Goal: Task Accomplishment & Management: Complete application form

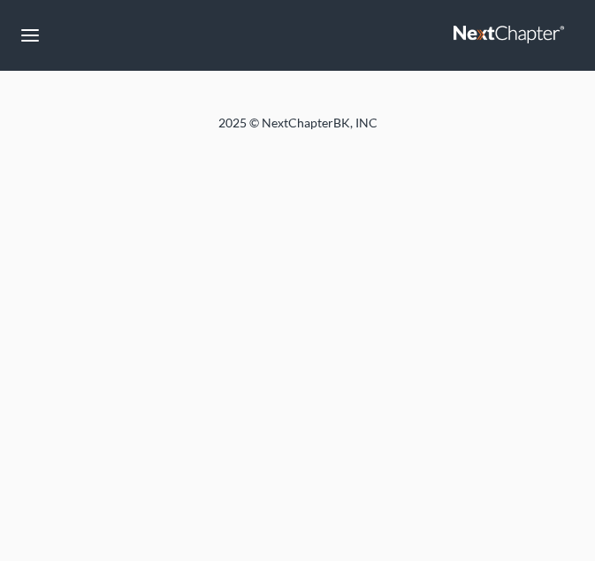
select select "10"
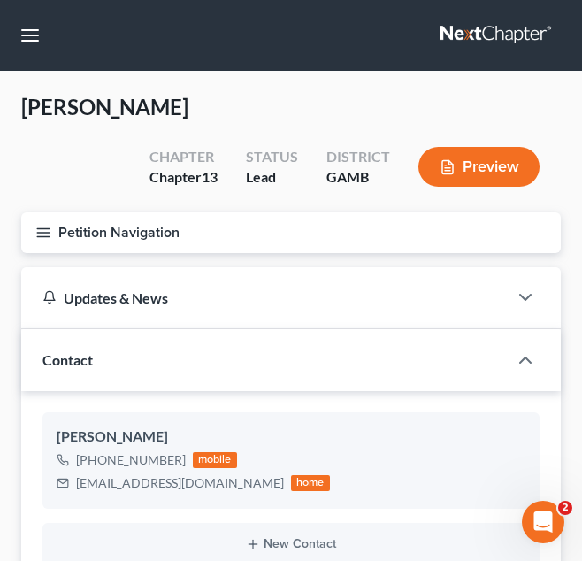
click at [332, 241] on button "Petition Navigation" at bounding box center [290, 232] width 539 height 41
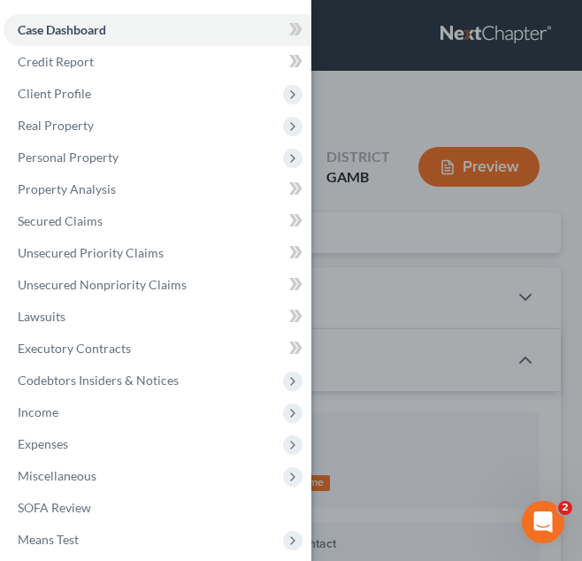
click at [352, 45] on div "Case Dashboard Payments Invoices Payments Payments Credit Report Client Profile" at bounding box center [291, 280] width 582 height 561
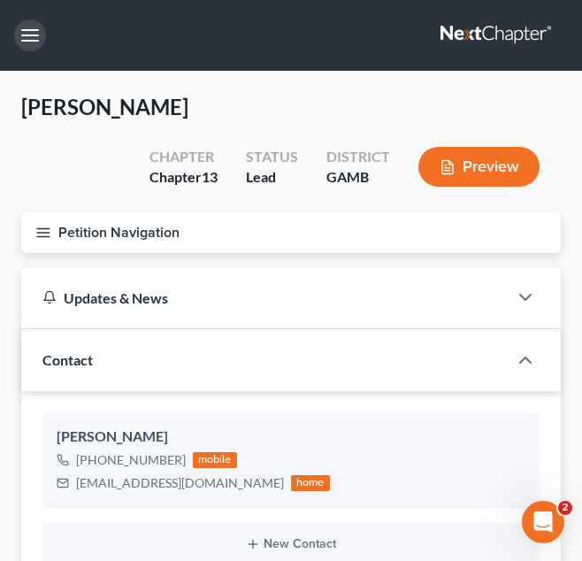
click at [31, 29] on button "button" at bounding box center [30, 35] width 32 height 32
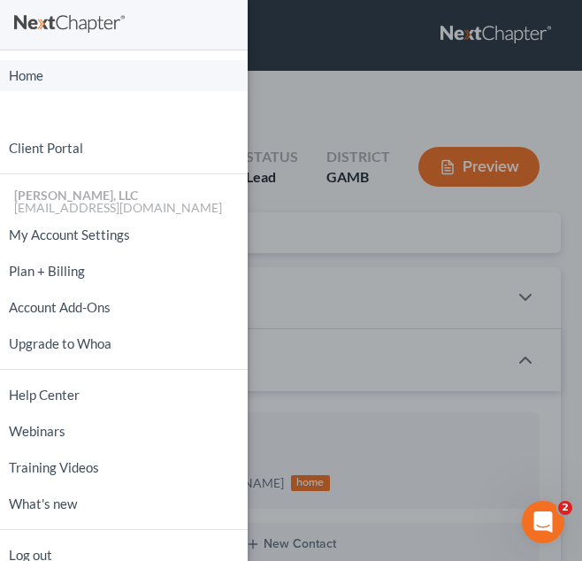
click at [35, 68] on link "Home" at bounding box center [124, 75] width 248 height 31
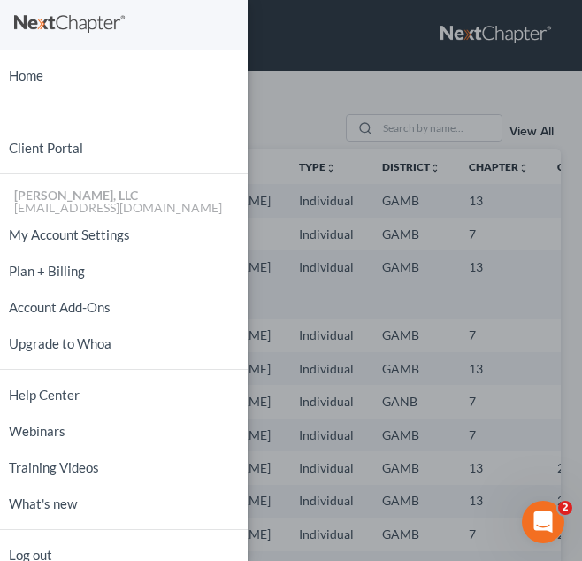
click at [324, 204] on div "Home New Case Client Portal Julius King, LLC attorneyjuliusking@yahoo.com My Ac…" at bounding box center [291, 280] width 582 height 561
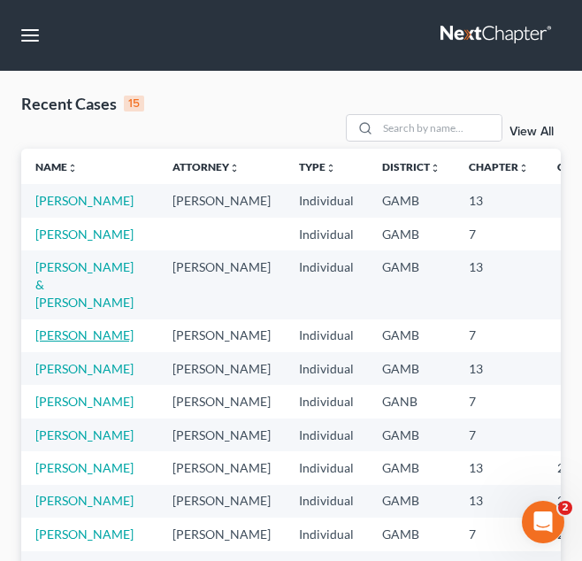
click at [42, 342] on link "[PERSON_NAME]" at bounding box center [84, 334] width 98 height 15
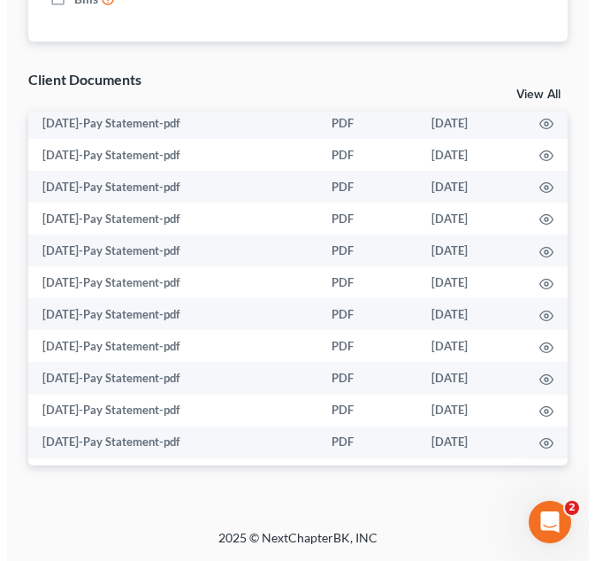
scroll to position [749, 0]
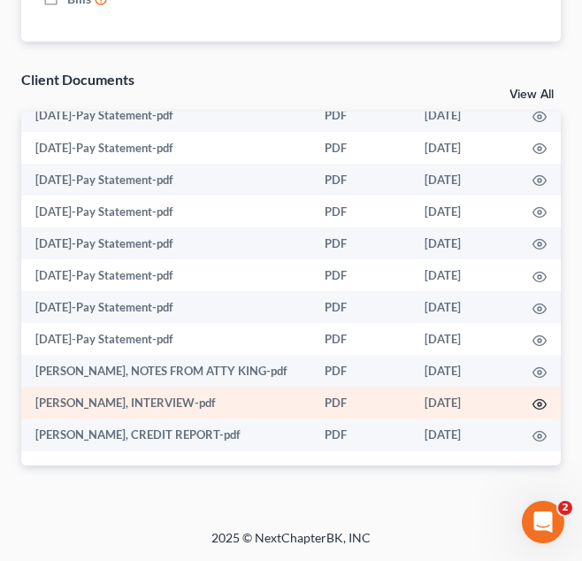
click at [532, 401] on icon "button" at bounding box center [539, 404] width 14 height 14
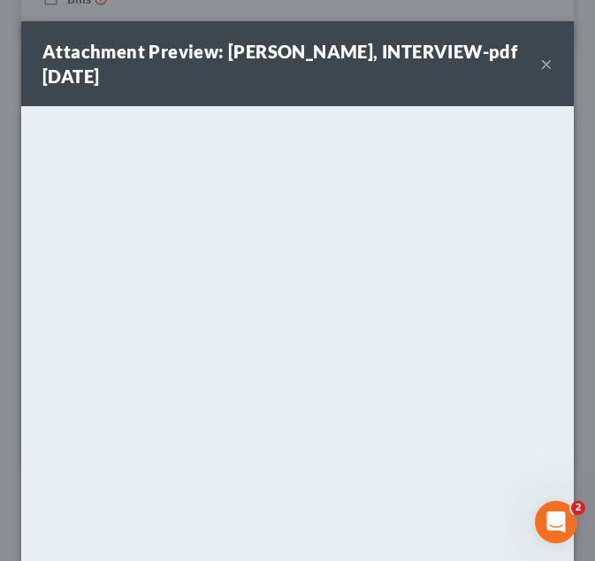
scroll to position [204, 0]
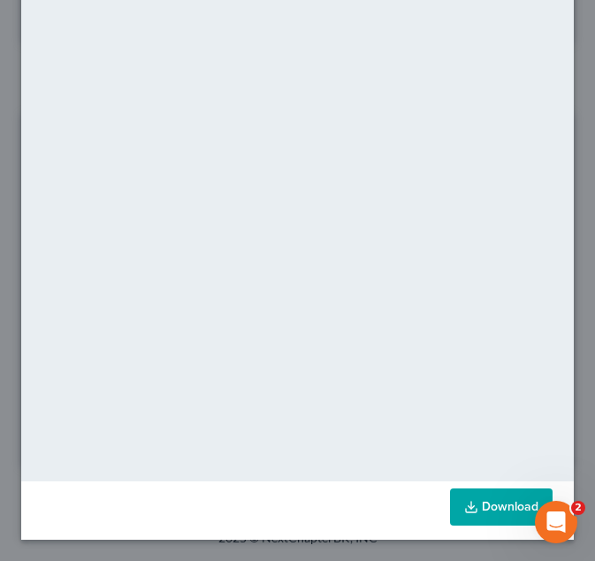
click at [471, 507] on link "Download" at bounding box center [501, 506] width 103 height 37
click at [577, 102] on div "Attachment Preview: annette williams, INTERVIEW-pdf 08/15/2025 × <object ng-att…" at bounding box center [297, 280] width 595 height 561
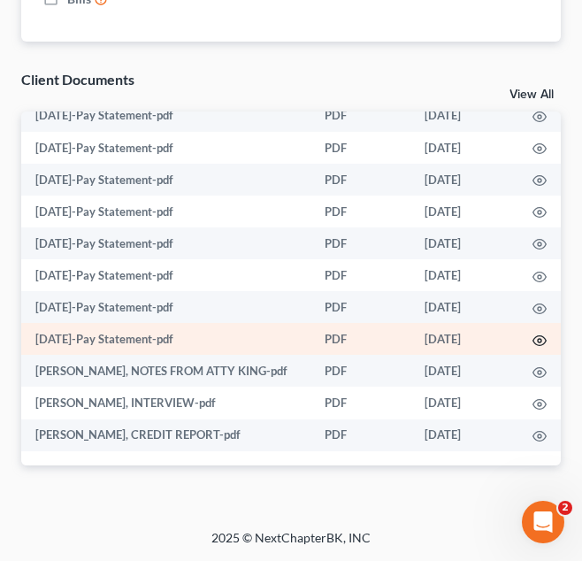
click at [532, 341] on icon "button" at bounding box center [539, 340] width 14 height 14
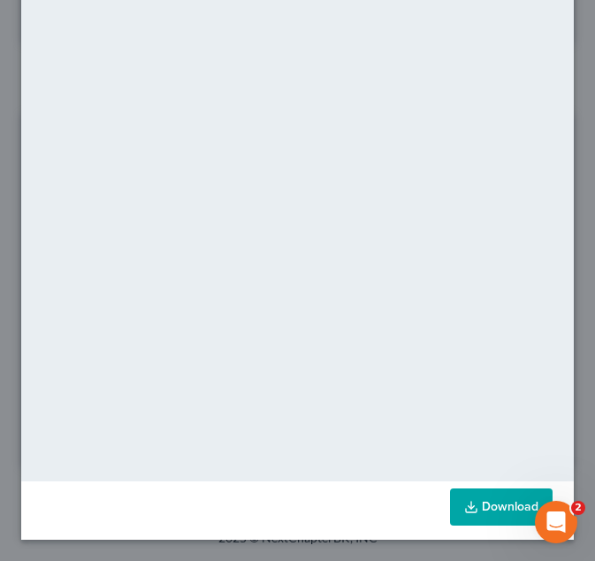
click at [471, 508] on line at bounding box center [471, 504] width 0 height 7
click at [578, 118] on div "Attachment Preview: Feb 6-Pay Statement-pdf 08/15/2025 × <object ng-attr-data='…" at bounding box center [297, 280] width 595 height 561
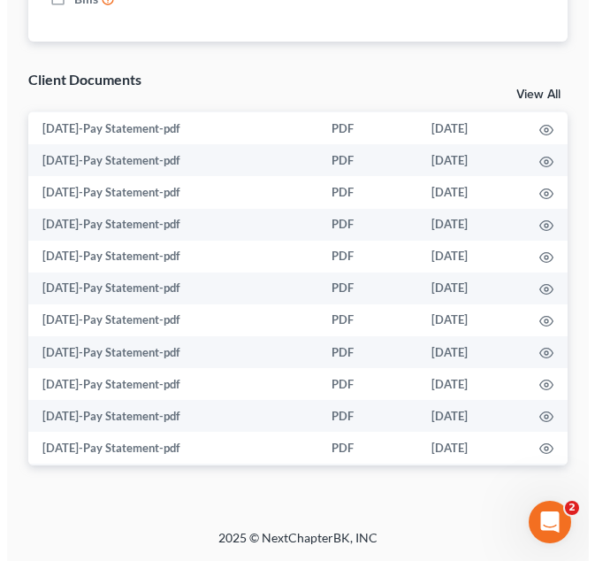
scroll to position [0, 0]
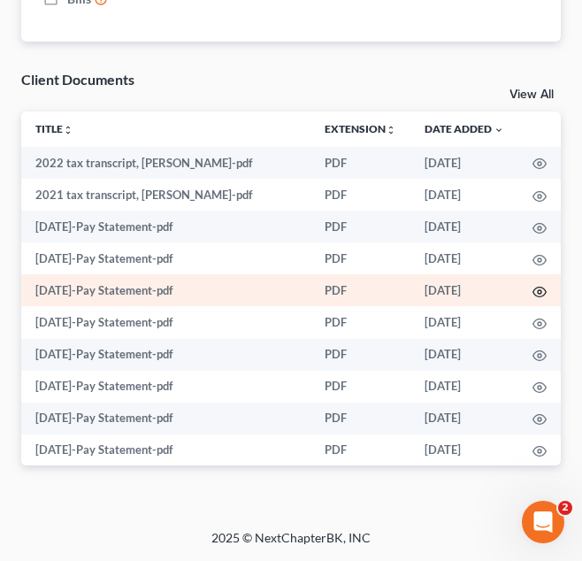
click at [532, 289] on icon "button" at bounding box center [539, 292] width 14 height 14
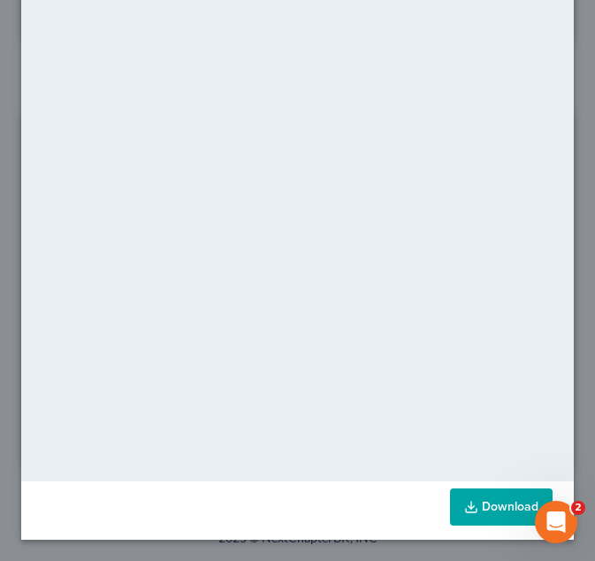
scroll to position [204, 0]
click at [476, 493] on link "Download" at bounding box center [501, 506] width 103 height 37
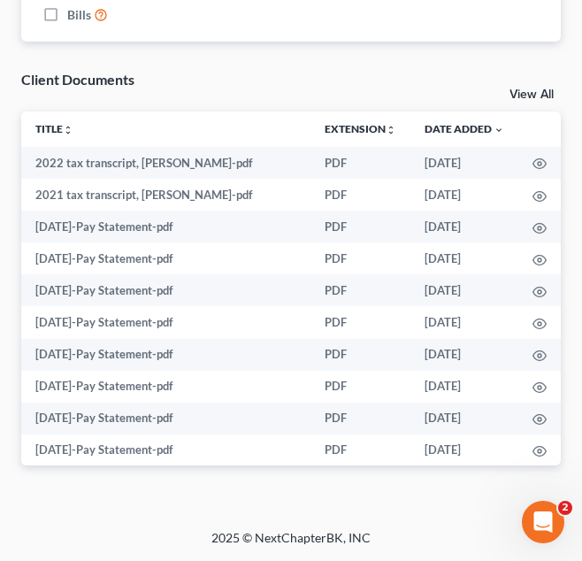
click at [43, 76] on div "Client Documents" at bounding box center [77, 79] width 113 height 19
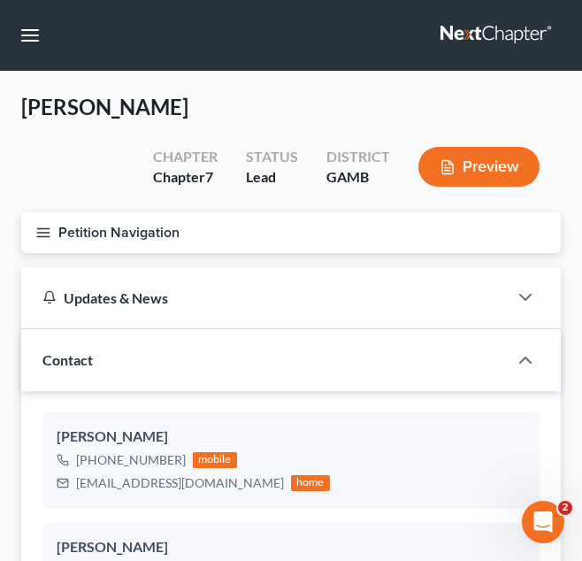
click at [364, 241] on button "Petition Navigation" at bounding box center [290, 232] width 539 height 41
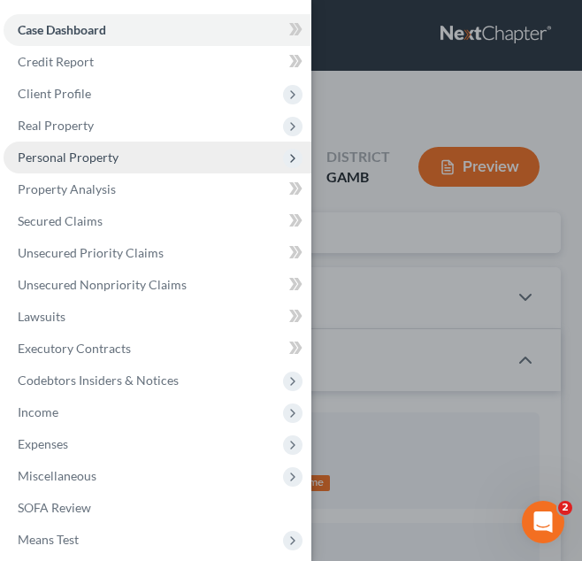
click at [105, 153] on span "Personal Property" at bounding box center [68, 156] width 101 height 15
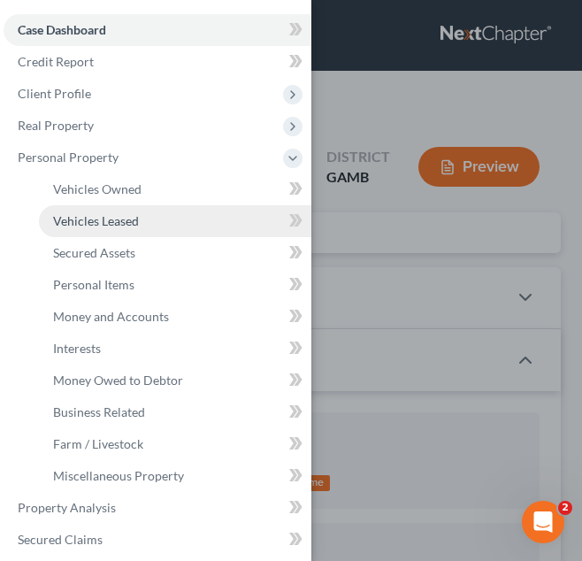
click at [103, 228] on link "Vehicles Leased" at bounding box center [175, 221] width 272 height 32
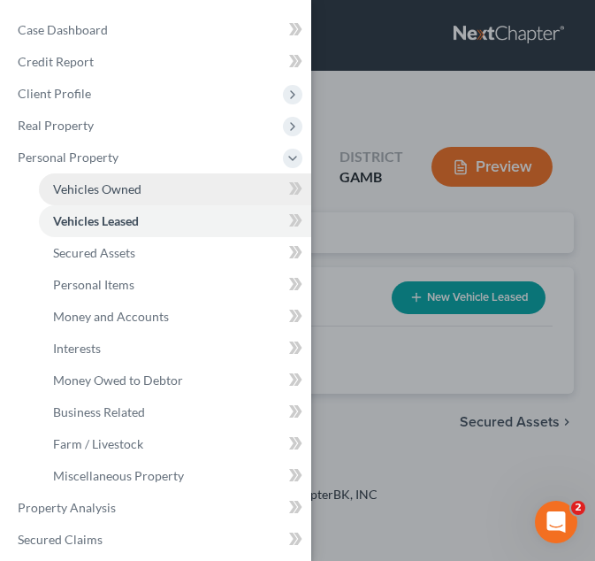
click at [129, 187] on span "Vehicles Owned" at bounding box center [97, 188] width 88 height 15
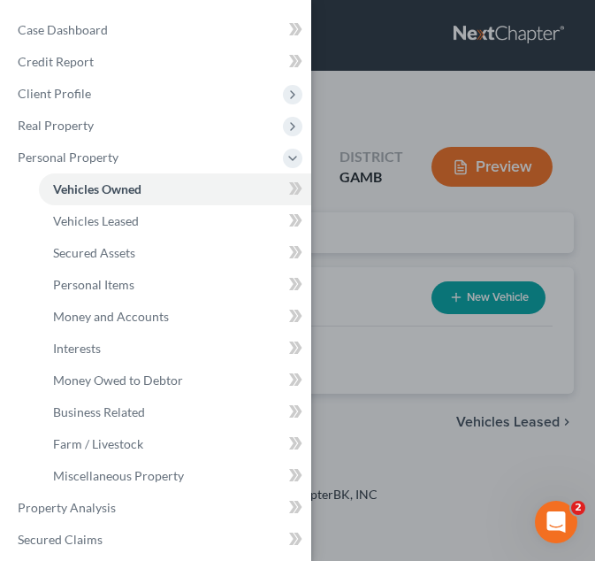
click at [407, 241] on div "Case Dashboard Payments Invoices Payments Payments Credit Report Client Profile" at bounding box center [297, 280] width 595 height 561
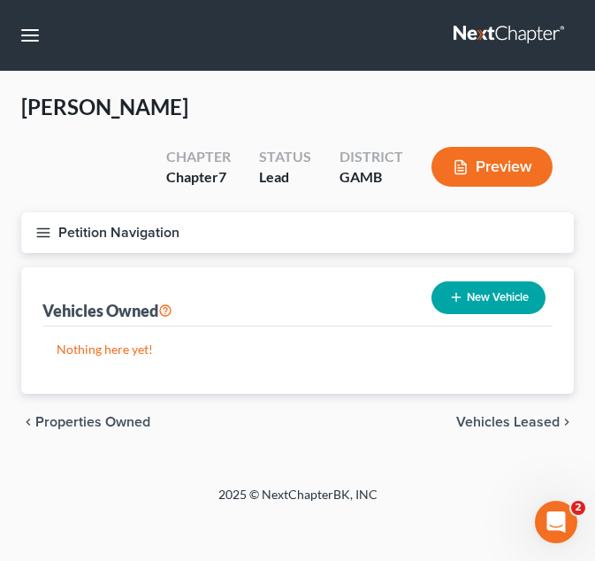
click at [485, 312] on button "New Vehicle" at bounding box center [489, 297] width 114 height 33
select select "0"
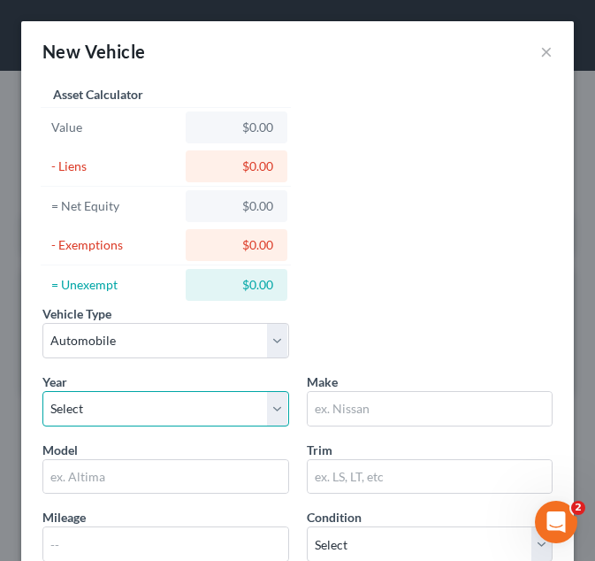
click at [221, 406] on select "Select 2026 2025 2024 2023 2022 2021 2020 2019 2018 2017 2016 2015 2014 2013 20…" at bounding box center [165, 408] width 247 height 35
select select "17"
click at [42, 391] on select "Select 2026 2025 2024 2023 2022 2021 2020 2019 2018 2017 2016 2015 2014 2013 20…" at bounding box center [165, 408] width 247 height 35
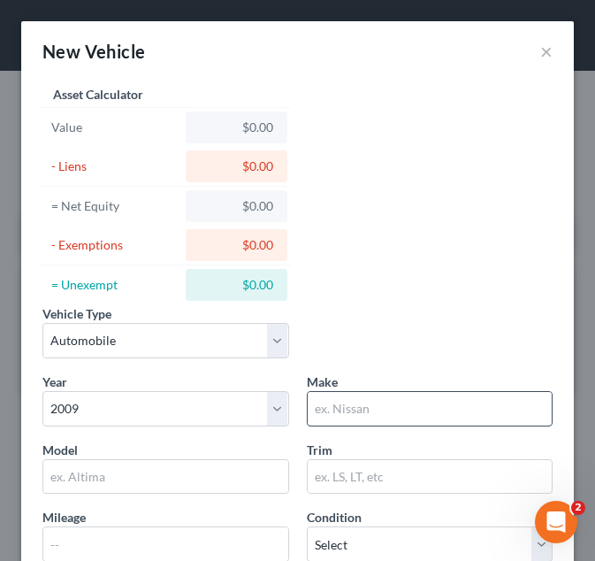
click at [363, 404] on input "text" at bounding box center [430, 409] width 245 height 34
type input "Acura"
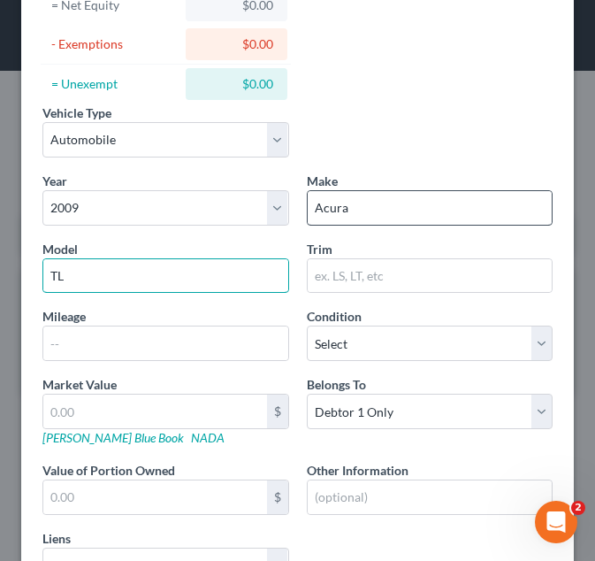
scroll to position [202, 0]
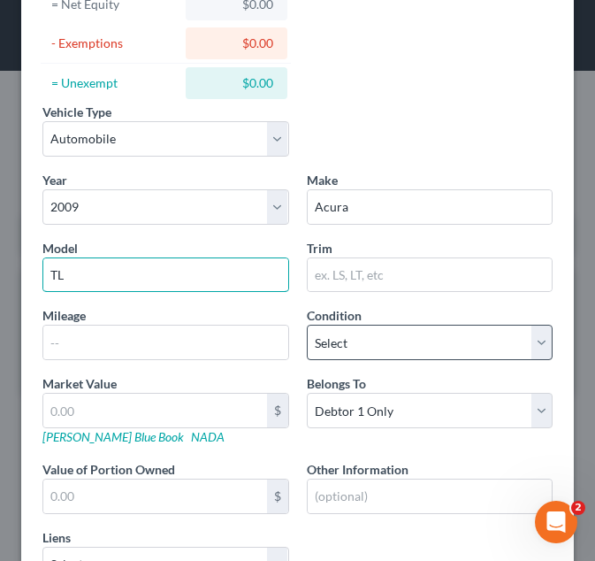
type input "TL"
click at [367, 336] on select "Select Excellent Very Good Good Fair Poor" at bounding box center [430, 342] width 247 height 35
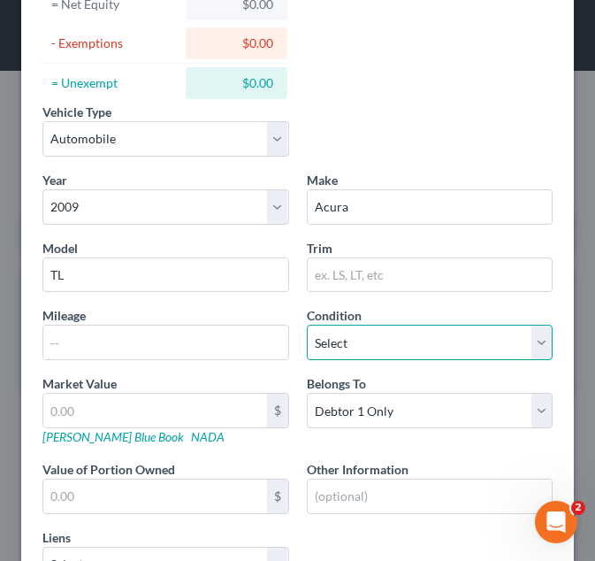
select select "3"
click at [307, 325] on select "Select Excellent Very Good Good Fair Poor" at bounding box center [430, 342] width 247 height 35
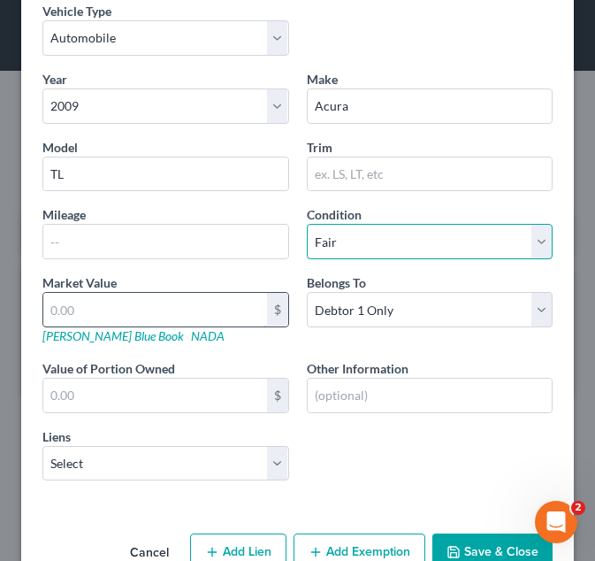
scroll to position [348, 0]
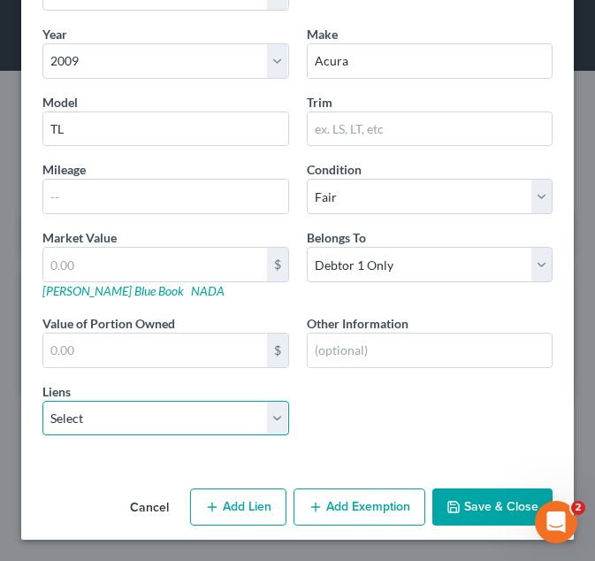
click at [153, 420] on select "Select Goldcar Lend - $13,099.00 Bridgecrest - $12,536.00" at bounding box center [165, 418] width 247 height 35
select select "0"
click at [42, 401] on select "Select Goldcar Lend - $13,099.00 Bridgecrest - $12,536.00" at bounding box center [165, 418] width 247 height 35
select select
select select "0"
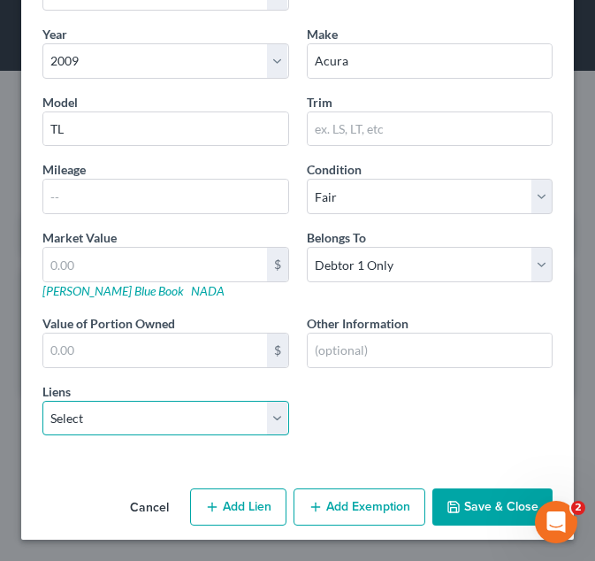
select select "0"
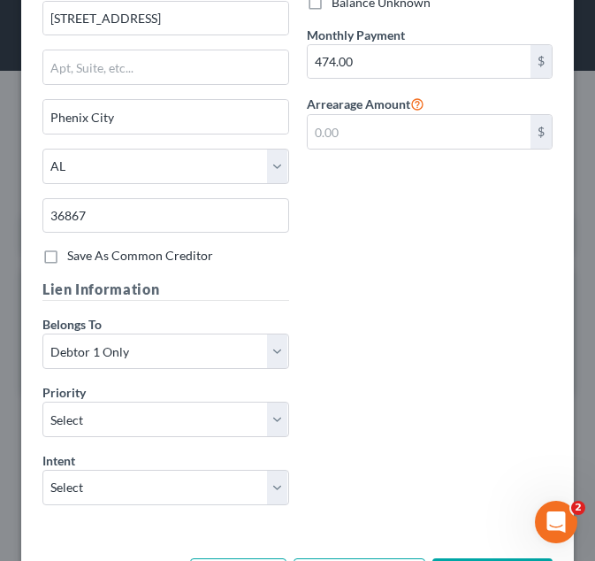
scroll to position [986, 0]
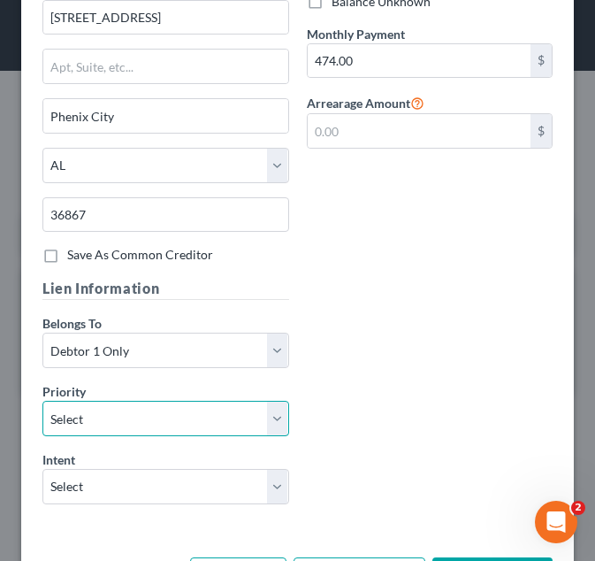
click at [225, 414] on select "Select 1st 2nd 3rd 4th 5th 6th 7th 8th 9th 10th 11th 12th 13th 14th 15th 16th 1…" at bounding box center [165, 418] width 247 height 35
select select "0"
click at [42, 401] on select "Select 1st 2nd 3rd 4th 5th 6th 7th 8th 9th 10th 11th 12th 13th 14th 15th 16th 1…" at bounding box center [165, 418] width 247 height 35
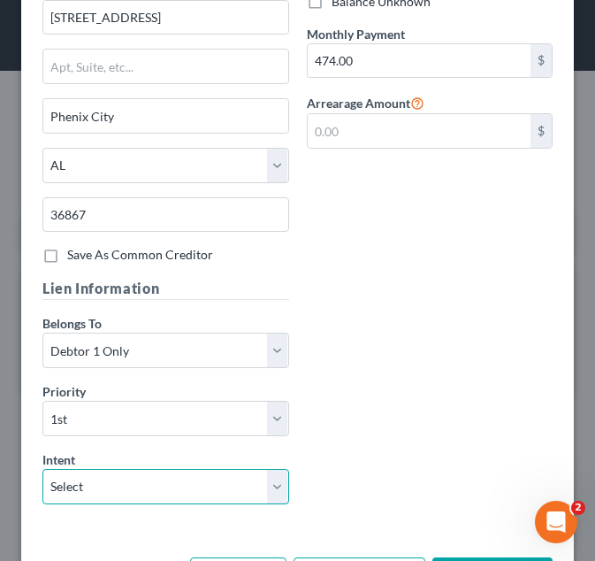
click at [71, 481] on select "Select Surrender Redeem Reaffirm Avoid Other" at bounding box center [165, 486] width 247 height 35
select select "2"
click at [42, 469] on select "Select Surrender Redeem Reaffirm Avoid Other" at bounding box center [165, 486] width 247 height 35
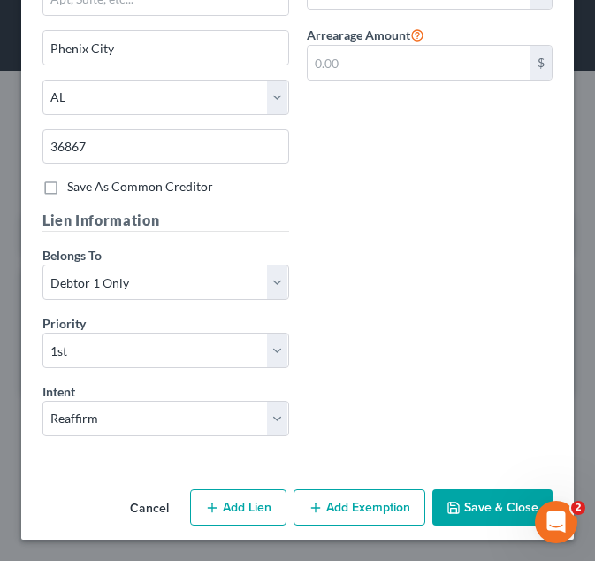
click at [476, 503] on button "Save & Close" at bounding box center [492, 507] width 120 height 37
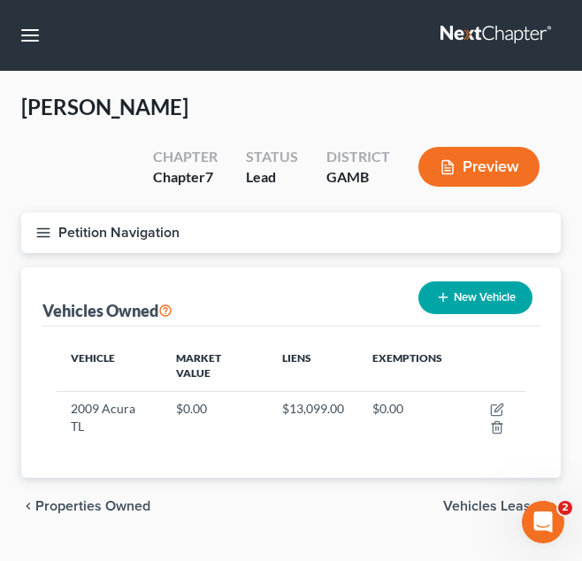
click at [481, 502] on span "Vehicles Leased" at bounding box center [494, 506] width 103 height 14
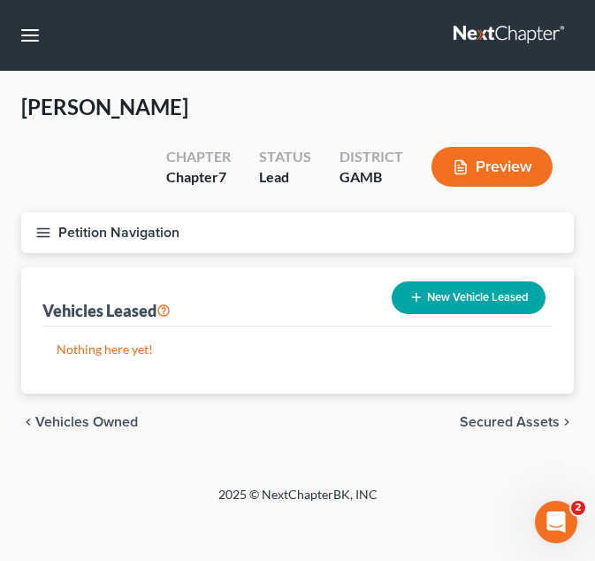
click at [511, 415] on span "Secured Assets" at bounding box center [510, 422] width 100 height 14
click at [511, 415] on span "Personal Items" at bounding box center [512, 422] width 95 height 14
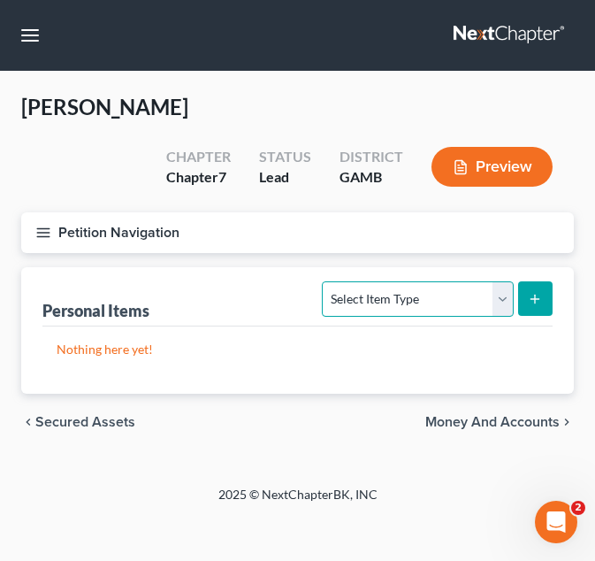
drag, startPoint x: 444, startPoint y: 301, endPoint x: 433, endPoint y: 331, distance: 31.9
click at [433, 331] on div "Personal Items Select Item Type Clothing Collectibles Of Value Electronics Fire…" at bounding box center [297, 330] width 553 height 126
select select "clothing"
click at [325, 281] on select "Select Item Type Clothing Collectibles Of Value Electronics Firearms Household …" at bounding box center [417, 298] width 191 height 35
click at [530, 289] on button "submit" at bounding box center [535, 298] width 34 height 34
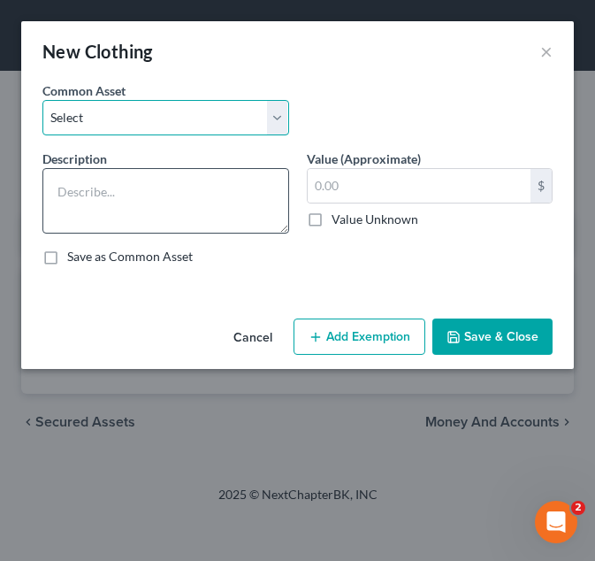
drag, startPoint x: 201, startPoint y: 105, endPoint x: 186, endPoint y: 176, distance: 72.3
click at [186, 176] on div "Common Asset Select Debtor's Clothing Debtor's Clothing Description * Value (Ap…" at bounding box center [297, 180] width 510 height 198
select select "0"
click at [42, 100] on select "Select Debtor's Clothing Debtor's Clothing" at bounding box center [165, 117] width 247 height 35
type textarea "Debtor's Clothing"
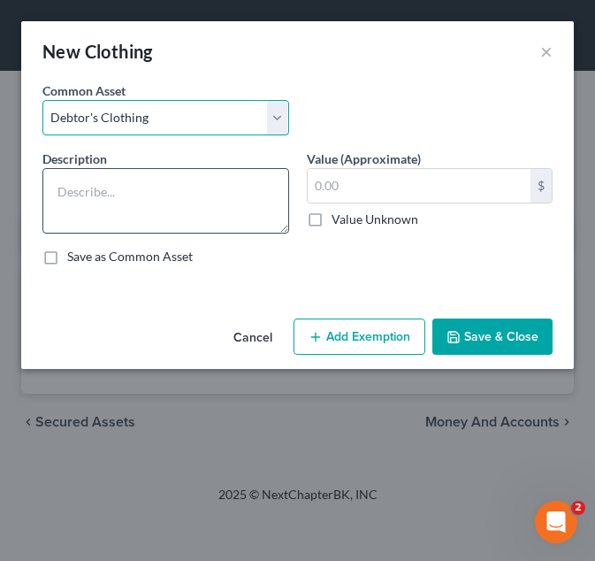
type input "200.00"
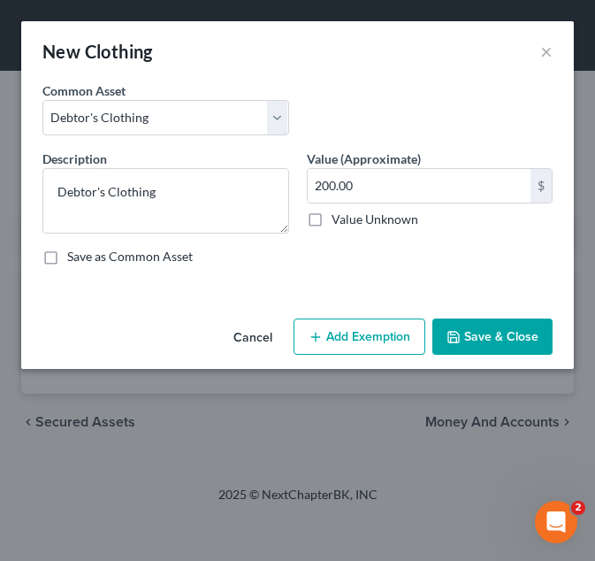
click at [314, 327] on button "Add Exemption" at bounding box center [360, 336] width 132 height 37
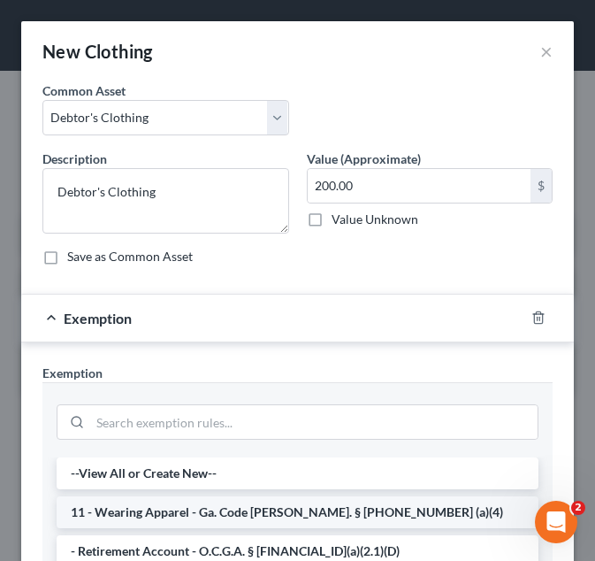
click at [294, 515] on li "11 - Wearing Apparel - Ga. Code Ann. § 44-13-100 (a)(4)" at bounding box center [298, 512] width 482 height 32
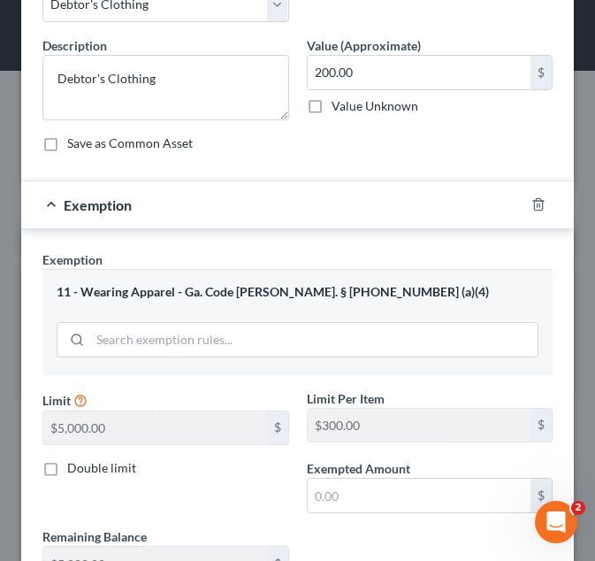
scroll to position [114, 0]
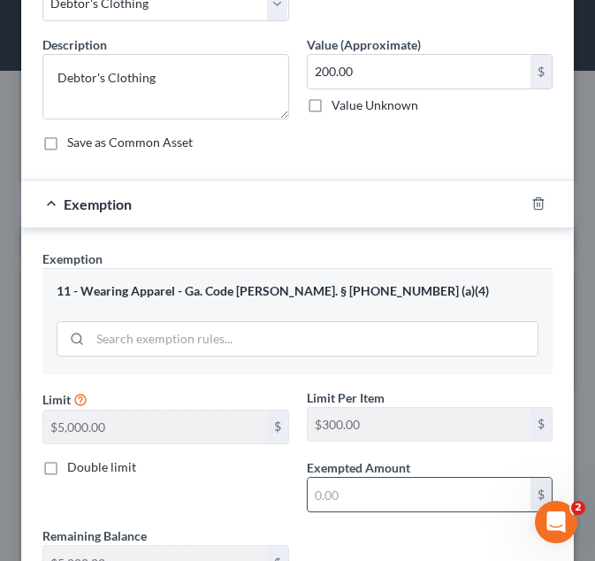
click at [341, 490] on input "text" at bounding box center [420, 495] width 224 height 34
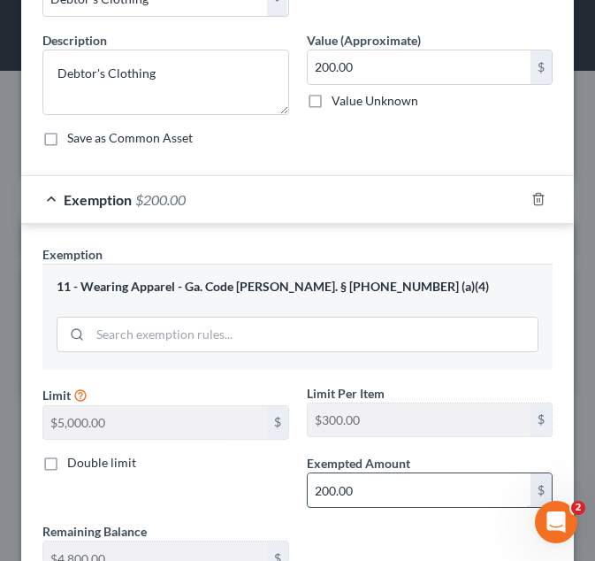
scroll to position [259, 0]
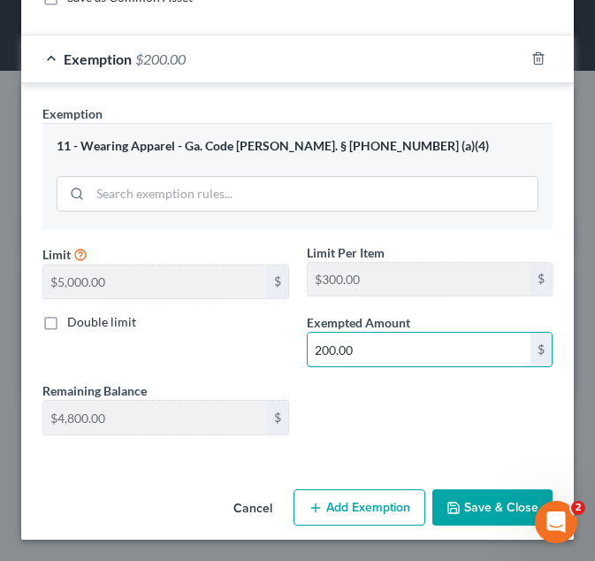
type input "200.00"
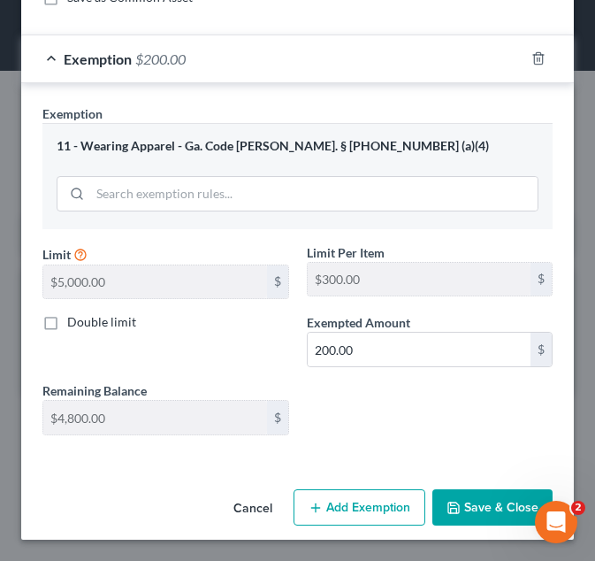
click at [450, 497] on button "Save & Close" at bounding box center [492, 507] width 120 height 37
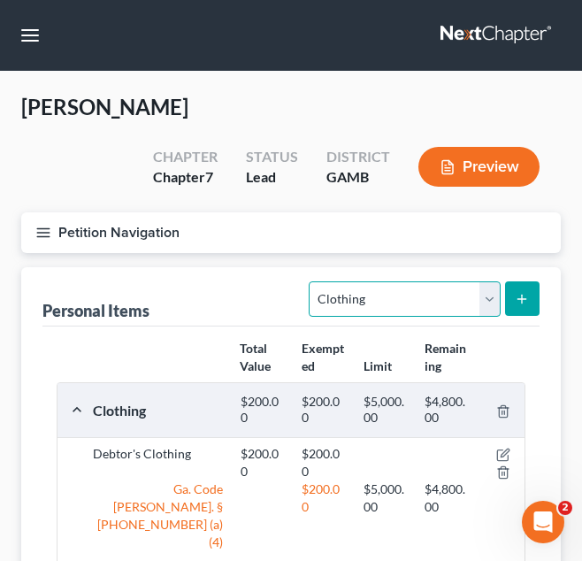
click at [412, 308] on select "Select Item Type Clothing Collectibles Of Value Electronics Firearms Household …" at bounding box center [404, 298] width 191 height 35
select select "electronics"
click at [311, 281] on select "Select Item Type Clothing Collectibles Of Value Electronics Firearms Household …" at bounding box center [404, 298] width 191 height 35
click at [508, 301] on button "submit" at bounding box center [522, 298] width 34 height 34
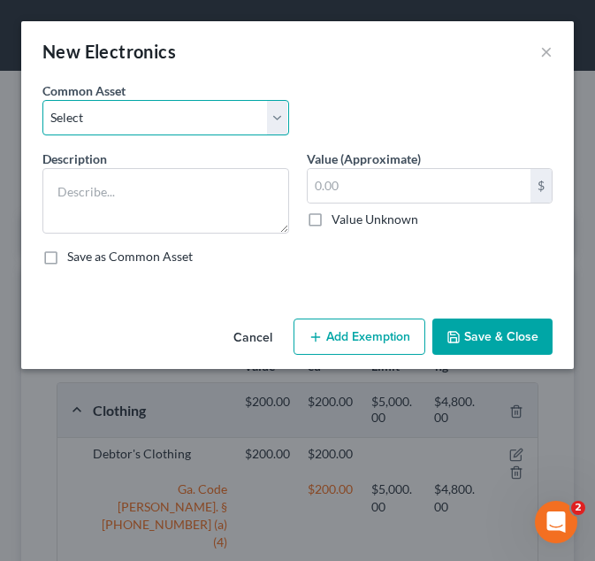
click at [241, 111] on select "Select Debtor's TV and Computer Debtor's TV and Computer Debtor's TV and Comput…" at bounding box center [165, 117] width 247 height 35
select select "1"
click at [42, 100] on select "Select Debtor's TV and Computer Debtor's TV and Computer Debtor's TV and Comput…" at bounding box center [165, 117] width 247 height 35
type textarea "Debtor's TV and Computer"
type input "500.00"
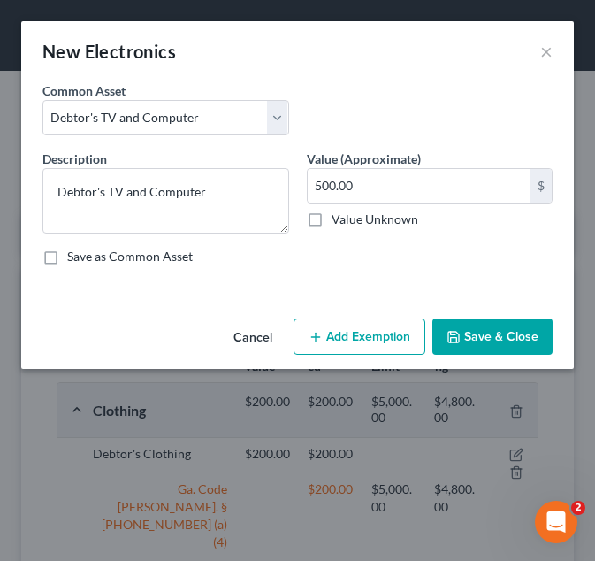
click at [330, 340] on button "Add Exemption" at bounding box center [360, 336] width 132 height 37
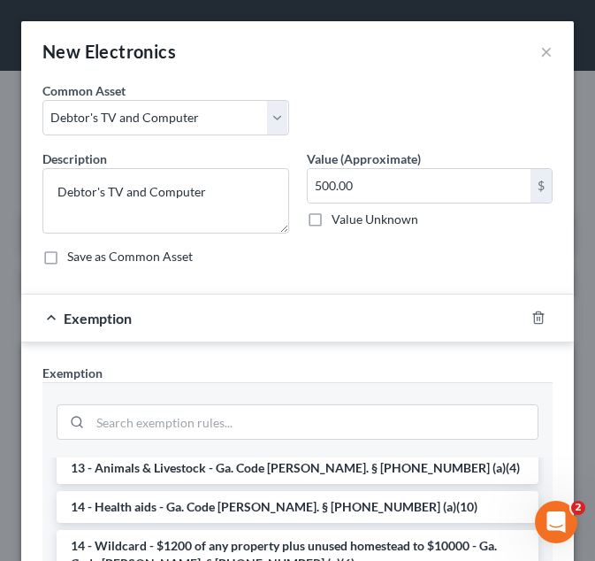
scroll to position [275, 0]
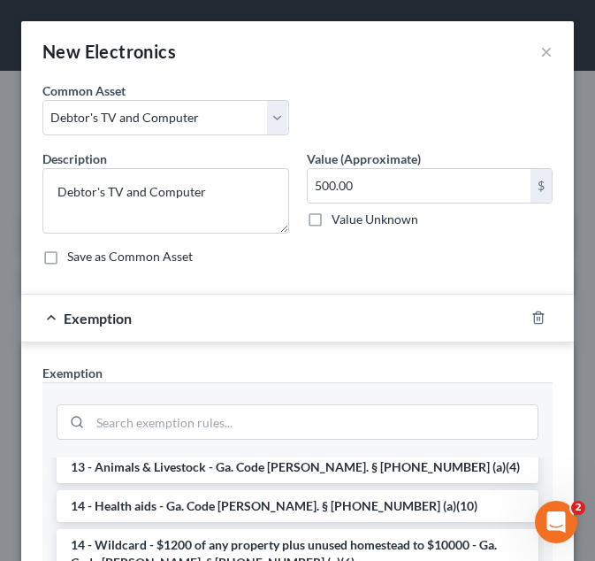
click at [302, 529] on li "14 - Wildcard - $1200 of any property plus unused homestead to $10000 - Ga. Cod…" at bounding box center [298, 554] width 482 height 50
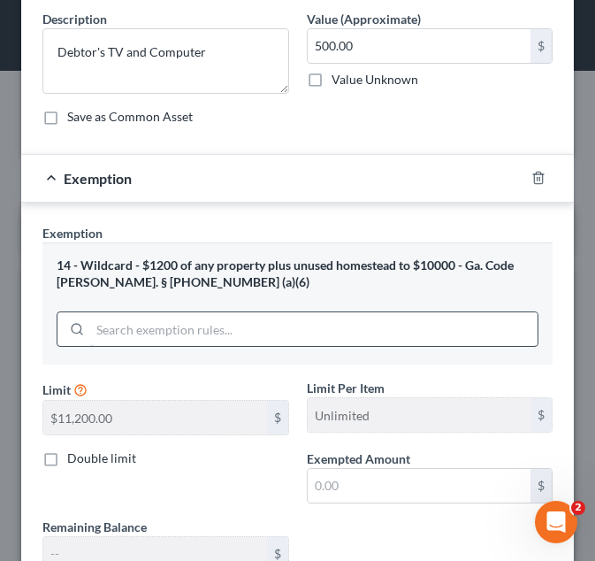
scroll to position [141, 0]
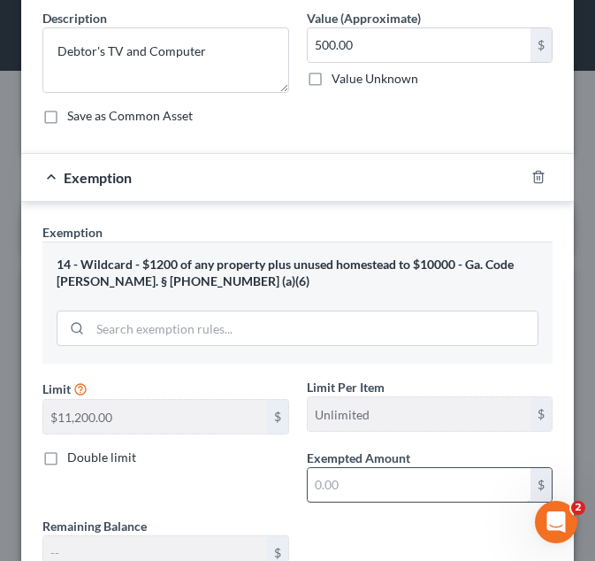
click at [346, 484] on input "text" at bounding box center [420, 485] width 224 height 34
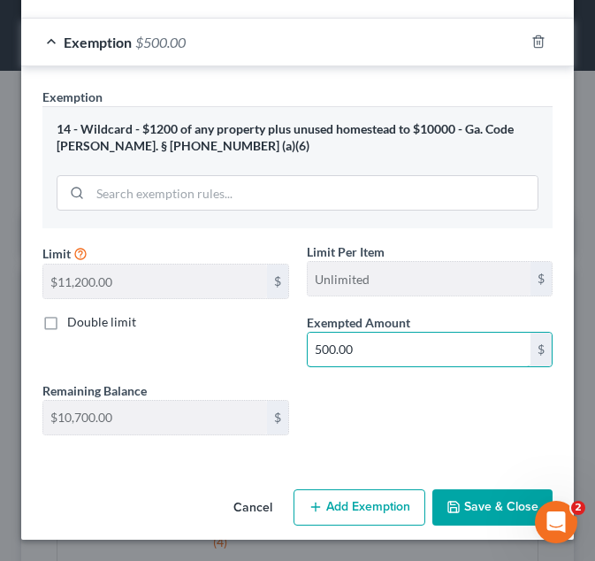
type input "500.00"
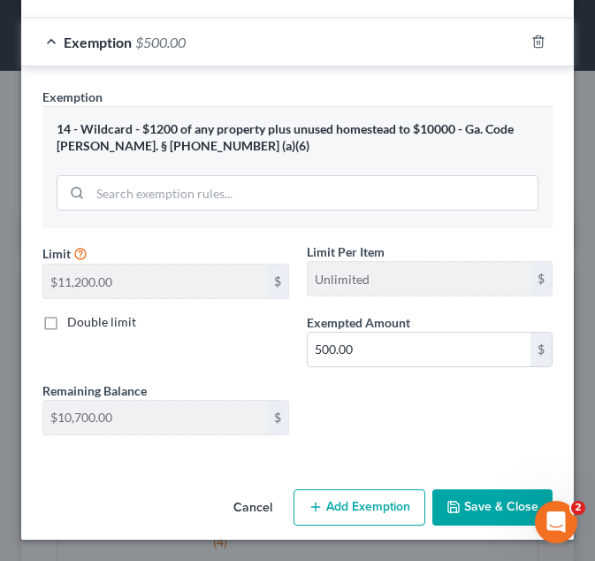
click at [487, 501] on button "Save & Close" at bounding box center [492, 507] width 120 height 37
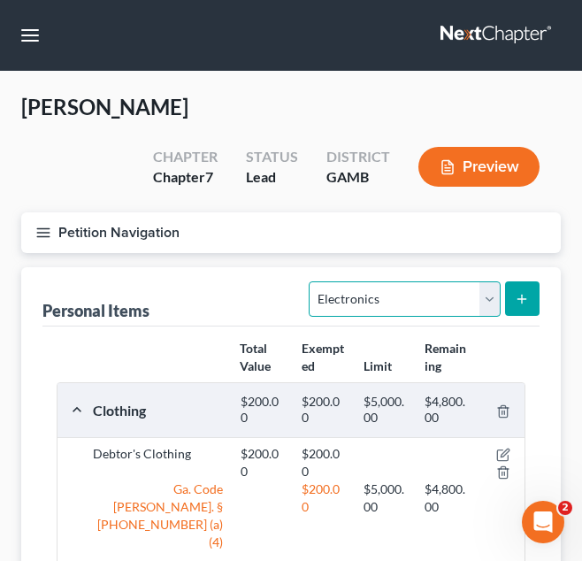
click at [405, 302] on select "Select Item Type Clothing Collectibles Of Value Electronics Firearms Household …" at bounding box center [404, 298] width 191 height 35
select select "household_goods"
click at [311, 281] on select "Select Item Type Clothing Collectibles Of Value Electronics Firearms Household …" at bounding box center [404, 298] width 191 height 35
click at [521, 296] on icon "submit" at bounding box center [522, 299] width 14 height 14
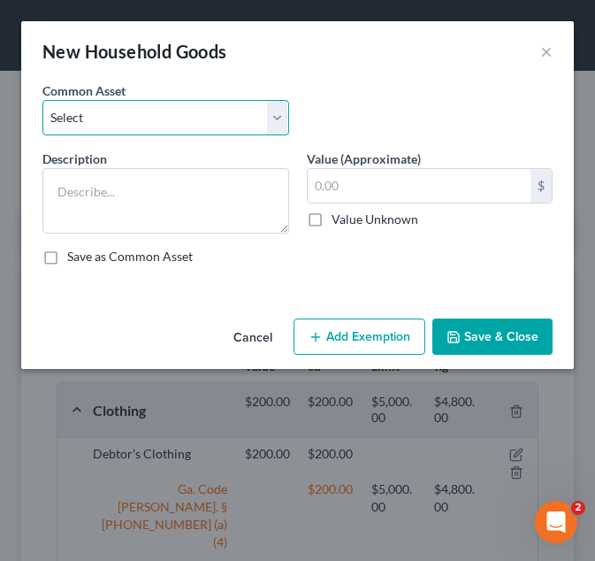
click at [263, 109] on select "Select Debtor's Furniture Debtor's Furniture" at bounding box center [165, 117] width 247 height 35
select select "0"
click at [42, 100] on select "Select Debtor's Furniture Debtor's Furniture" at bounding box center [165, 117] width 247 height 35
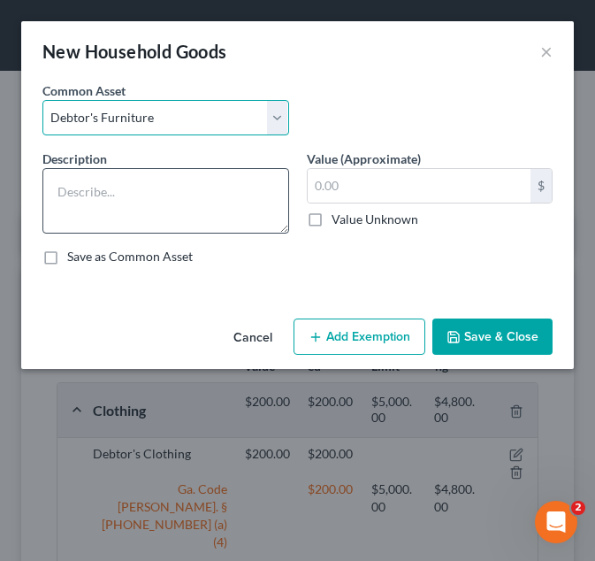
type textarea "Debtor's Furniture"
type input "3,000.00"
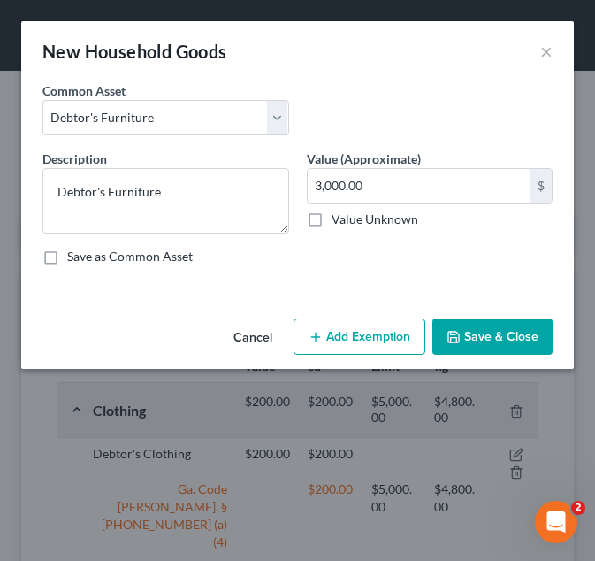
click at [332, 342] on button "Add Exemption" at bounding box center [360, 336] width 132 height 37
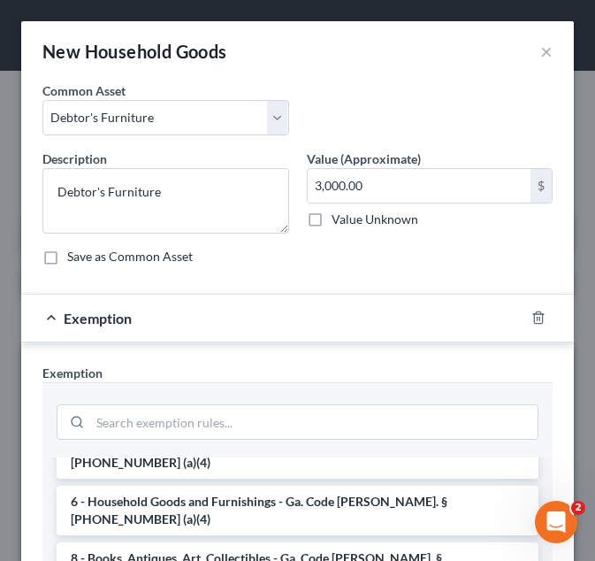
scroll to position [195, 0]
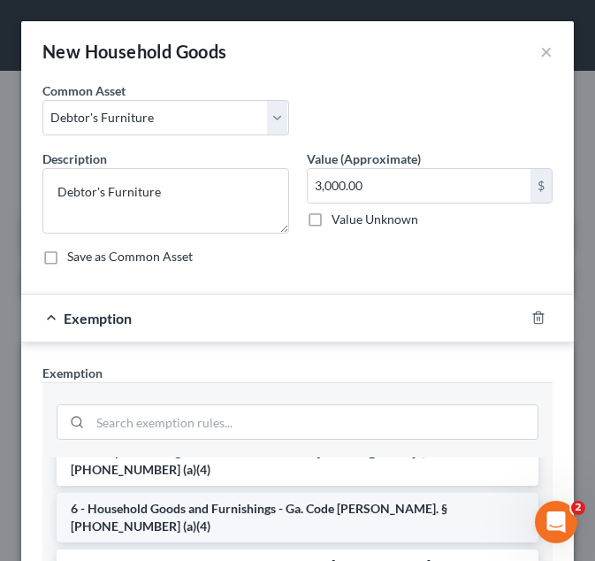
click at [267, 497] on li "6 - Household Goods and Furnishings - Ga. Code Ann. § 44-13-100 (a)(4)" at bounding box center [298, 518] width 482 height 50
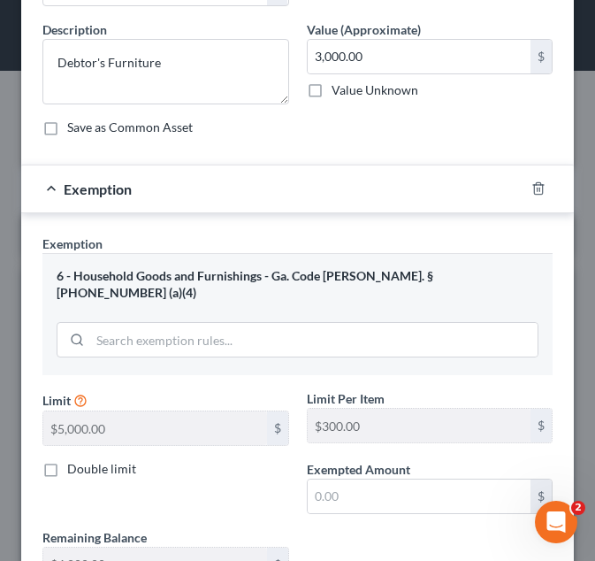
scroll to position [130, 0]
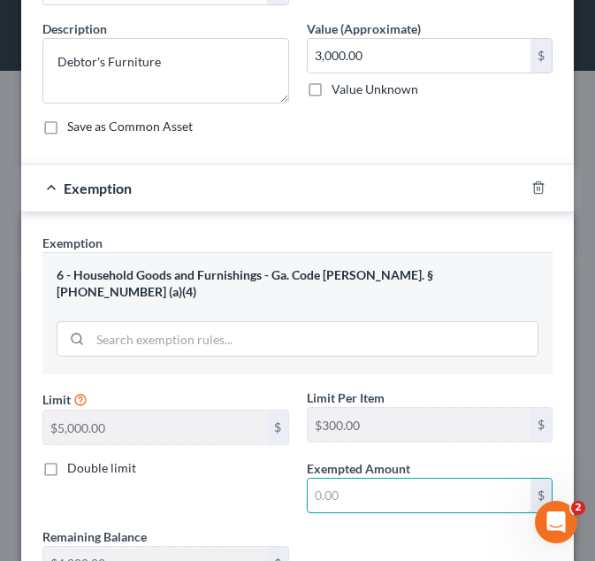
click at [362, 478] on input "text" at bounding box center [420, 495] width 224 height 34
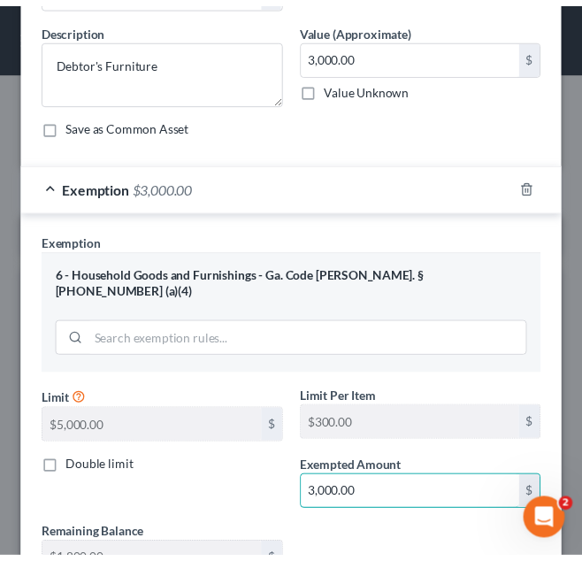
scroll to position [259, 0]
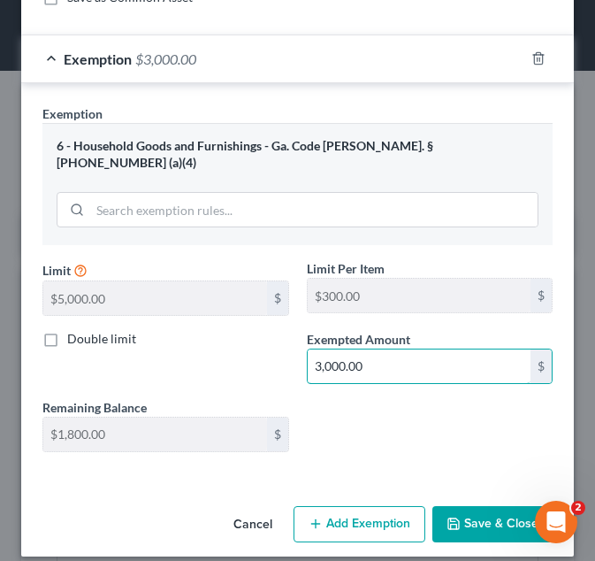
type input "3,000.00"
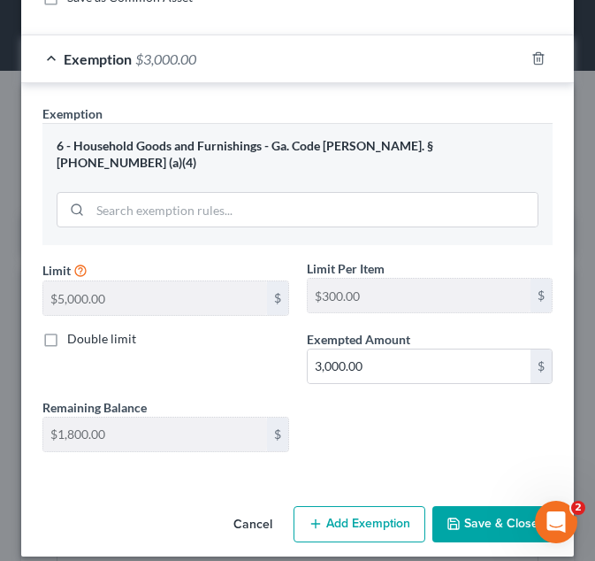
click at [470, 506] on button "Save & Close" at bounding box center [492, 524] width 120 height 37
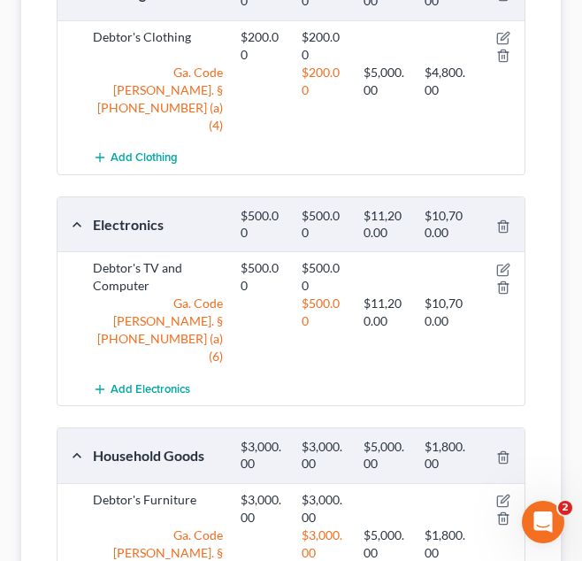
scroll to position [554, 0]
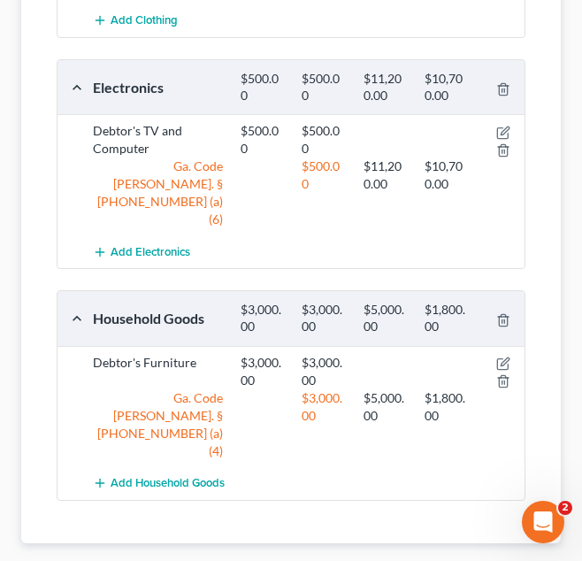
click at [469, 560] on span "Money and Accounts" at bounding box center [479, 571] width 134 height 14
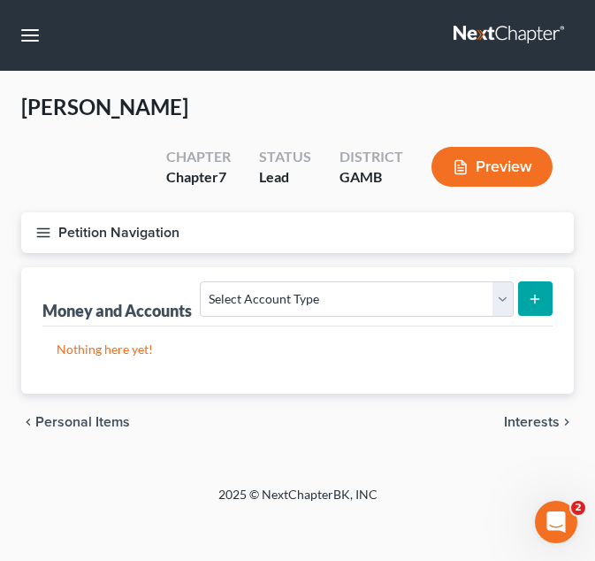
click at [560, 417] on icon "chevron_right" at bounding box center [567, 422] width 14 height 14
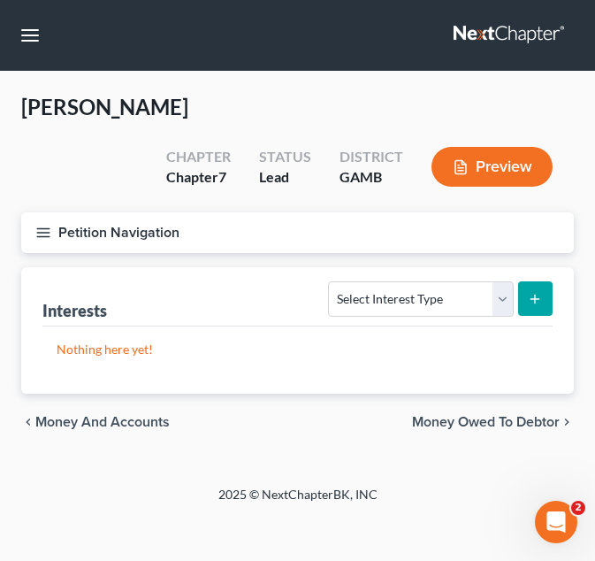
click at [519, 416] on span "Money Owed to Debtor" at bounding box center [486, 422] width 148 height 14
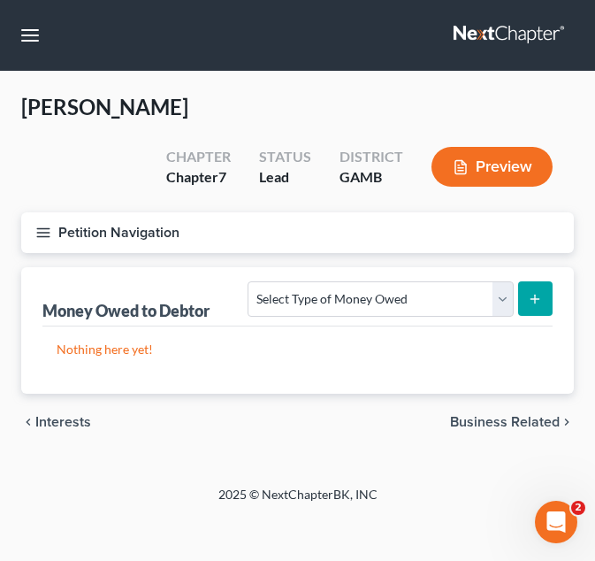
click at [216, 241] on button "Petition Navigation" at bounding box center [297, 232] width 553 height 41
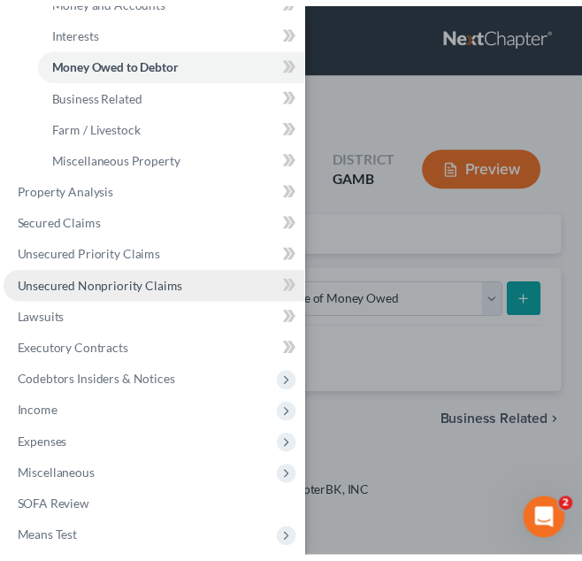
scroll to position [318, 0]
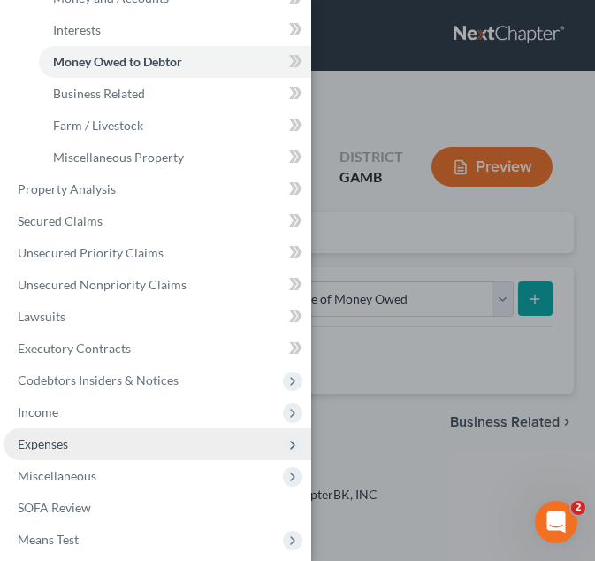
click at [98, 436] on span "Expenses" at bounding box center [158, 444] width 308 height 32
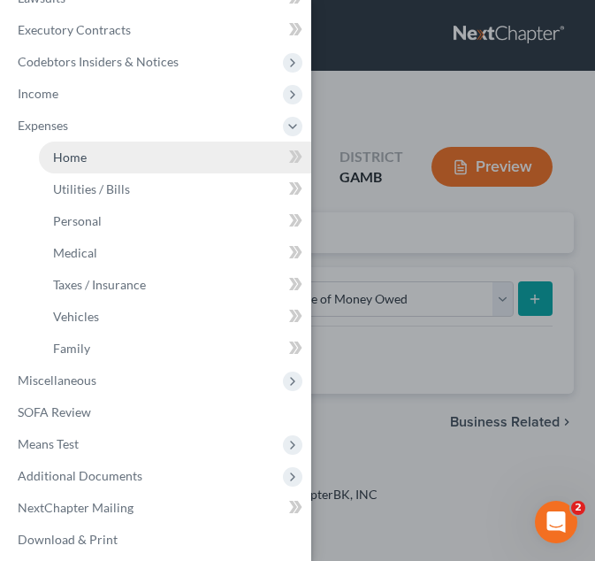
click at [143, 151] on link "Home" at bounding box center [175, 157] width 272 height 32
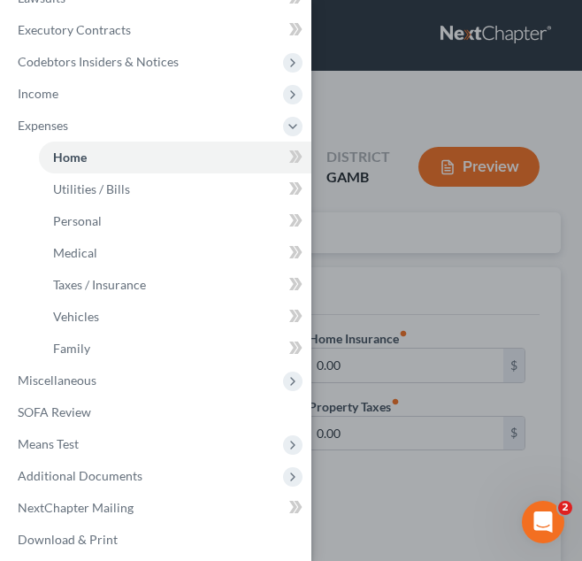
click at [409, 216] on div "Case Dashboard Payments Invoices Payments Payments Credit Report Client Profile" at bounding box center [291, 280] width 582 height 561
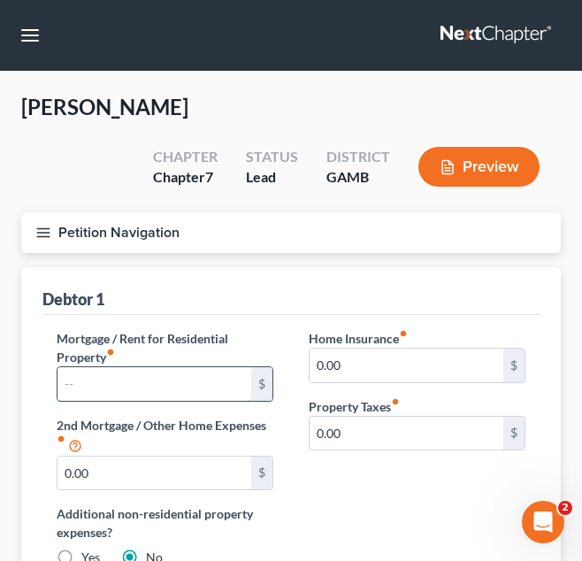
click at [221, 395] on input "text" at bounding box center [154, 384] width 194 height 34
type input "885.00"
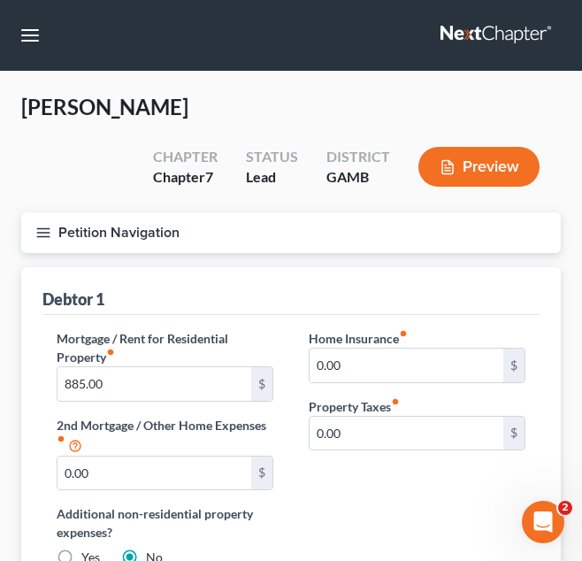
click at [290, 228] on button "Petition Navigation" at bounding box center [290, 232] width 539 height 41
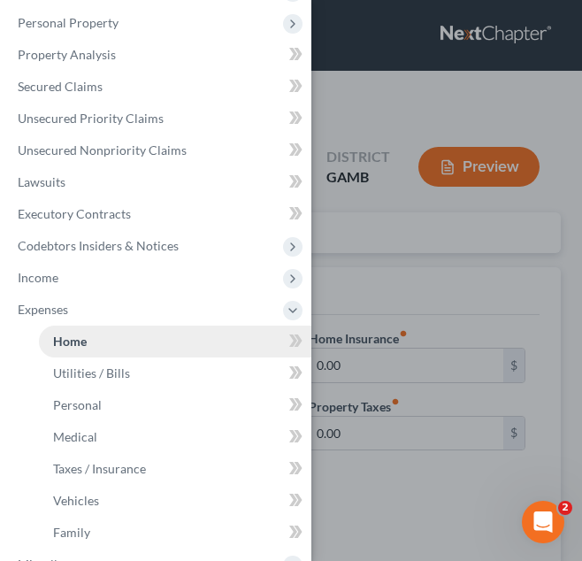
scroll to position [92, 0]
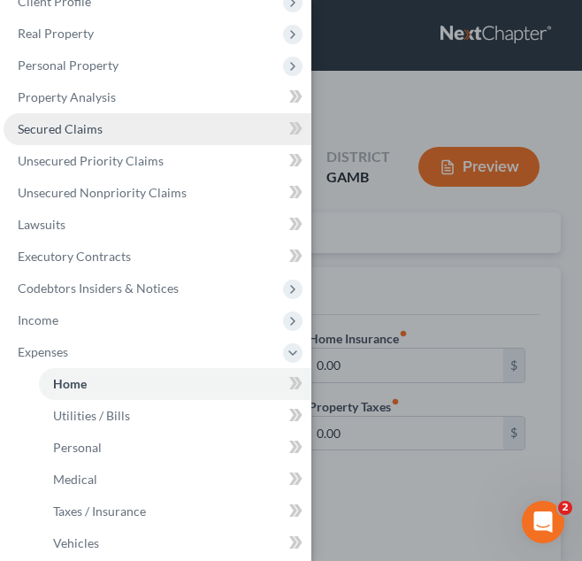
click at [170, 118] on link "Secured Claims" at bounding box center [158, 129] width 308 height 32
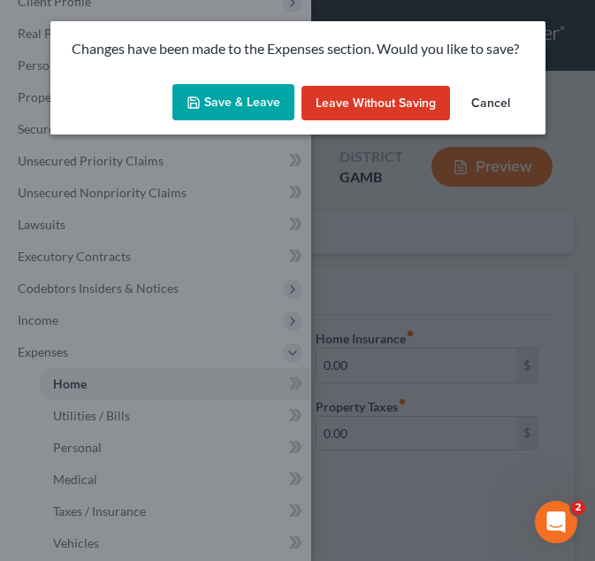
click at [244, 99] on button "Save & Leave" at bounding box center [233, 102] width 122 height 37
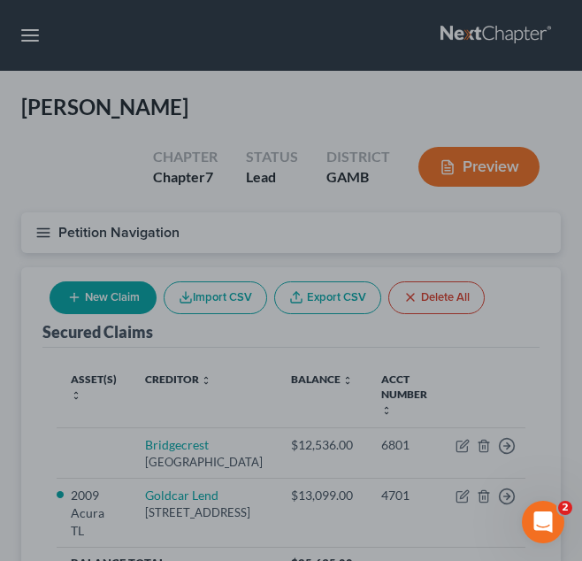
click at [266, 390] on div at bounding box center [291, 280] width 582 height 561
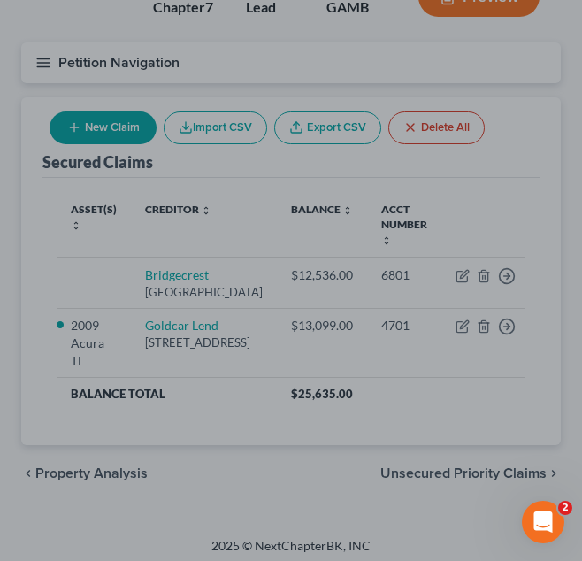
scroll to position [169, 0]
drag, startPoint x: 545, startPoint y: 271, endPoint x: 500, endPoint y: 525, distance: 257.6
drag, startPoint x: 500, startPoint y: 525, endPoint x: 441, endPoint y: 444, distance: 100.6
click at [441, 444] on div at bounding box center [291, 280] width 582 height 561
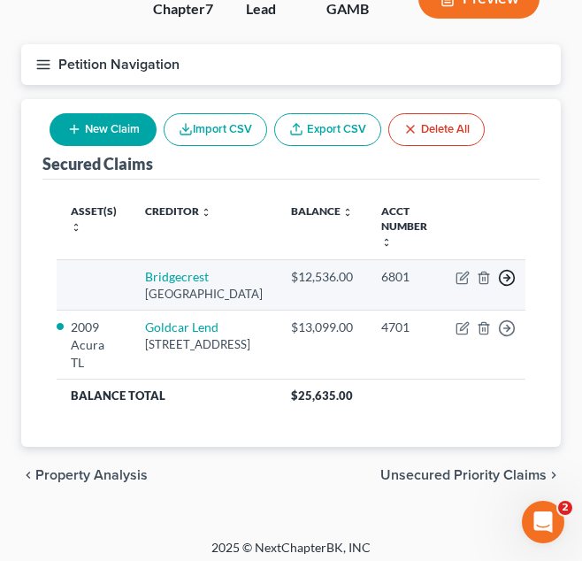
click at [503, 280] on icon "button" at bounding box center [507, 278] width 18 height 18
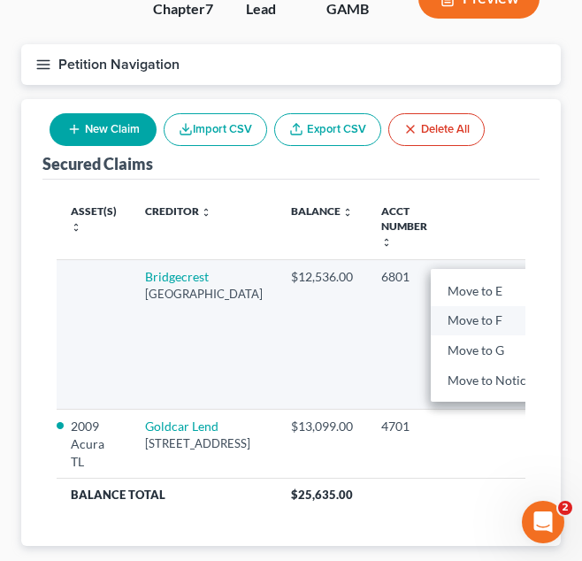
click at [433, 329] on link "Move to F" at bounding box center [505, 320] width 148 height 30
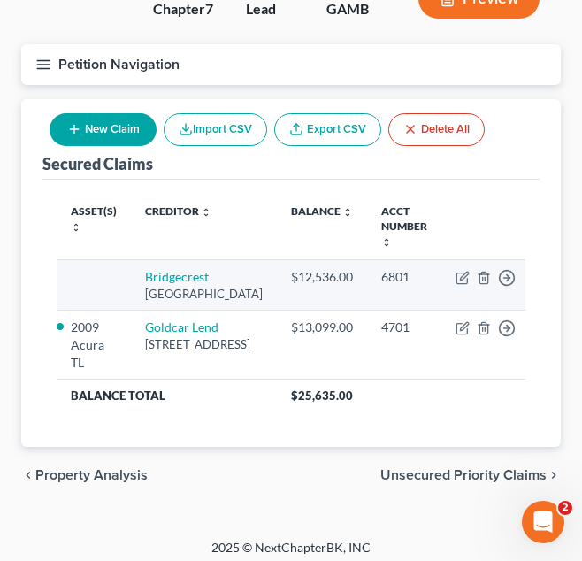
scroll to position [141, 0]
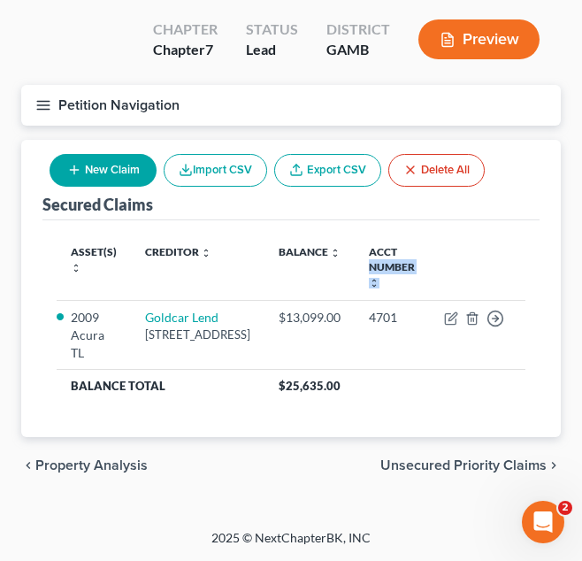
drag, startPoint x: 421, startPoint y: 235, endPoint x: 514, endPoint y: 221, distance: 93.9
click at [514, 234] on tr "Asset(s) expand_more expand_less unfold_more Creditor expand_more expand_less u…" at bounding box center [291, 267] width 469 height 66
click at [514, 234] on th at bounding box center [478, 267] width 96 height 66
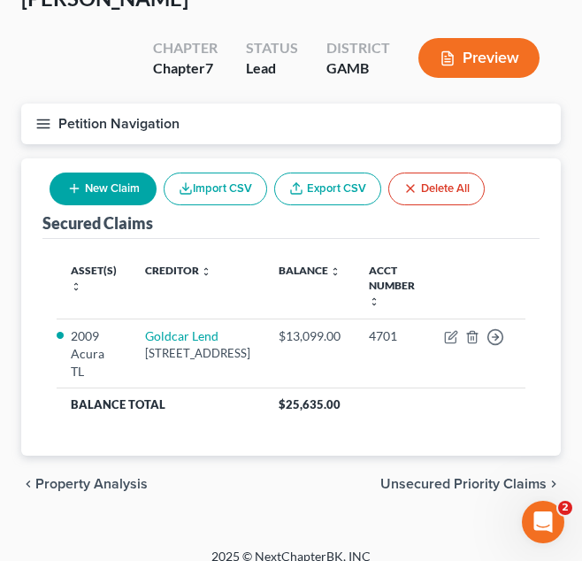
scroll to position [108, 0]
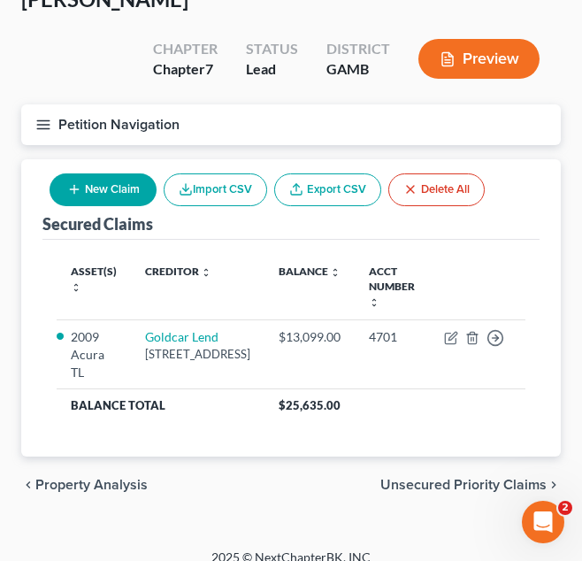
click at [190, 118] on button "Petition Navigation" at bounding box center [290, 124] width 539 height 41
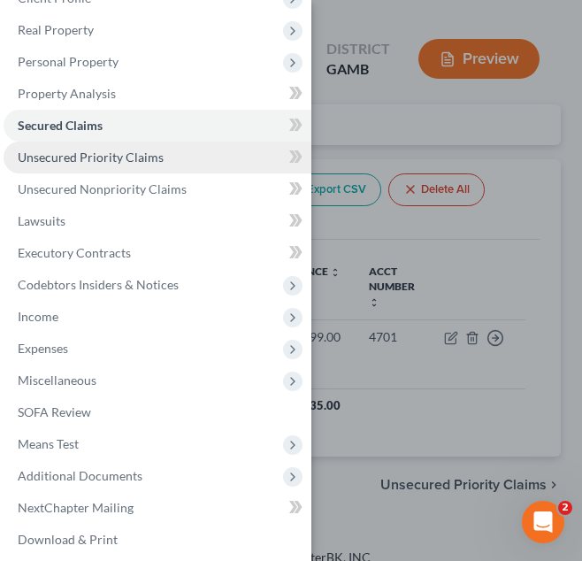
scroll to position [97, 0]
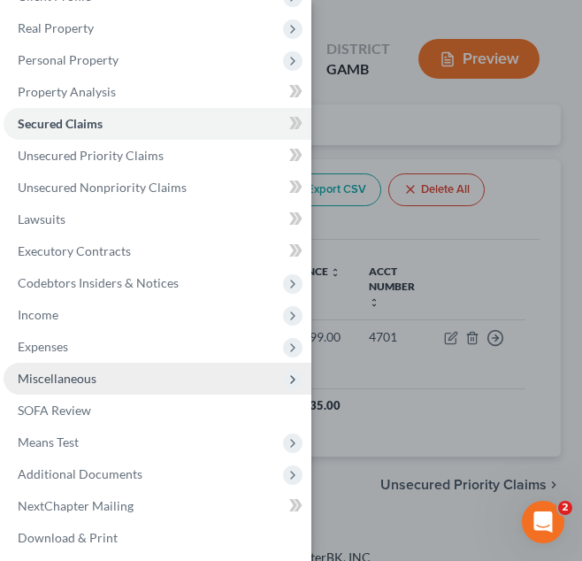
click at [92, 381] on span "Miscellaneous" at bounding box center [57, 378] width 79 height 15
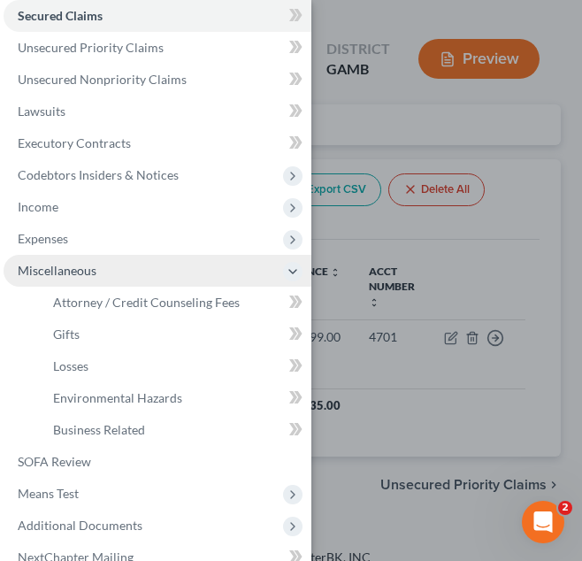
scroll to position [206, 0]
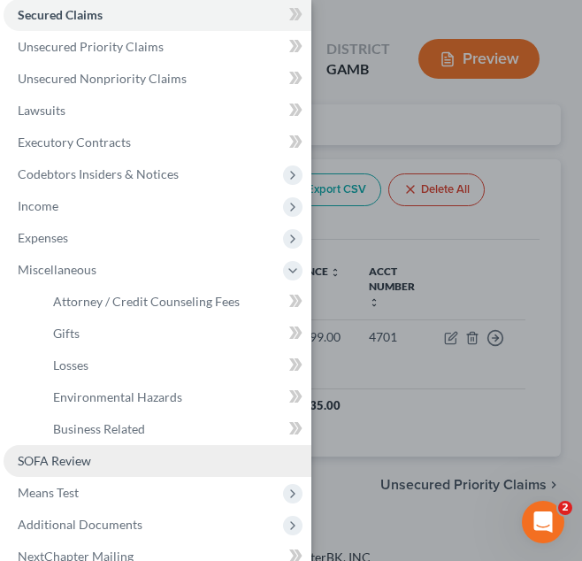
click at [101, 463] on link "SOFA Review" at bounding box center [158, 461] width 308 height 32
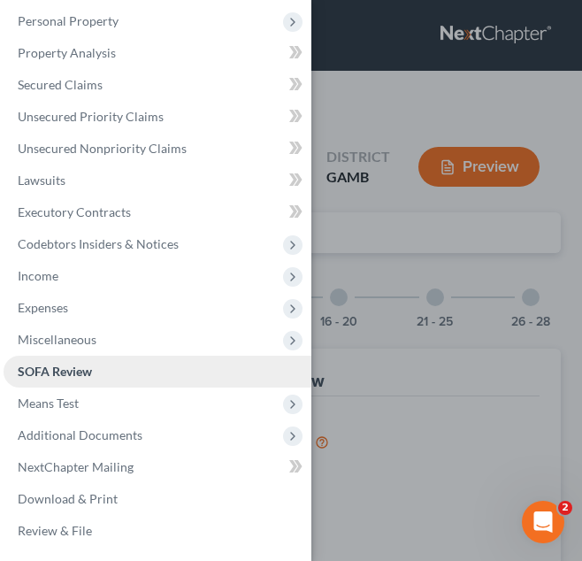
scroll to position [136, 0]
click at [346, 360] on div "Case Dashboard Payments Invoices Payments Payments Credit Report Client Profile" at bounding box center [291, 280] width 582 height 561
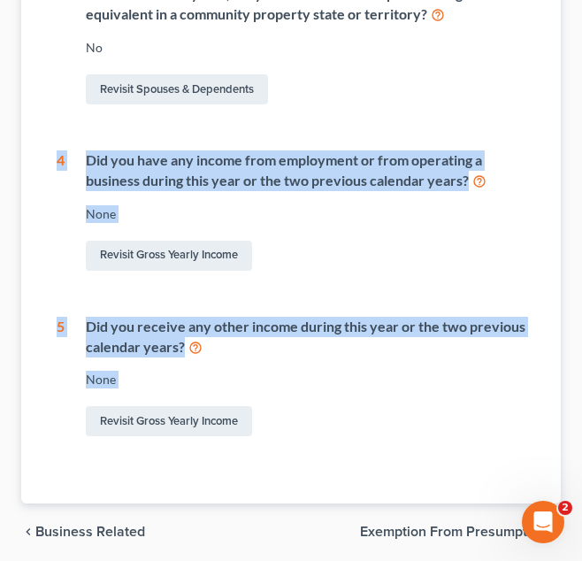
scroll to position [825, 0]
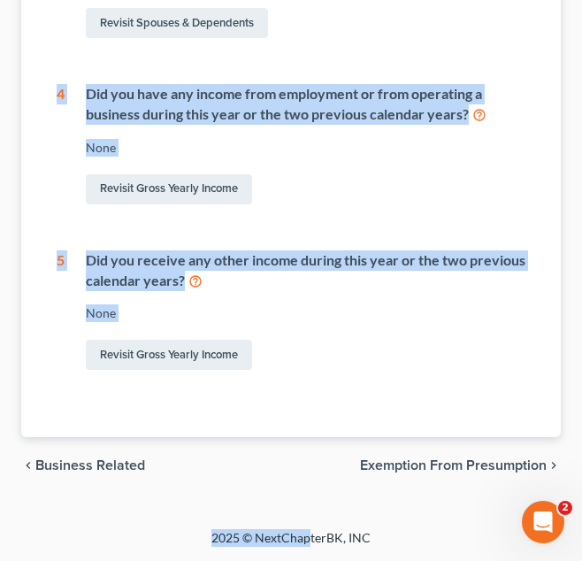
drag, startPoint x: 346, startPoint y: 360, endPoint x: 312, endPoint y: 563, distance: 206.1
drag, startPoint x: 312, startPoint y: 560, endPoint x: 402, endPoint y: 321, distance: 255.2
click at [402, 321] on div "None" at bounding box center [305, 313] width 439 height 18
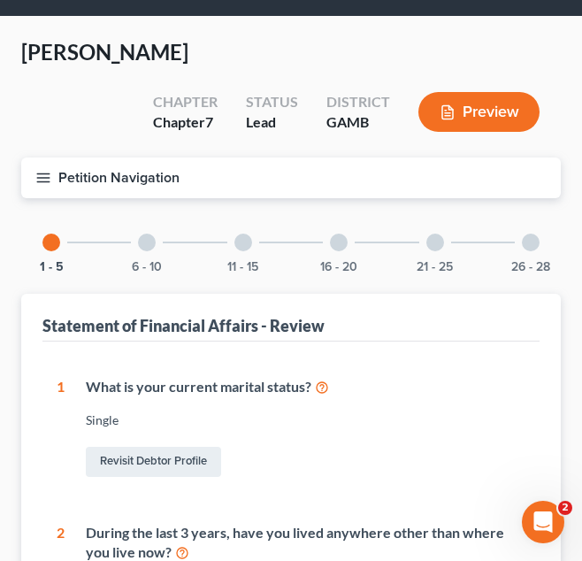
scroll to position [54, 0]
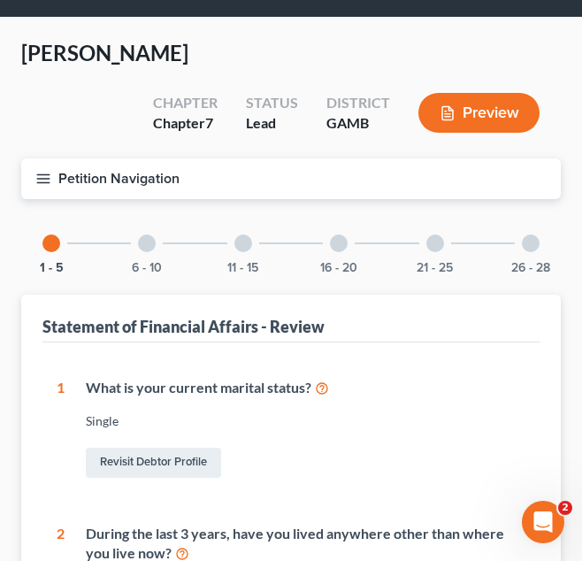
click at [151, 244] on div at bounding box center [147, 243] width 18 height 18
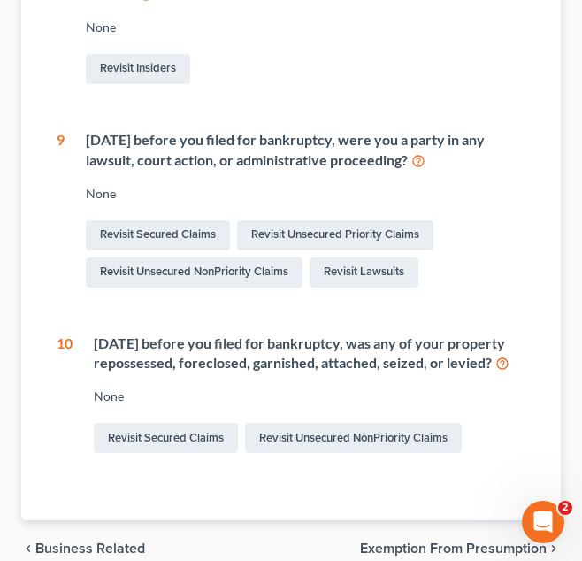
scroll to position [800, 0]
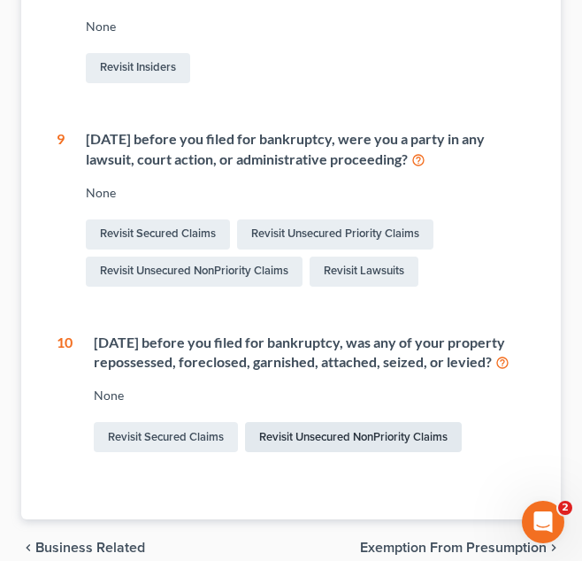
click at [305, 452] on link "Revisit Unsecured NonPriority Claims" at bounding box center [353, 437] width 217 height 30
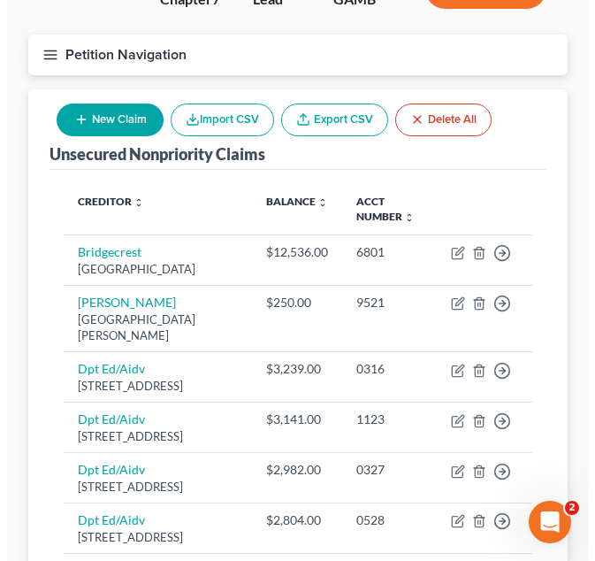
scroll to position [177, 0]
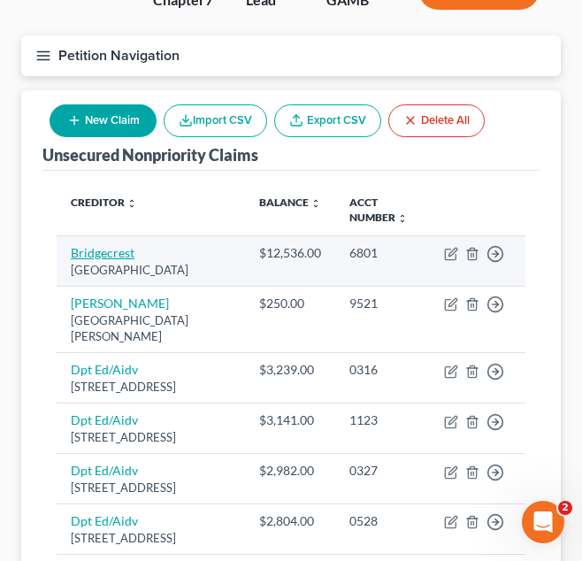
click at [99, 246] on link "Bridgecrest" at bounding box center [103, 252] width 64 height 15
select select "3"
select select "0"
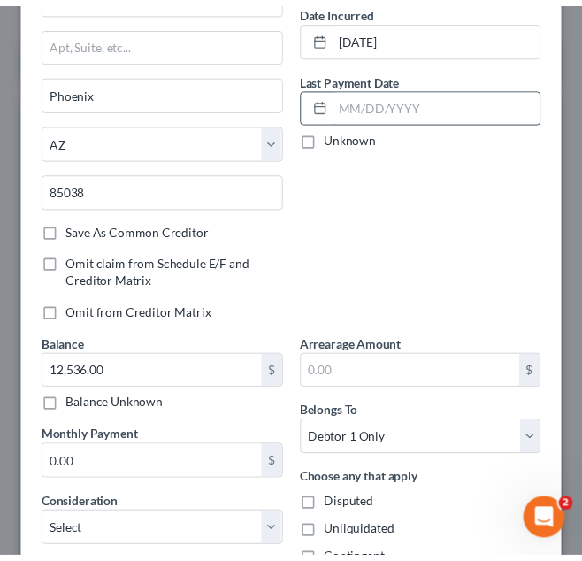
scroll to position [0, 0]
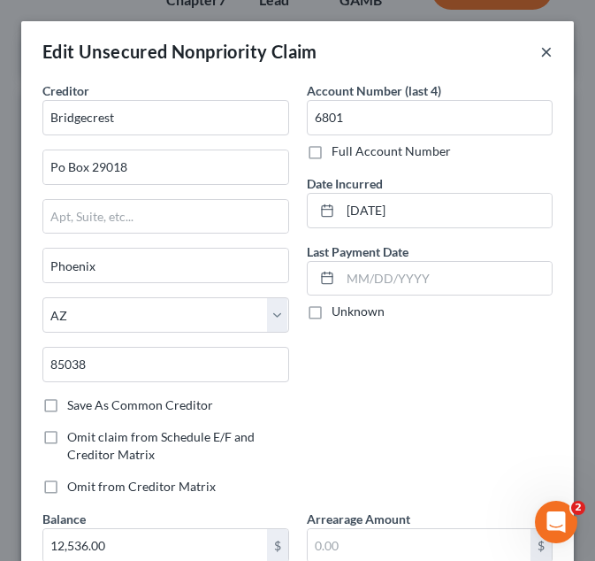
click at [540, 51] on button "×" at bounding box center [546, 51] width 12 height 21
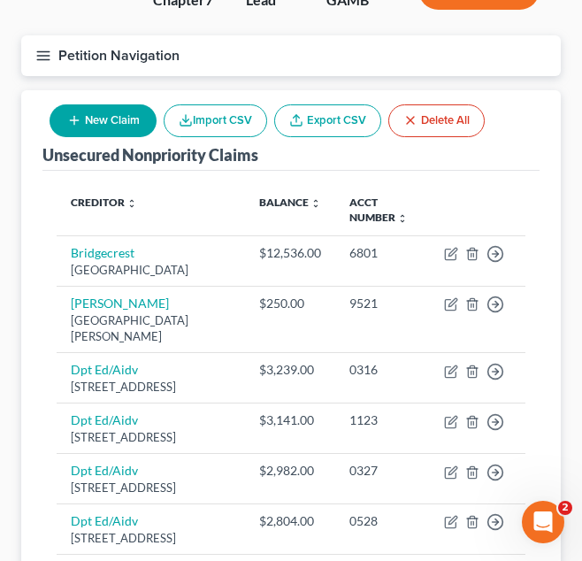
click at [383, 52] on button "Petition Navigation" at bounding box center [290, 55] width 539 height 41
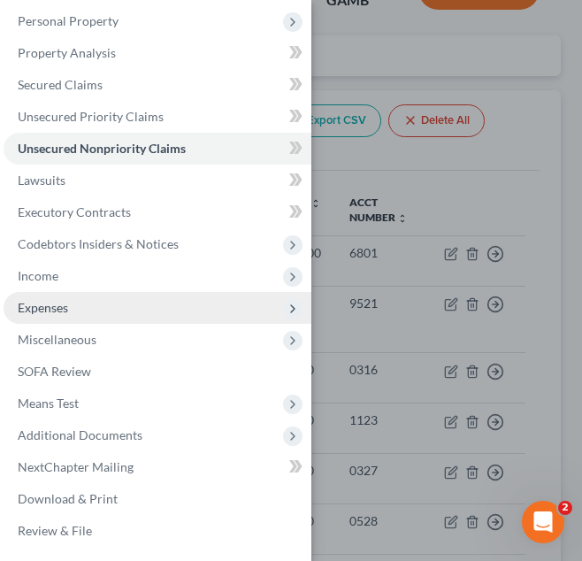
click at [149, 317] on span "Expenses" at bounding box center [158, 308] width 308 height 32
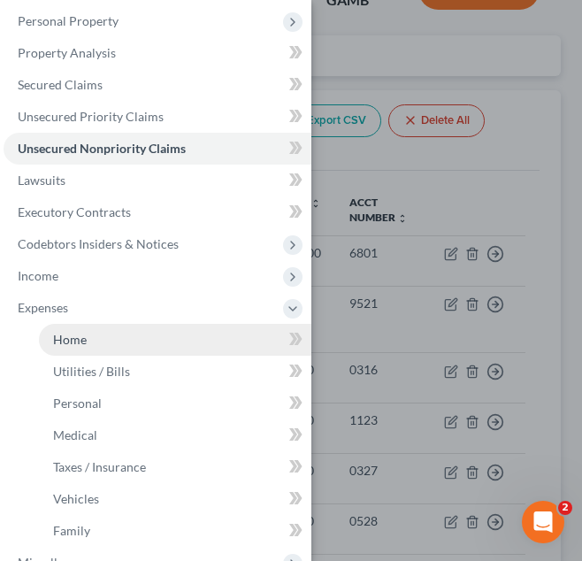
click at [137, 347] on link "Home" at bounding box center [175, 340] width 272 height 32
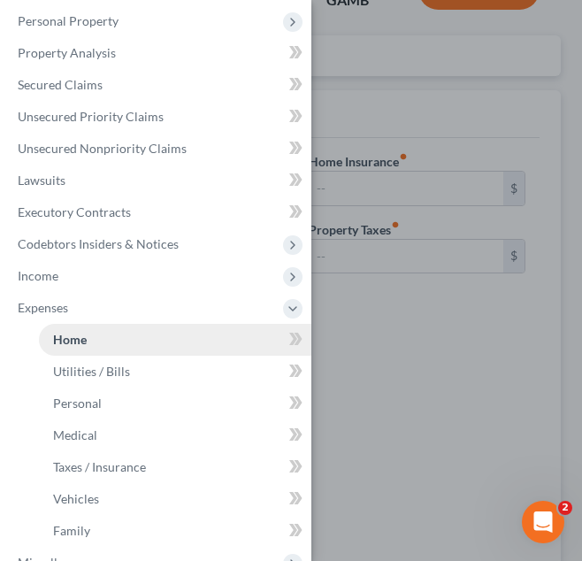
scroll to position [111, 0]
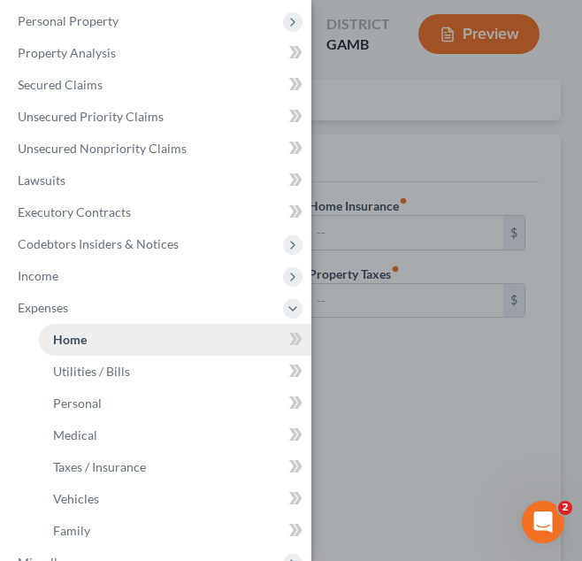
type input "885.00"
type input "0.00"
radio input "true"
type input "0.00"
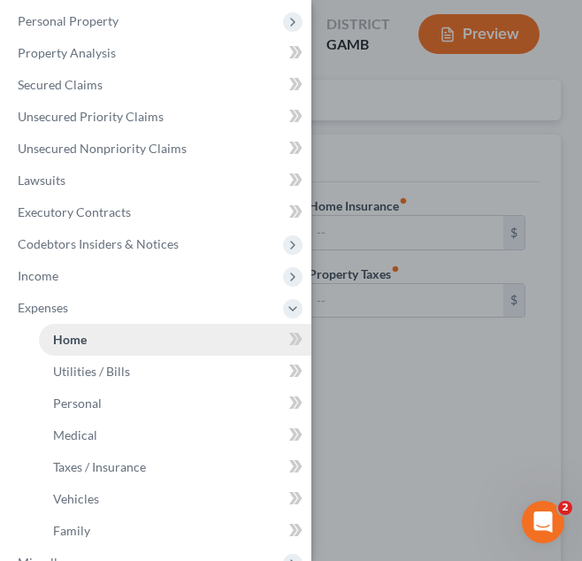
type input "0.00"
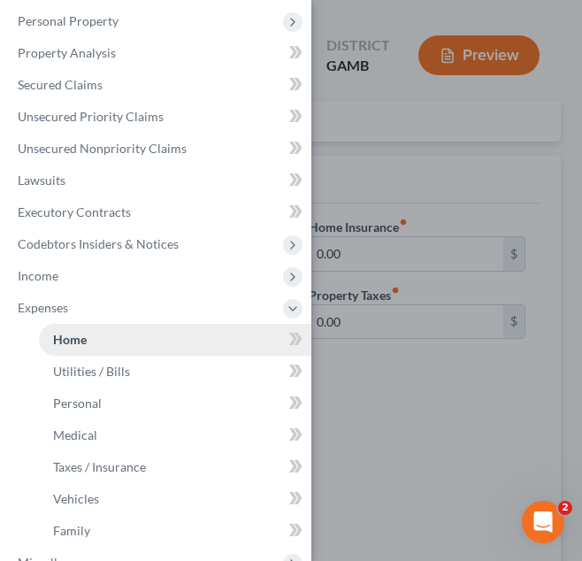
scroll to position [0, 0]
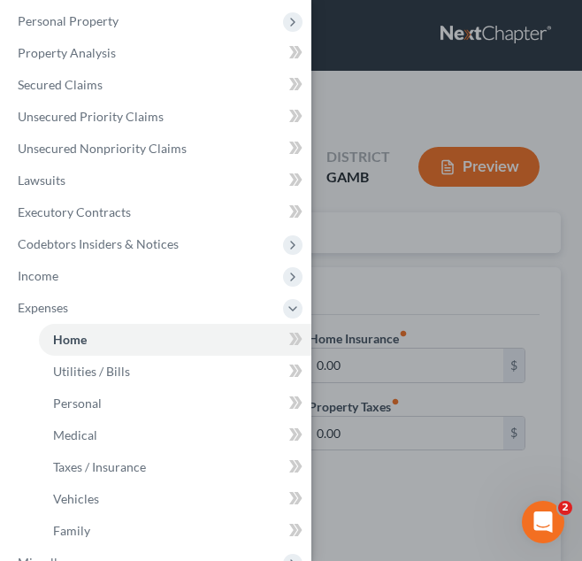
click at [389, 248] on div "Case Dashboard Payments Invoices Payments Payments Credit Report Client Profile" at bounding box center [291, 280] width 582 height 561
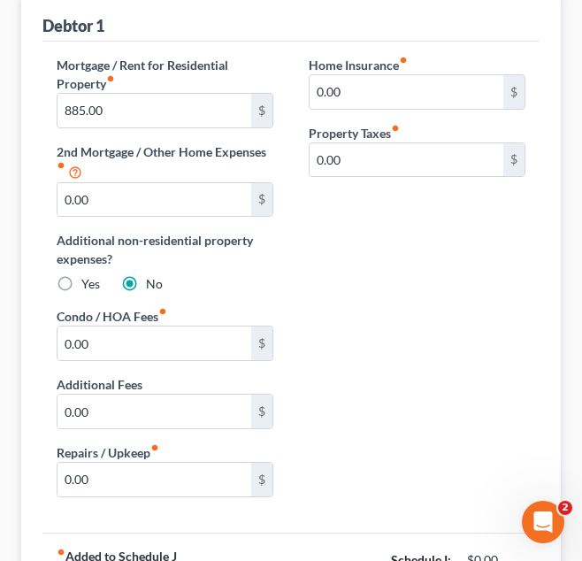
scroll to position [472, 0]
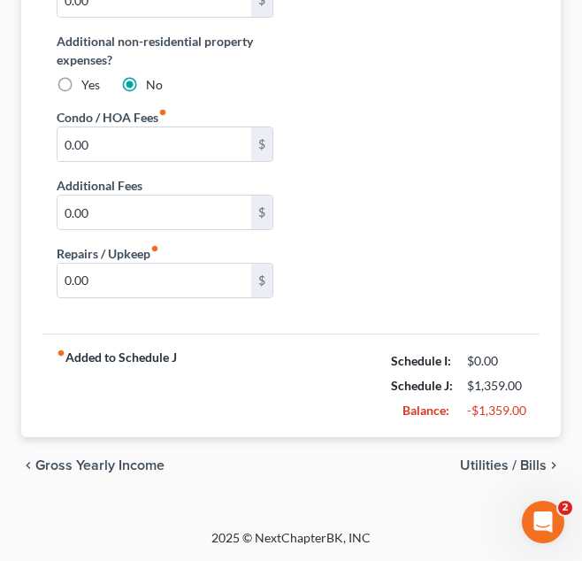
click at [500, 470] on span "Utilities / Bills" at bounding box center [503, 465] width 87 height 14
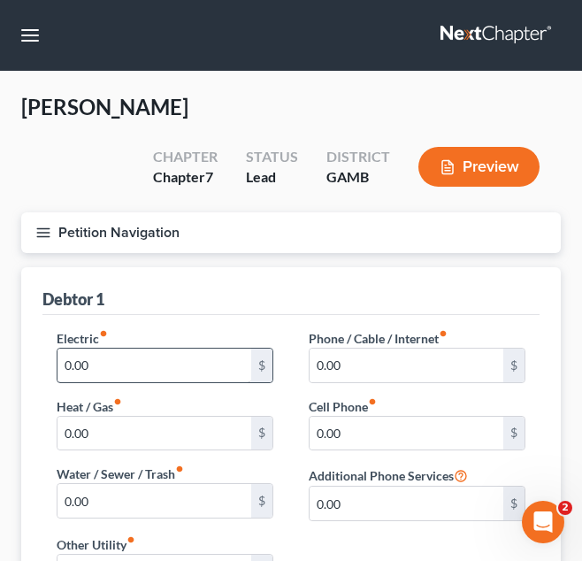
drag, startPoint x: 500, startPoint y: 470, endPoint x: 160, endPoint y: 364, distance: 356.6
click at [160, 364] on div "Electric fiber_manual_record 0.00 $ Heat / Gas fiber_manual_record 0.00 $ Water…" at bounding box center [291, 501] width 504 height 344
click at [160, 364] on input "0.00" at bounding box center [154, 365] width 194 height 34
type input "0"
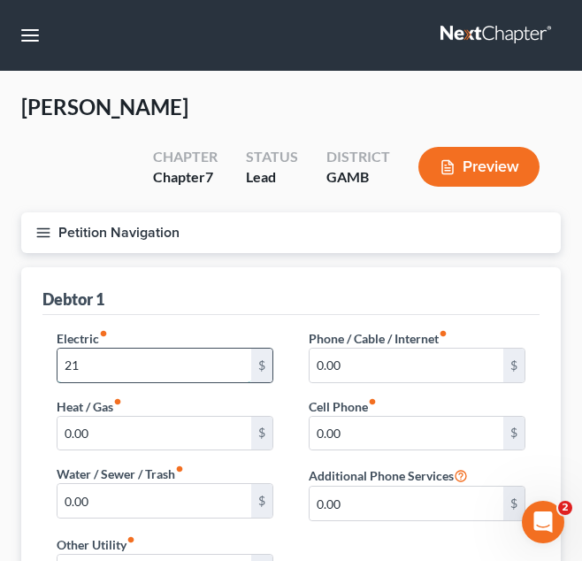
type input "2"
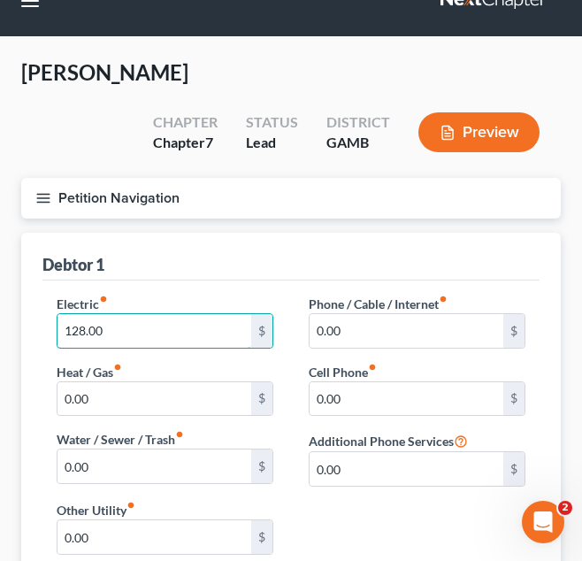
scroll to position [35, 0]
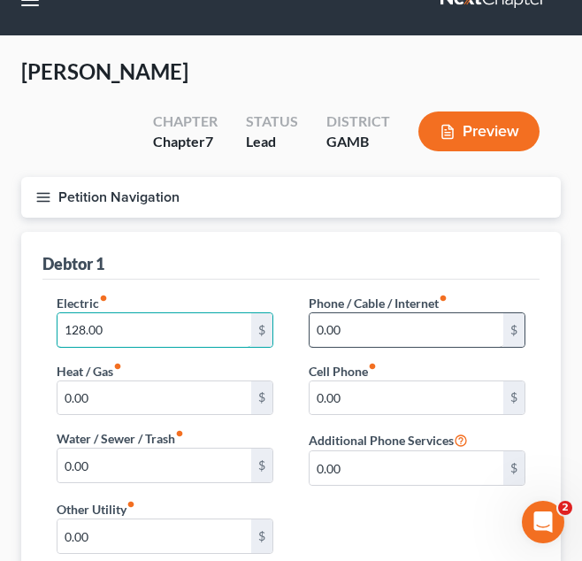
type input "128.00"
click at [378, 325] on input "0.00" at bounding box center [406, 330] width 194 height 34
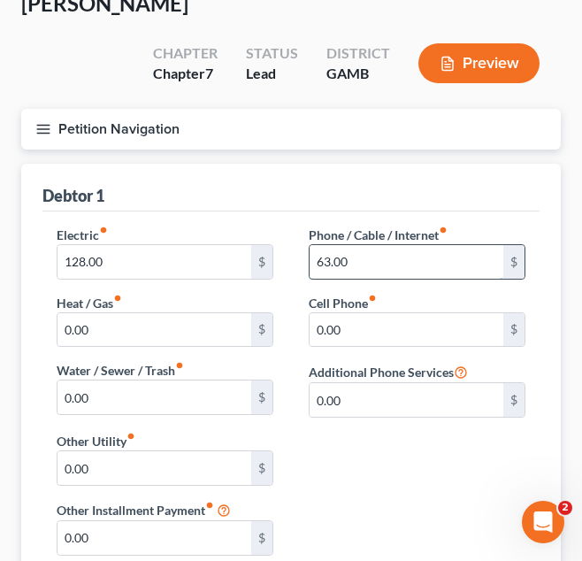
type input "63.00"
click at [378, 325] on input "0.00" at bounding box center [406, 330] width 194 height 34
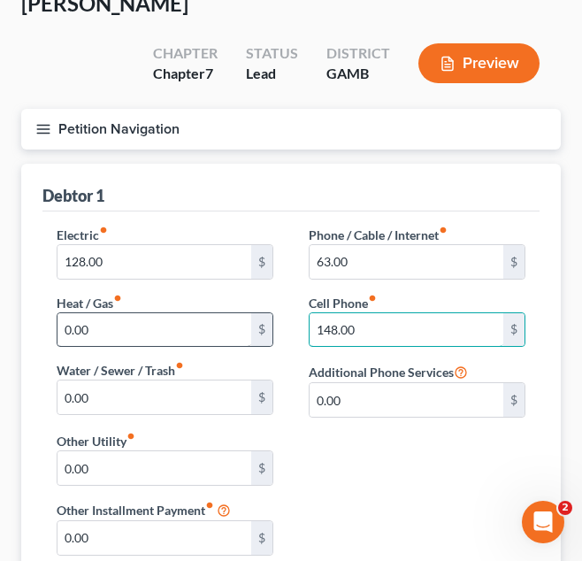
type input "148.00"
click at [226, 323] on input "0.00" at bounding box center [154, 330] width 194 height 34
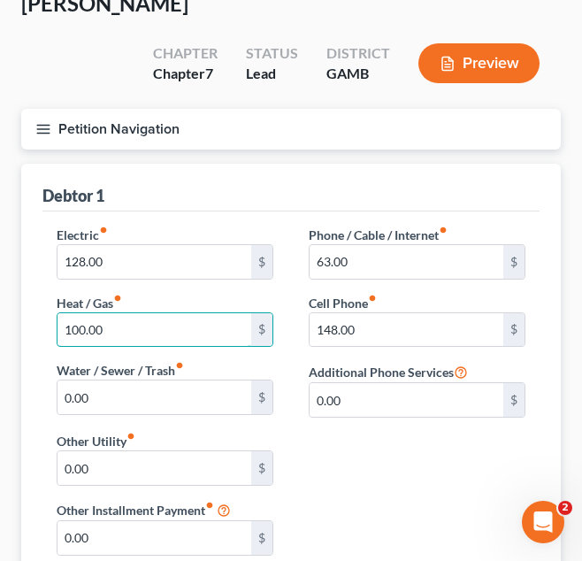
type input "100.00"
drag, startPoint x: 347, startPoint y: 380, endPoint x: 355, endPoint y: 348, distance: 32.8
click at [355, 348] on div "Phone / Cable / Internet fiber_manual_record 63.00 $ Cell Phone fiber_manual_re…" at bounding box center [417, 328] width 252 height 206
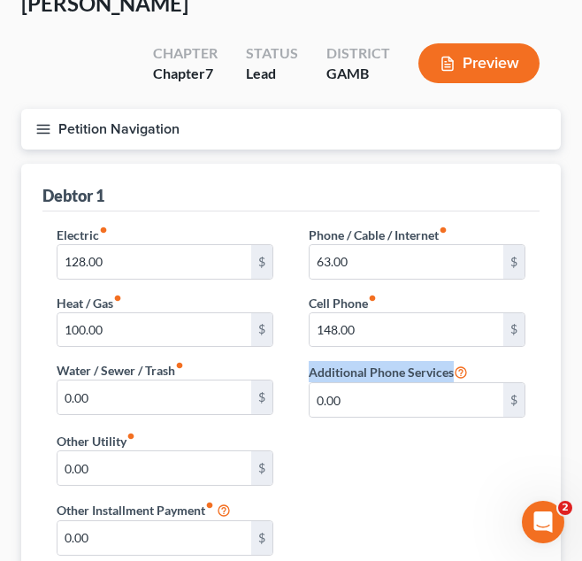
drag, startPoint x: 355, startPoint y: 348, endPoint x: 341, endPoint y: 435, distance: 87.7
click at [341, 435] on div "Electric fiber_manual_record 128.00 $ Heat / Gas fiber_manual_record 100.00 $ W…" at bounding box center [291, 397] width 504 height 344
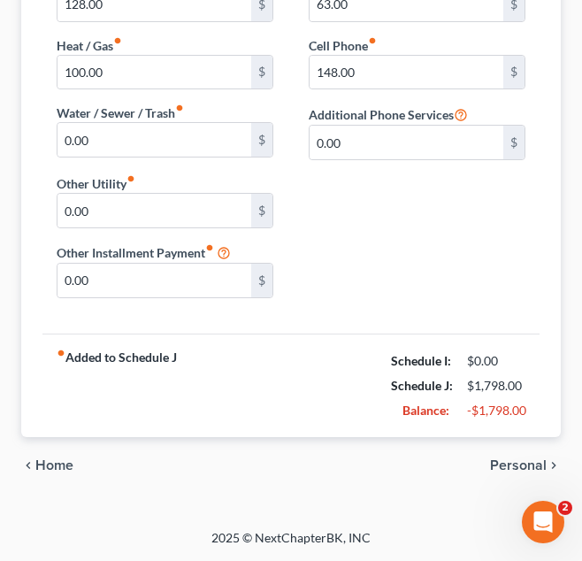
click at [504, 471] on span "Personal" at bounding box center [518, 465] width 57 height 14
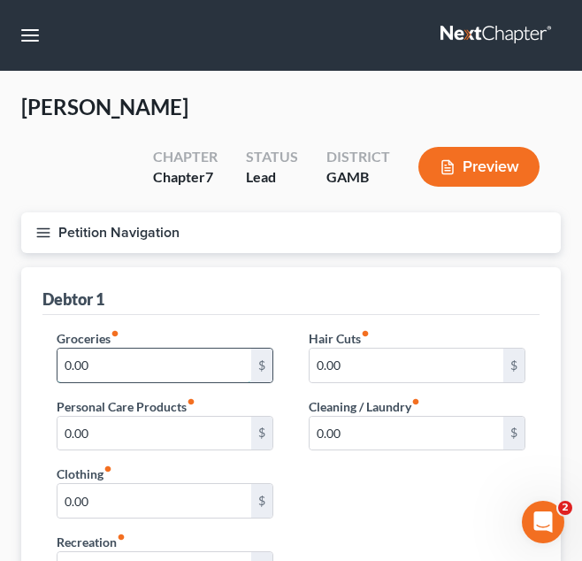
click at [185, 368] on input "0.00" at bounding box center [154, 365] width 194 height 34
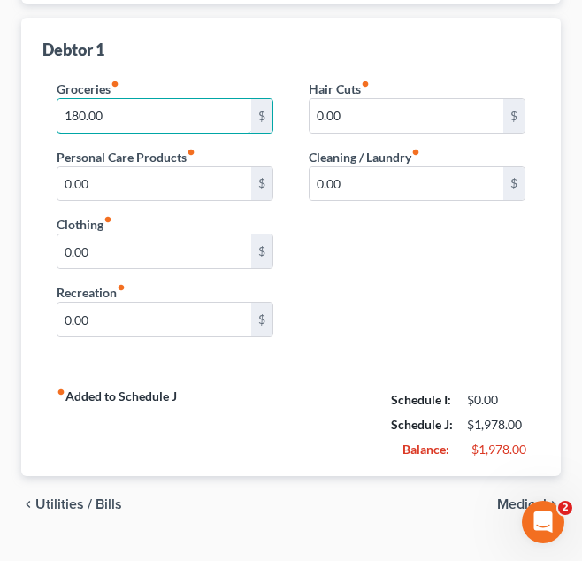
scroll to position [288, 0]
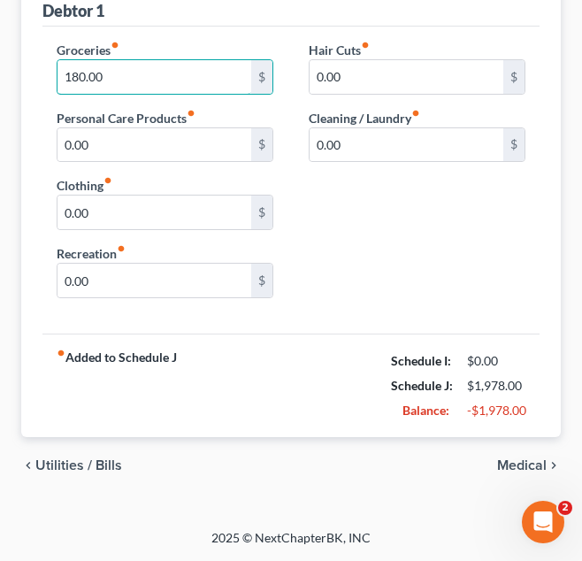
type input "180.00"
click at [508, 464] on span "Medical" at bounding box center [522, 465] width 50 height 14
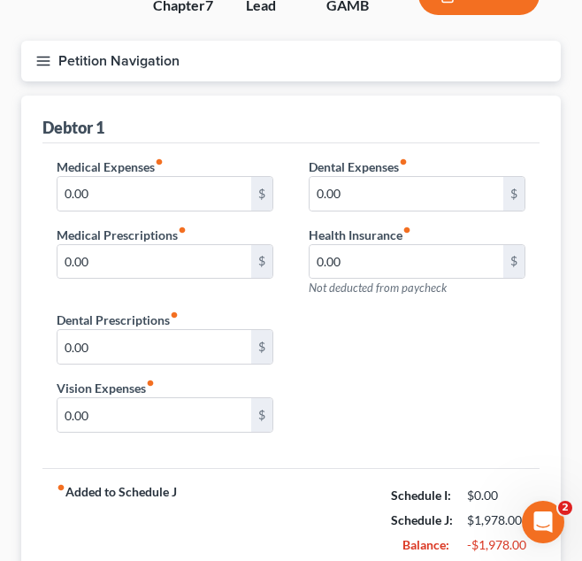
scroll to position [306, 0]
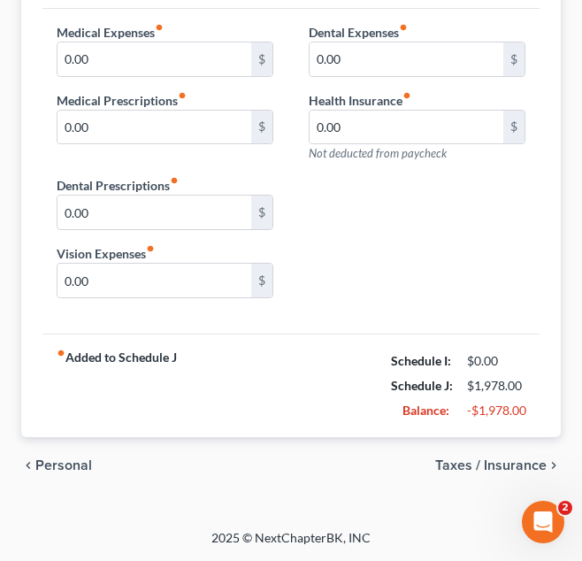
click at [508, 464] on span "Taxes / Insurance" at bounding box center [490, 465] width 111 height 14
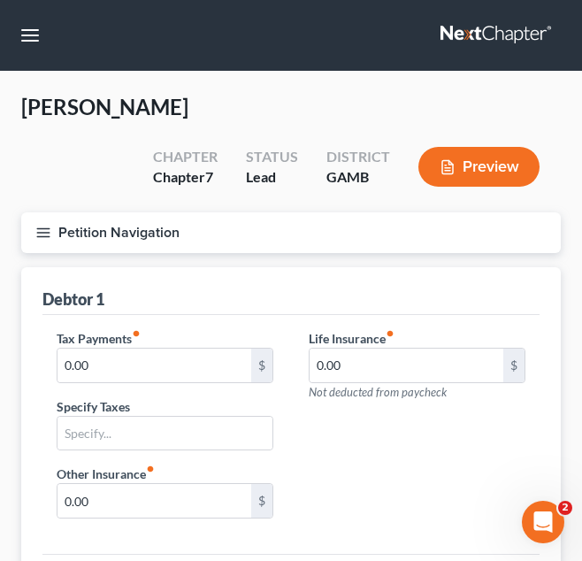
scroll to position [220, 0]
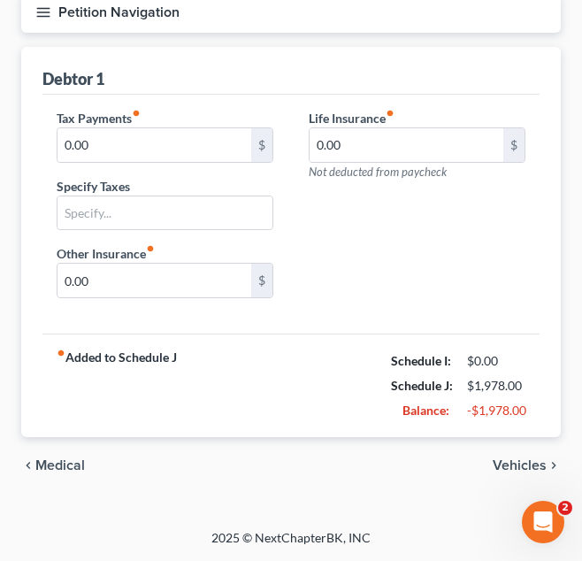
click at [506, 464] on span "Vehicles" at bounding box center [520, 465] width 54 height 14
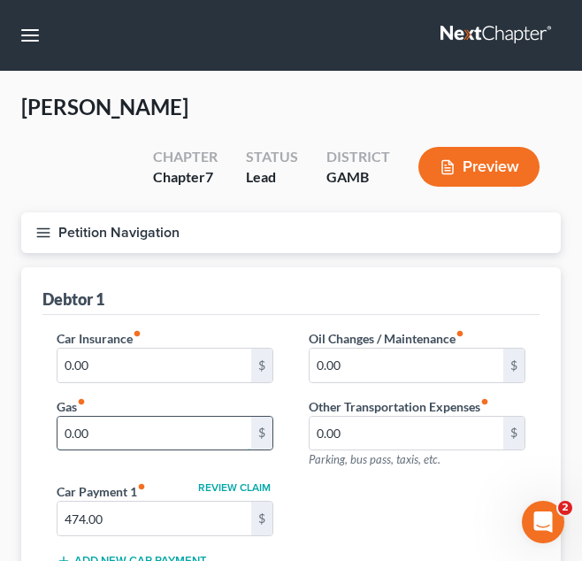
click at [149, 431] on input "0.00" at bounding box center [154, 433] width 194 height 34
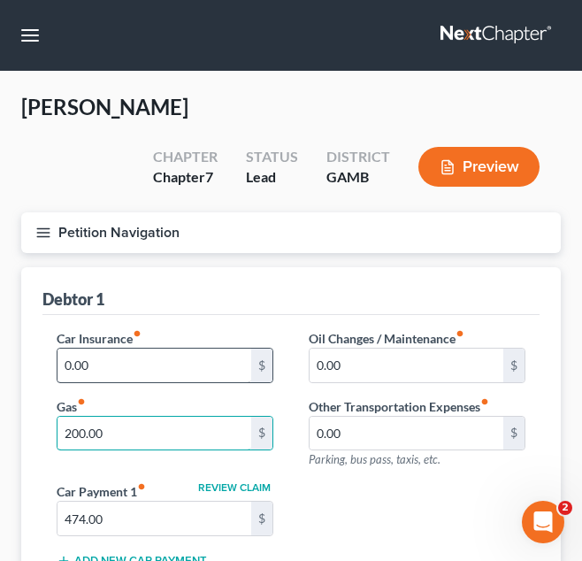
type input "200.00"
click at [134, 359] on input "0.00" at bounding box center [154, 365] width 194 height 34
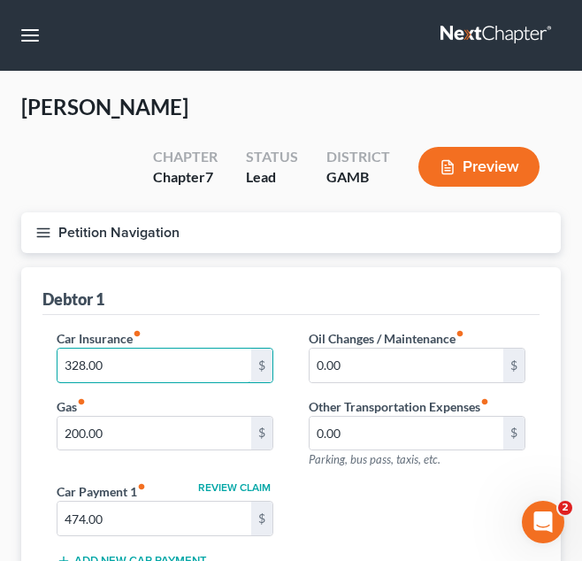
type input "328.00"
click at [225, 330] on div "Car Insurance fiber_manual_record 328.00 $" at bounding box center [165, 356] width 217 height 54
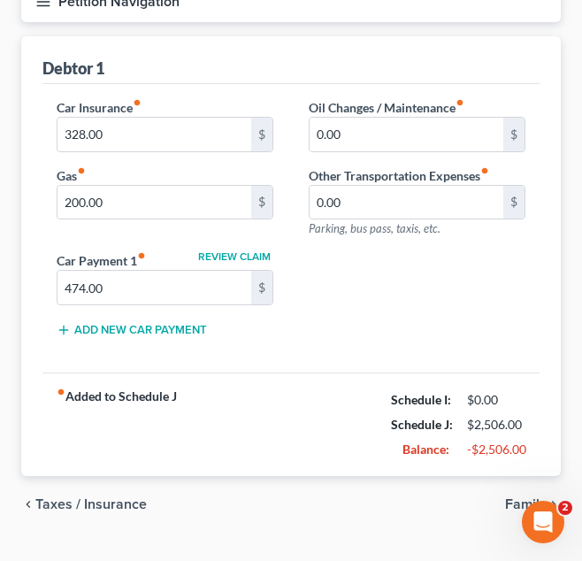
scroll to position [270, 0]
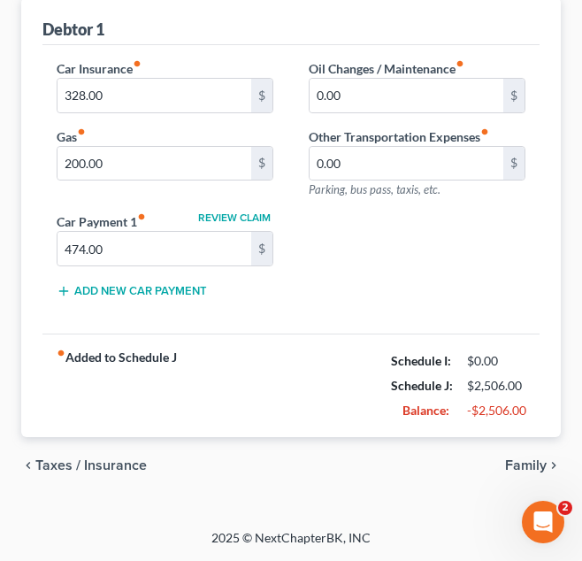
click at [539, 460] on span "Family" at bounding box center [526, 465] width 42 height 14
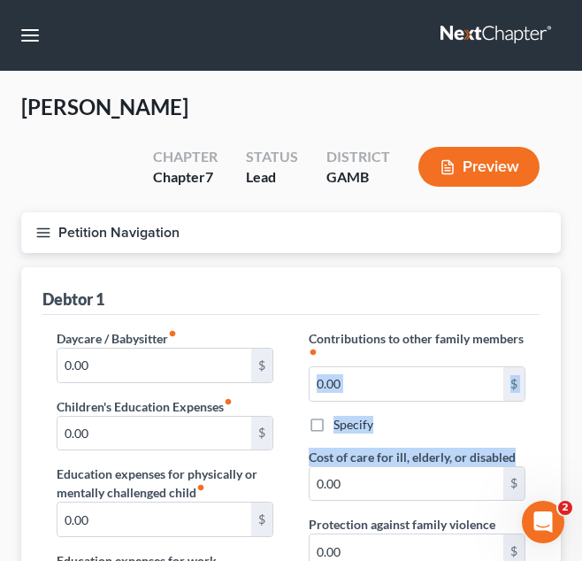
drag, startPoint x: 539, startPoint y: 460, endPoint x: 574, endPoint y: 346, distance: 119.2
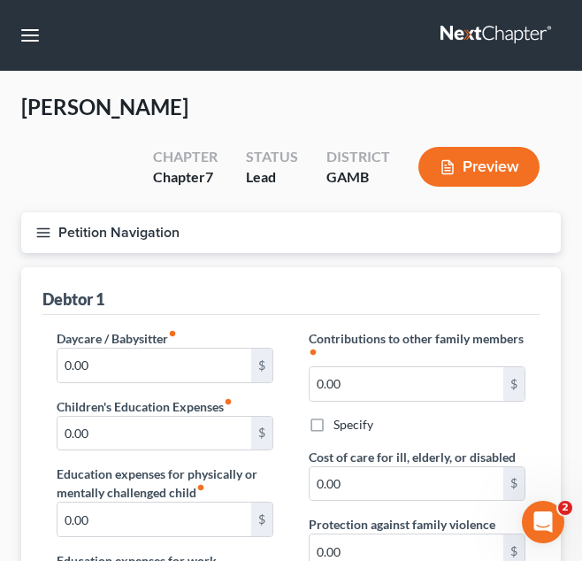
click at [396, 309] on div "Debtor 1" at bounding box center [290, 291] width 497 height 48
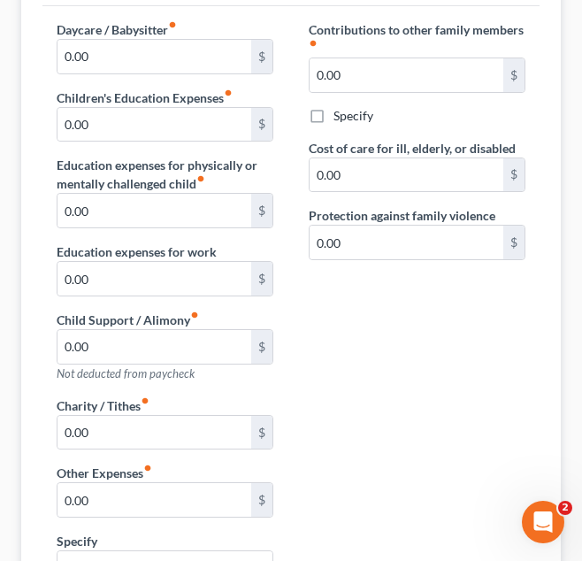
scroll to position [315, 0]
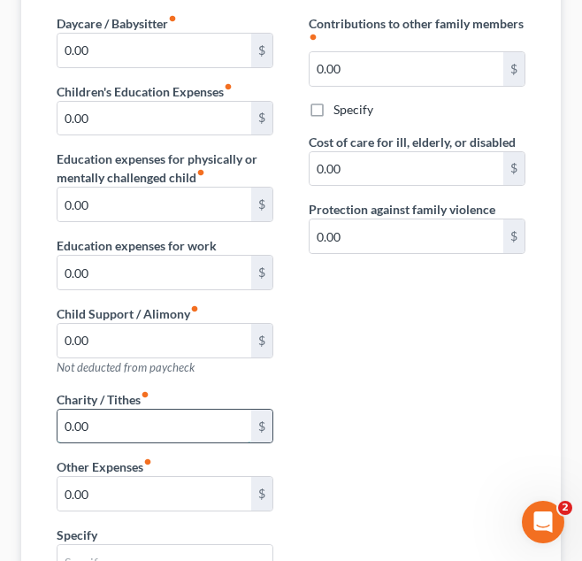
click at [183, 439] on input "0.00" at bounding box center [154, 426] width 194 height 34
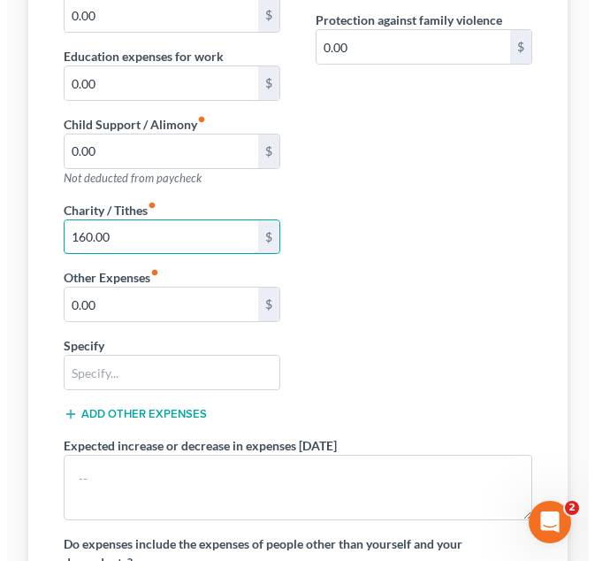
scroll to position [0, 0]
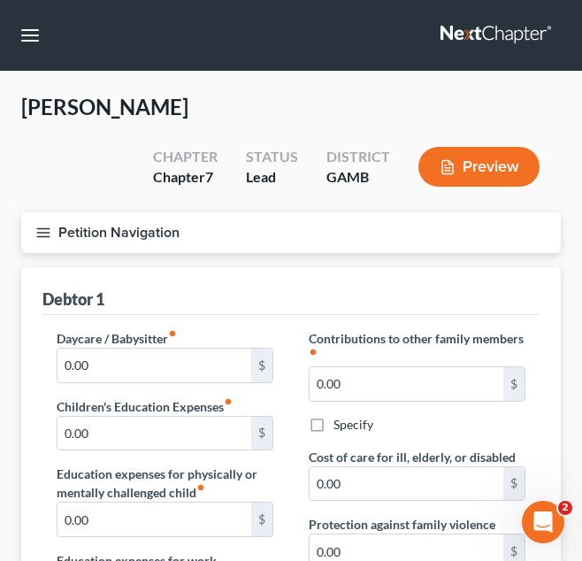
type input "160.00"
click at [254, 239] on button "Petition Navigation" at bounding box center [290, 232] width 539 height 41
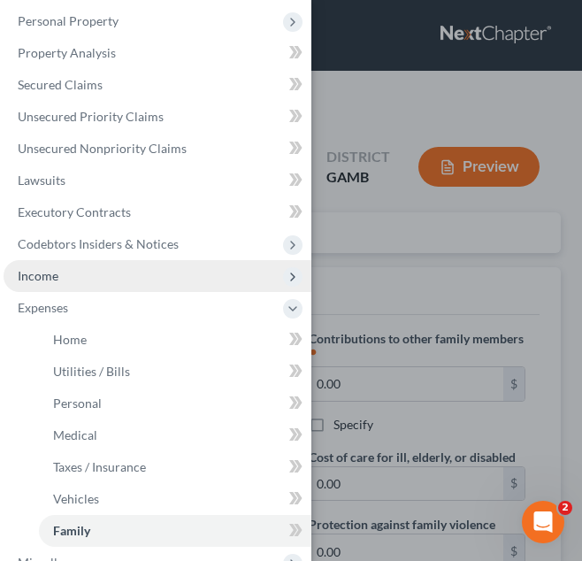
click at [145, 279] on span "Income" at bounding box center [158, 276] width 308 height 32
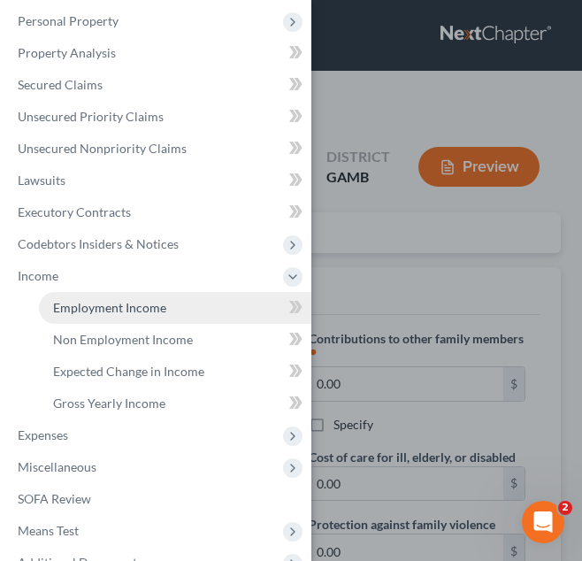
click at [145, 301] on span "Employment Income" at bounding box center [109, 307] width 113 height 15
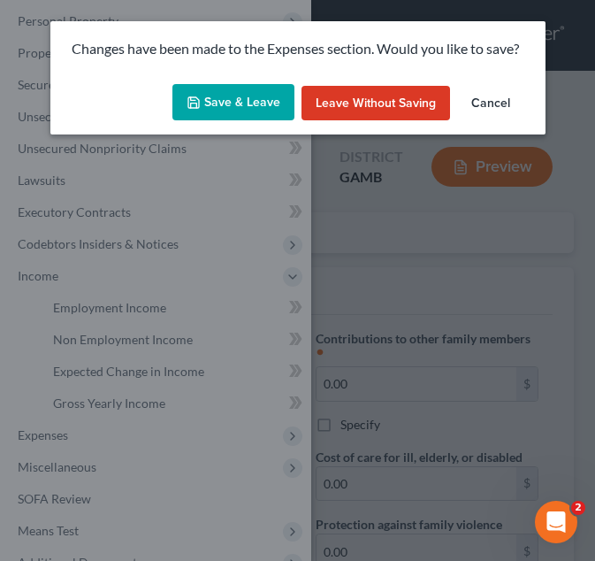
click at [253, 88] on button "Save & Leave" at bounding box center [233, 102] width 122 height 37
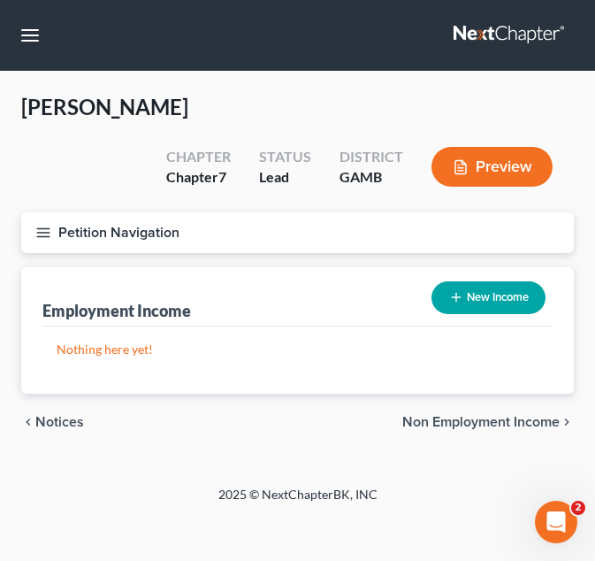
click at [481, 275] on div "New Income" at bounding box center [488, 297] width 128 height 47
click at [467, 288] on button "New Income" at bounding box center [489, 297] width 114 height 33
select select "0"
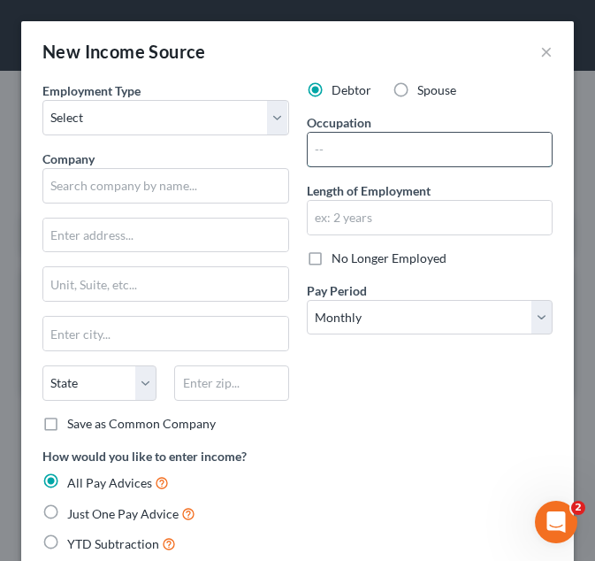
click at [424, 157] on input "text" at bounding box center [430, 150] width 245 height 34
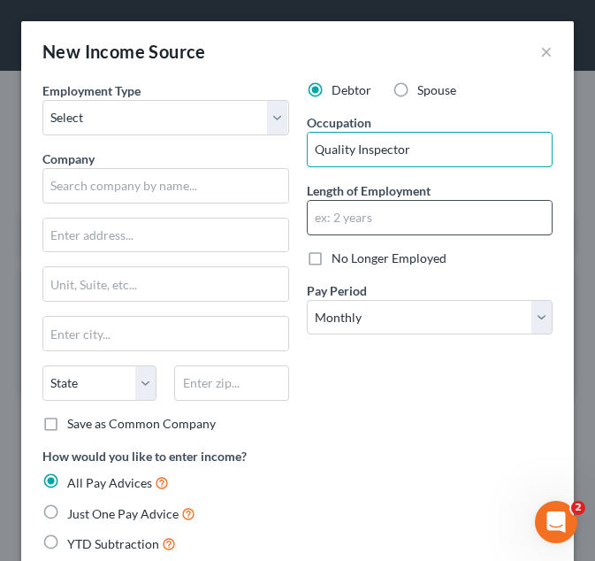
type input "Quality Inspector"
click at [406, 202] on input "text" at bounding box center [430, 218] width 245 height 34
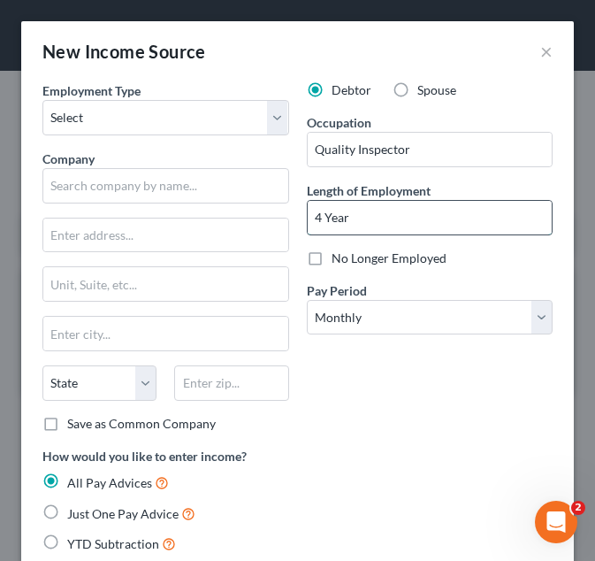
type input "4 Years"
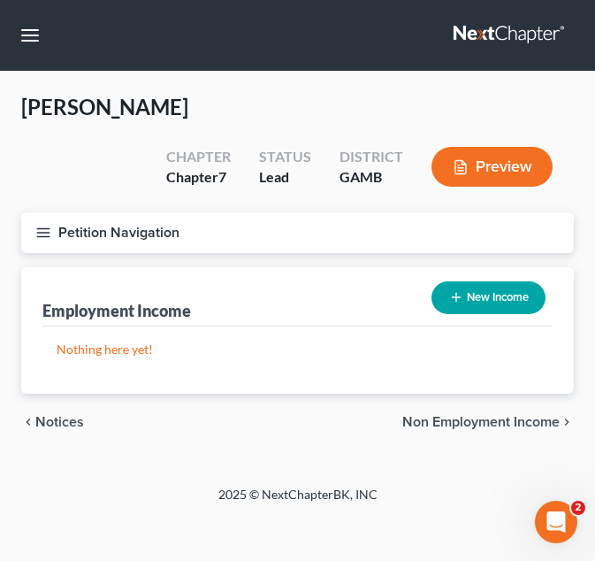
click at [490, 284] on button "New Income" at bounding box center [489, 297] width 114 height 33
select select "0"
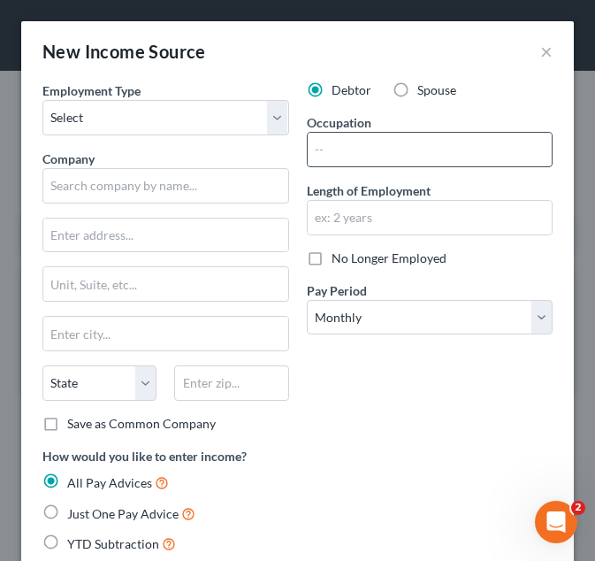
click at [449, 162] on input "text" at bounding box center [430, 150] width 245 height 34
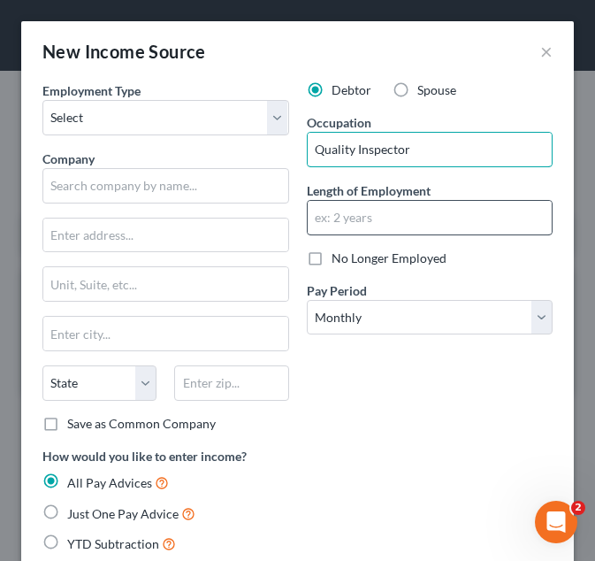
type input "Quality Inspector"
click at [431, 214] on input "text" at bounding box center [430, 218] width 245 height 34
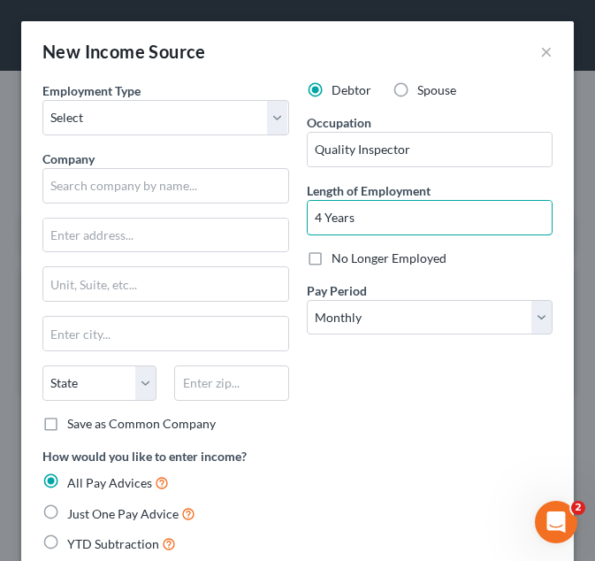
type input "4 Years"
click at [374, 393] on div "Debtor Spouse Occupation Quality Inspector Length of Employment 4 Years No Long…" at bounding box center [430, 263] width 264 height 365
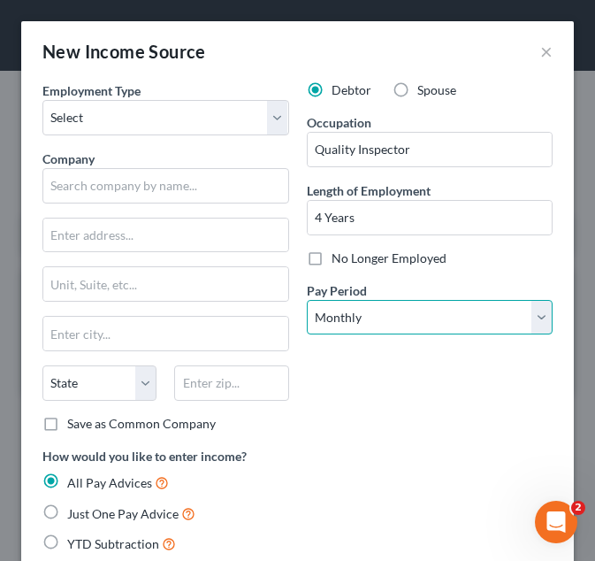
click at [400, 304] on select "Select Monthly Twice Monthly Every Other Week Weekly" at bounding box center [430, 317] width 247 height 35
select select "3"
click at [307, 300] on select "Select Monthly Twice Monthly Every Other Week Weekly" at bounding box center [430, 317] width 247 height 35
click at [209, 150] on div "Company *" at bounding box center [165, 176] width 247 height 54
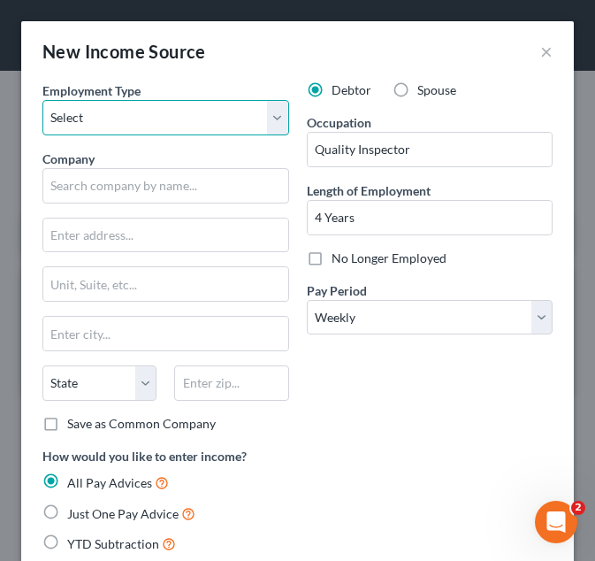
click at [206, 129] on select "Select Full or [DEMOGRAPHIC_DATA] Employment Self Employment" at bounding box center [165, 117] width 247 height 35
select select "0"
click at [42, 100] on select "Select Full or [DEMOGRAPHIC_DATA] Employment Self Employment" at bounding box center [165, 117] width 247 height 35
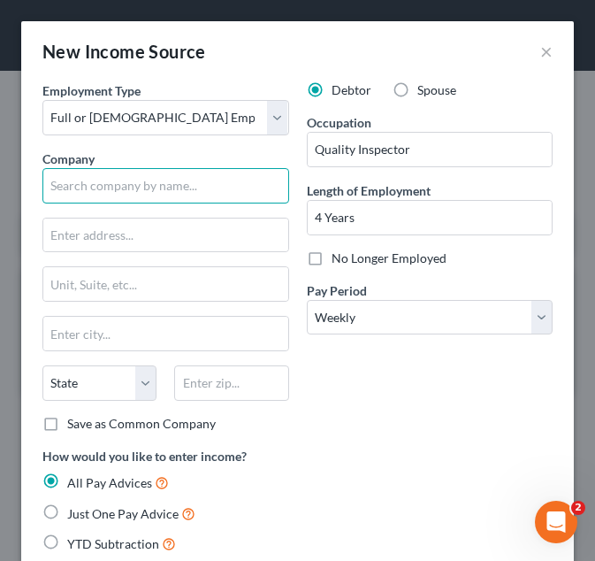
click at [169, 190] on input "text" at bounding box center [165, 185] width 247 height 35
click at [135, 186] on input "text" at bounding box center [165, 185] width 247 height 35
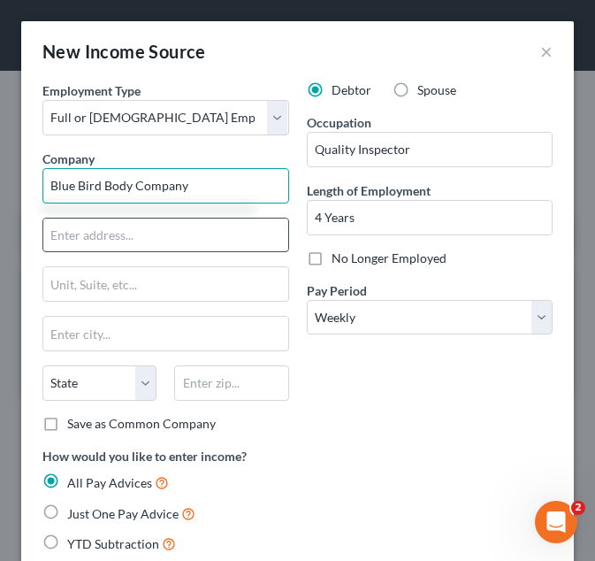
type input "Blue Bird Body Company"
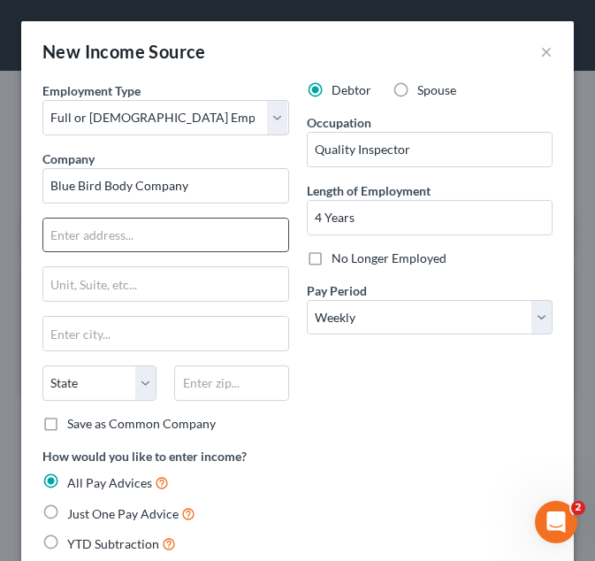
click at [242, 245] on input "text" at bounding box center [165, 235] width 245 height 34
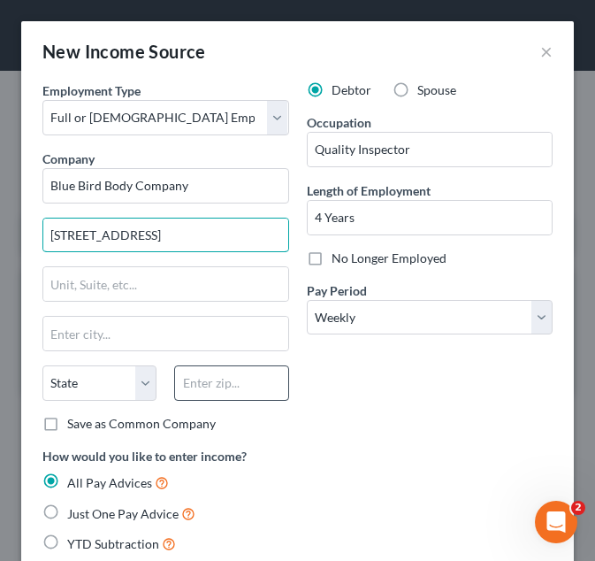
type input "[STREET_ADDRESS]"
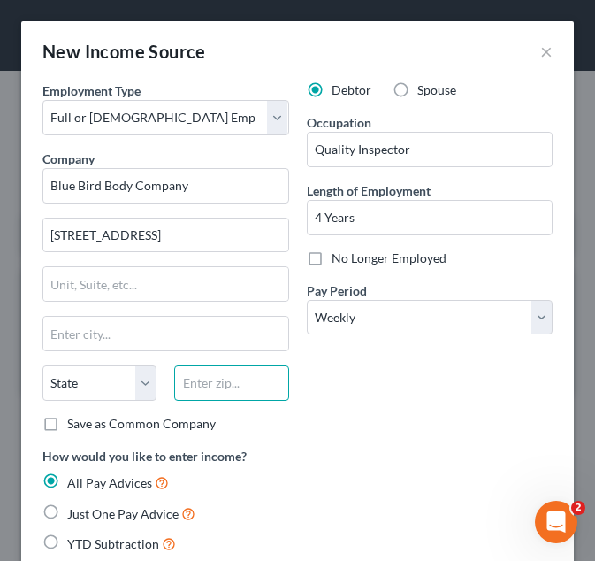
click at [218, 386] on input "text" at bounding box center [231, 382] width 114 height 35
type input "31030"
click at [437, 407] on div "Debtor Spouse Occupation Quality Inspector Length of Employment 4 Years No Long…" at bounding box center [430, 263] width 264 height 365
type input "[GEOGRAPHIC_DATA]"
select select "10"
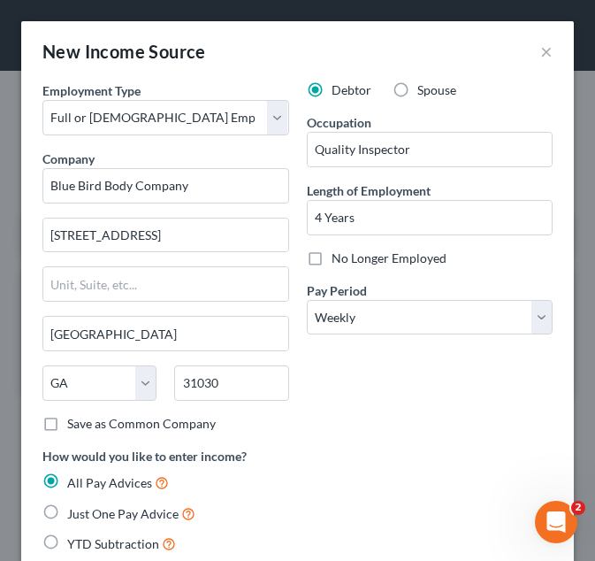
scroll to position [185, 0]
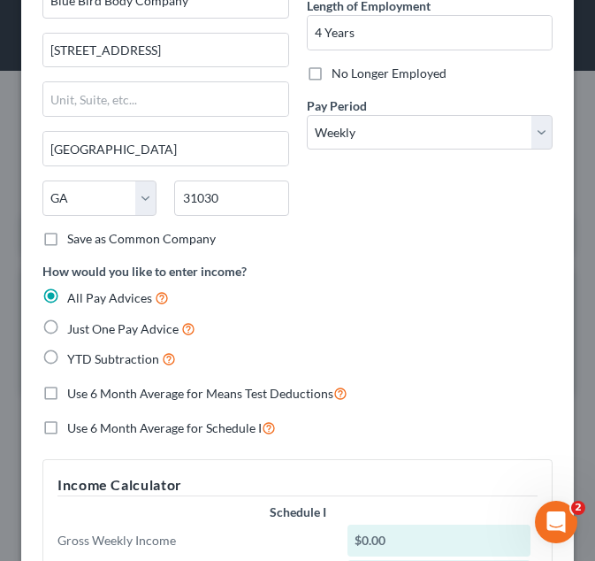
click at [122, 365] on span "YTD Subtraction" at bounding box center [113, 358] width 92 height 15
click at [86, 360] on input "YTD Subtraction" at bounding box center [79, 353] width 11 height 11
radio input "true"
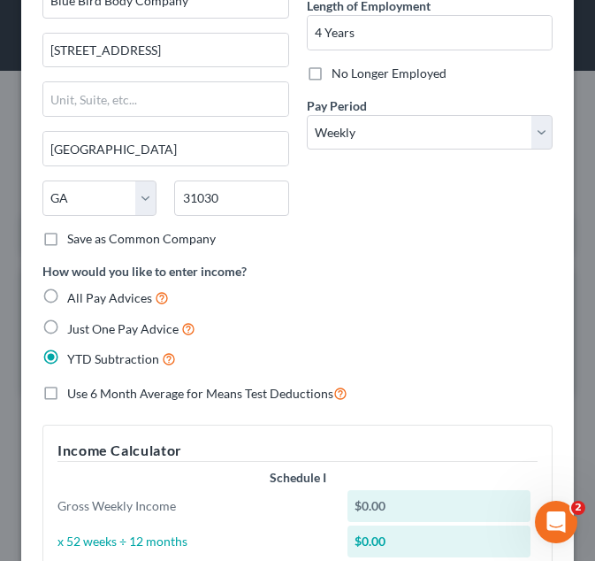
click at [109, 394] on span "Use 6 Month Average for Means Test Deductions" at bounding box center [200, 393] width 266 height 15
click at [86, 394] on input "Use 6 Month Average for Means Test Deductions" at bounding box center [79, 388] width 11 height 11
checkbox input "true"
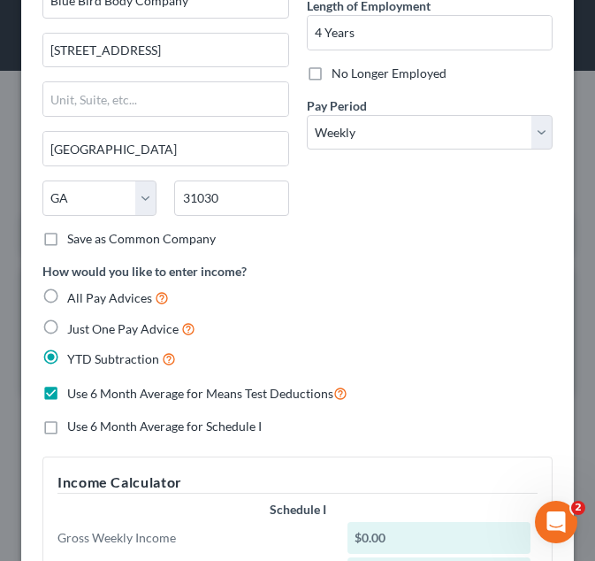
click at [98, 428] on span "Use 6 Month Average for Schedule I" at bounding box center [164, 425] width 195 height 15
click at [86, 428] on input "Use 6 Month Average for Schedule I" at bounding box center [79, 422] width 11 height 11
checkbox input "true"
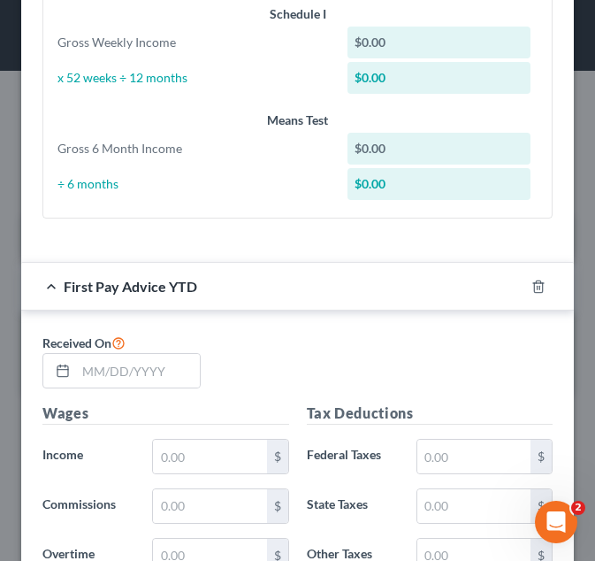
scroll to position [718, 0]
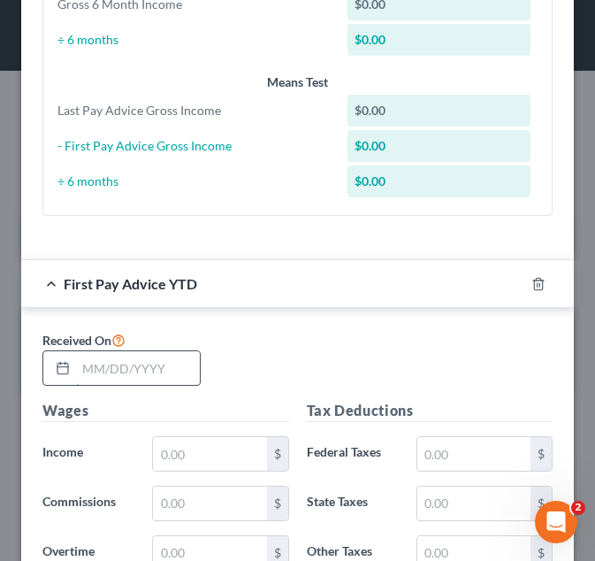
click at [122, 360] on input "text" at bounding box center [138, 368] width 124 height 34
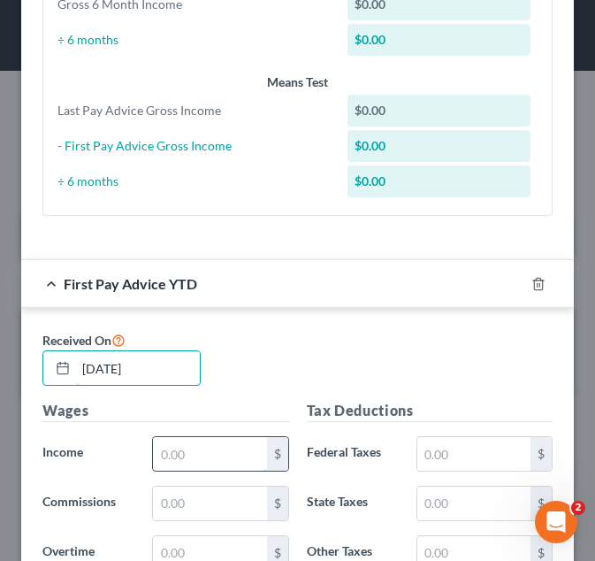
type input "[DATE]"
click at [226, 461] on input "text" at bounding box center [209, 454] width 113 height 34
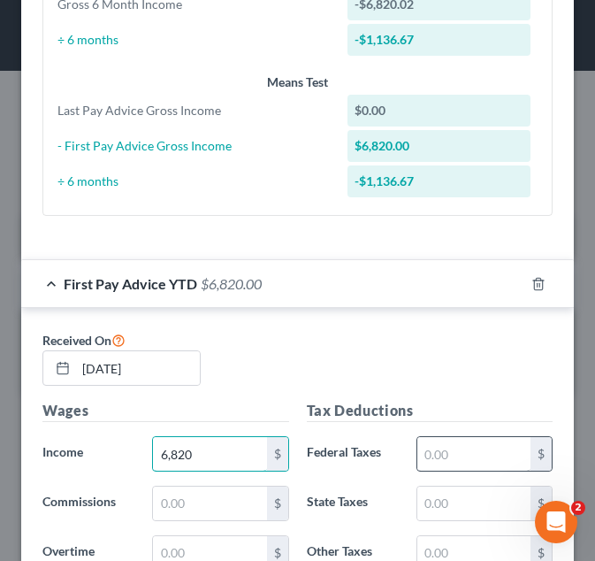
type input "6,820"
click at [432, 458] on input "text" at bounding box center [473, 454] width 113 height 34
type input "458"
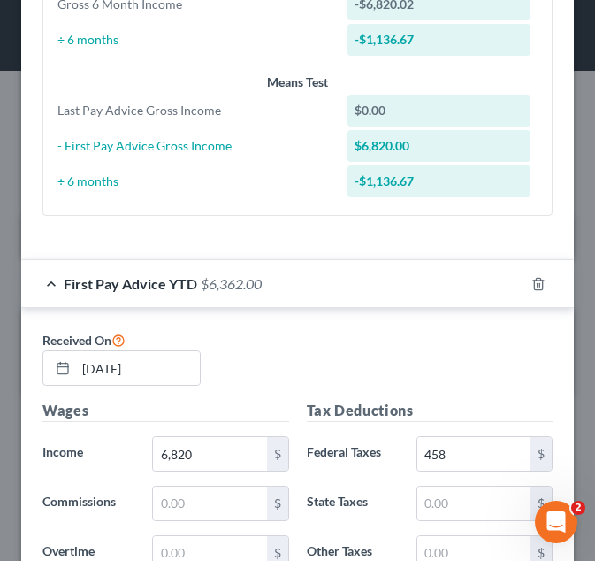
click at [416, 378] on div "Received On [DATE]" at bounding box center [298, 364] width 528 height 71
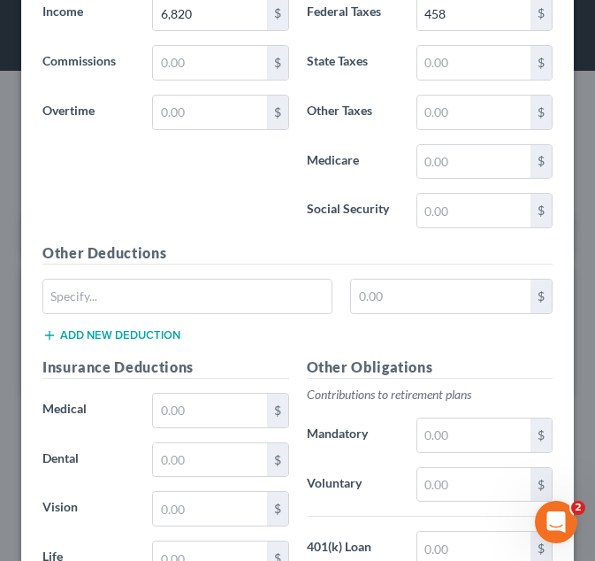
scroll to position [1159, 0]
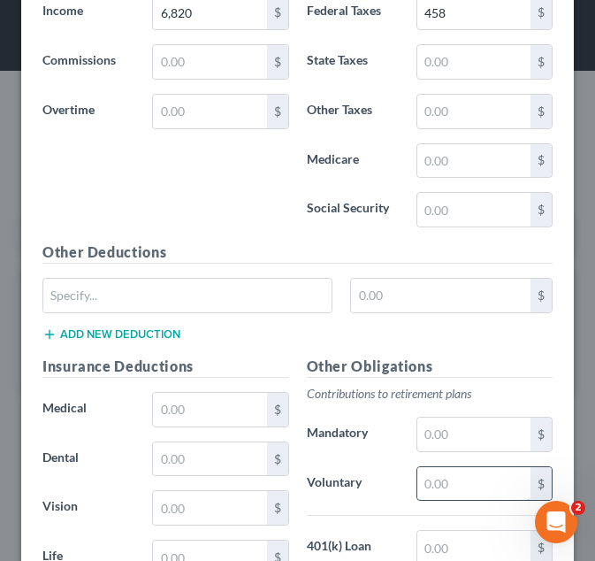
click at [459, 485] on input "text" at bounding box center [473, 484] width 113 height 34
type input "243"
click at [156, 416] on input "text" at bounding box center [209, 410] width 113 height 34
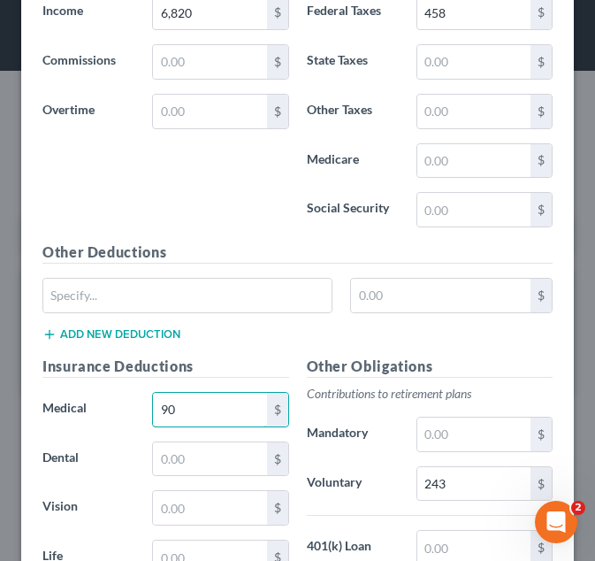
type input "9"
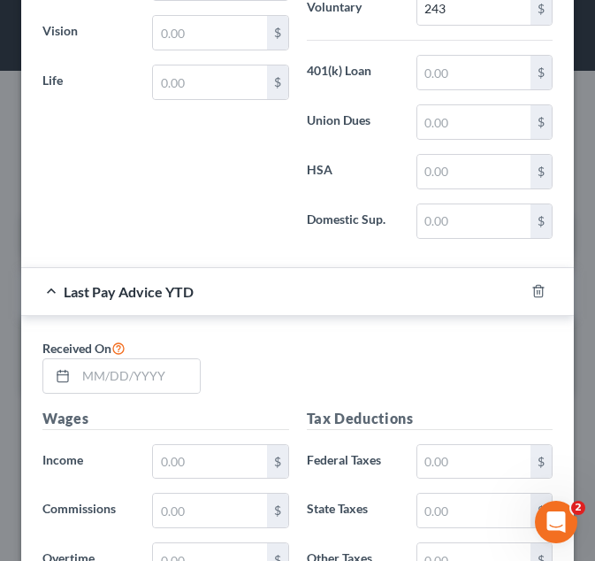
scroll to position [1824, 0]
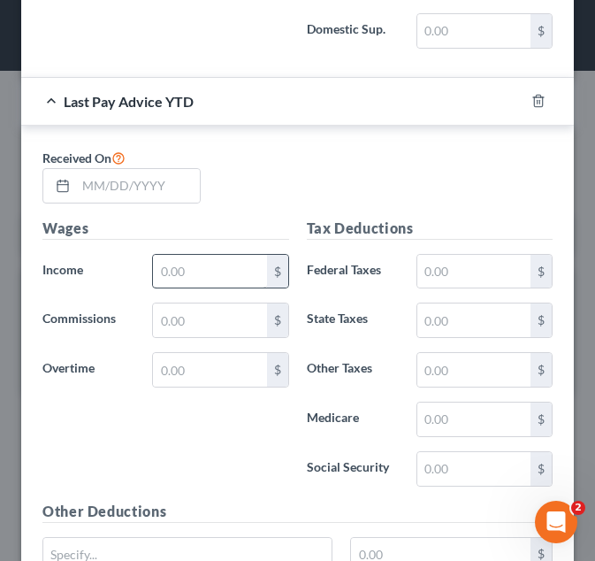
type input "890"
click at [192, 258] on input "text" at bounding box center [209, 272] width 113 height 34
type input "0"
click at [485, 257] on input "text" at bounding box center [473, 272] width 113 height 34
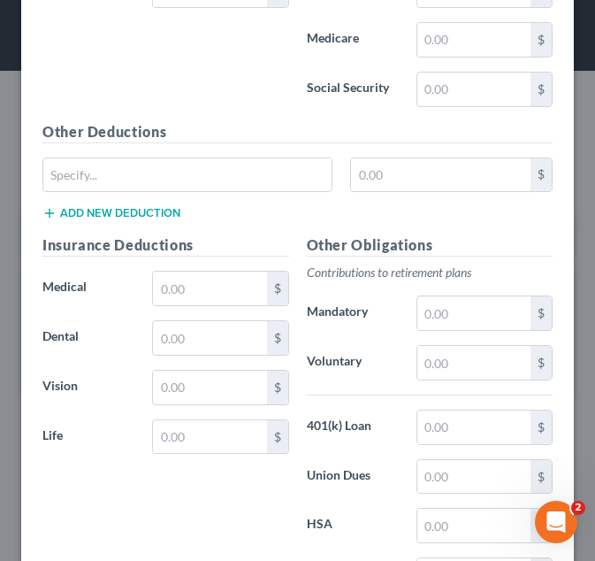
scroll to position [2204, 0]
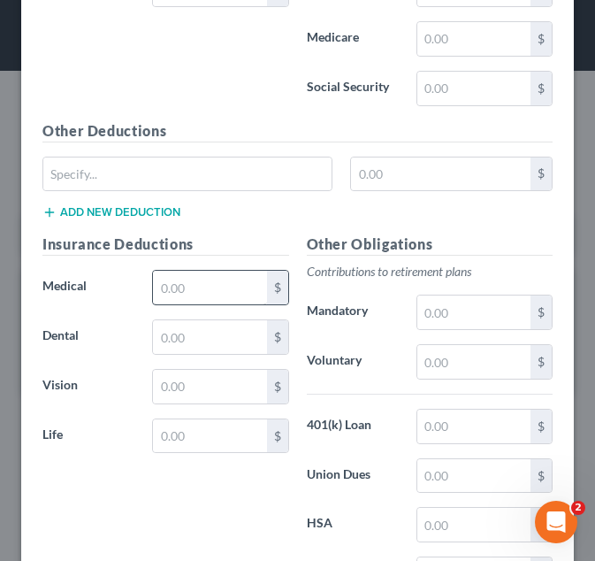
type input "0"
click at [190, 304] on input "text" at bounding box center [209, 288] width 113 height 34
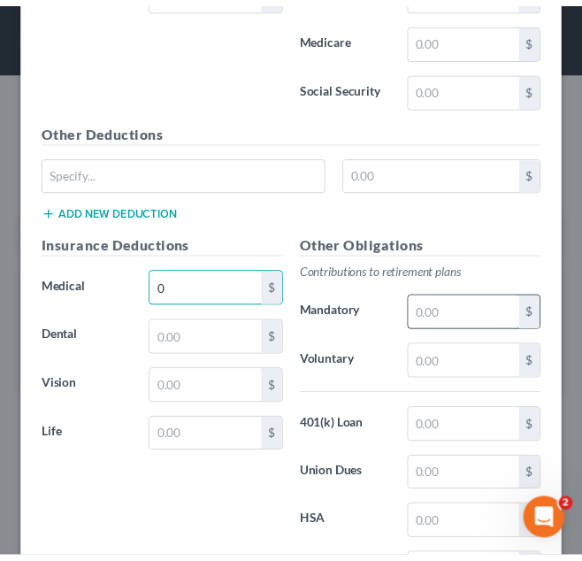
scroll to position [2361, 0]
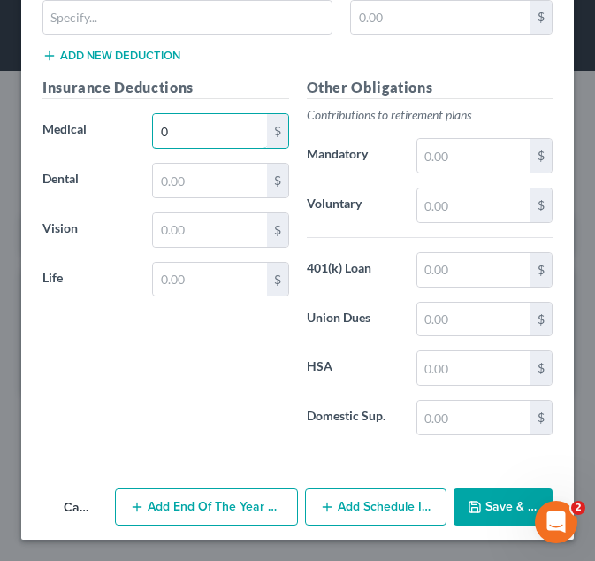
type input "0"
click at [493, 512] on button "Save & Close" at bounding box center [503, 506] width 99 height 37
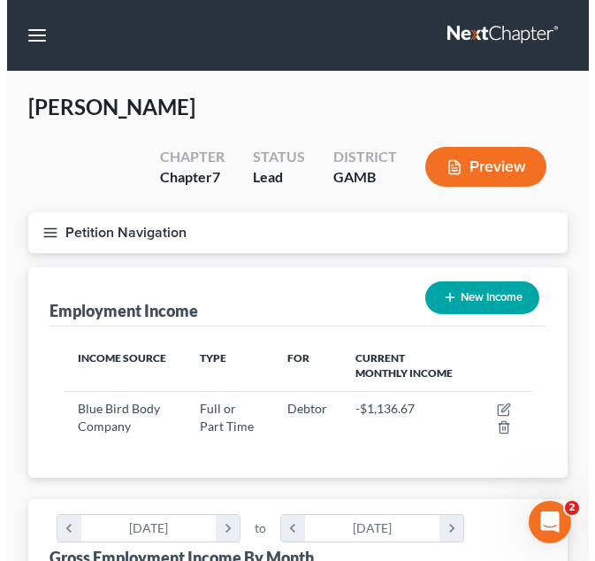
scroll to position [884040, 883770]
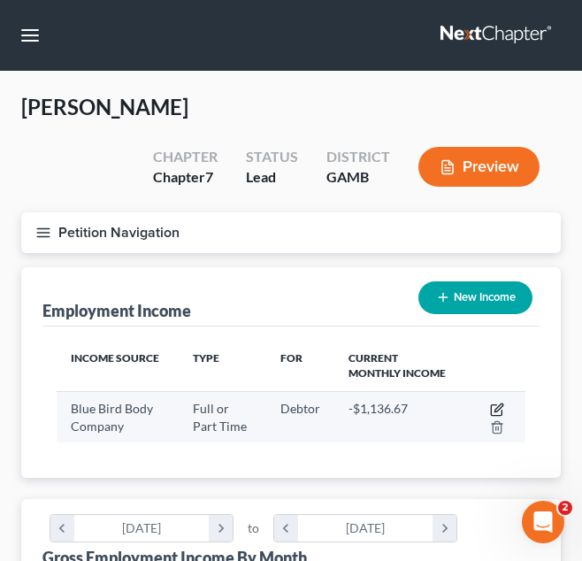
click at [499, 409] on icon "button" at bounding box center [497, 409] width 14 height 14
select select "0"
select select "10"
select select "3"
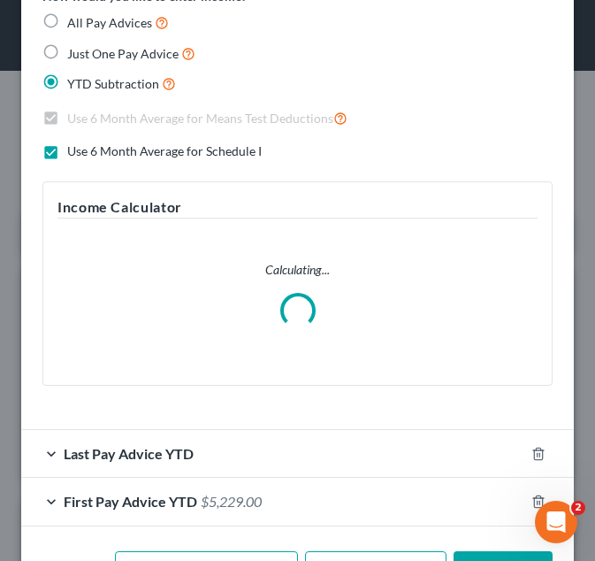
scroll to position [505, 0]
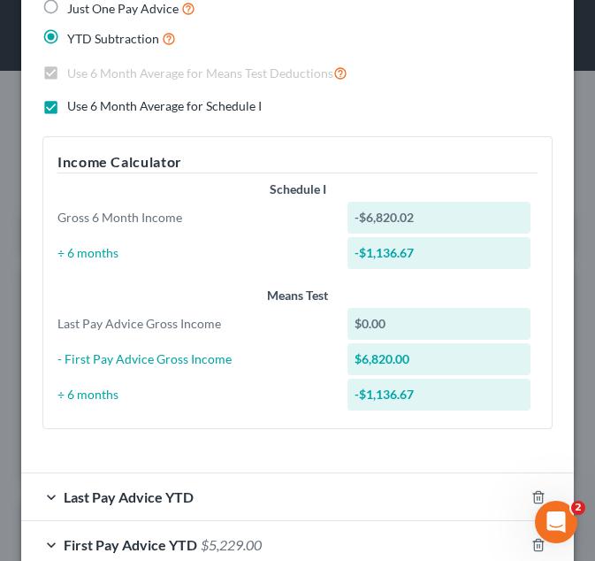
click at [301, 418] on form "Employment Type * Select Full or [DEMOGRAPHIC_DATA] Employment Self Employment …" at bounding box center [297, 72] width 510 height 993
click at [302, 500] on div "Last Pay Advice YTD" at bounding box center [272, 496] width 503 height 47
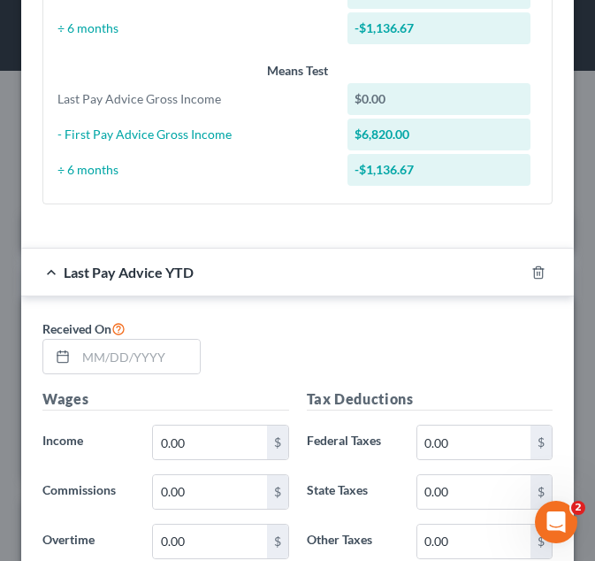
scroll to position [730, 0]
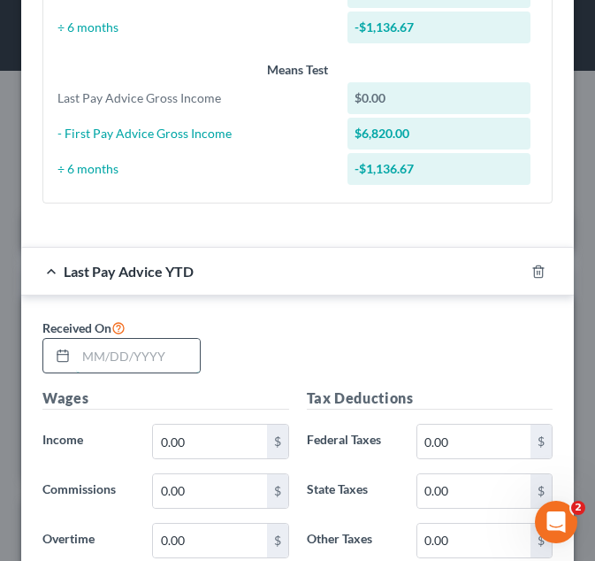
click at [118, 356] on input "text" at bounding box center [138, 356] width 124 height 34
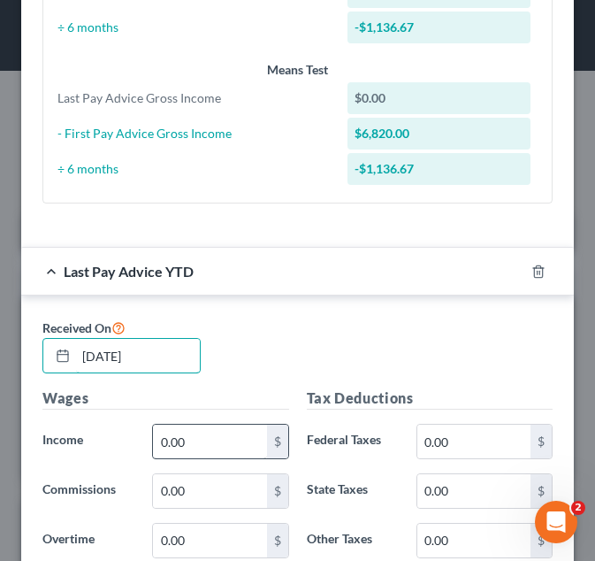
type input "[DATE]"
click at [195, 444] on input "0.00" at bounding box center [209, 441] width 113 height 34
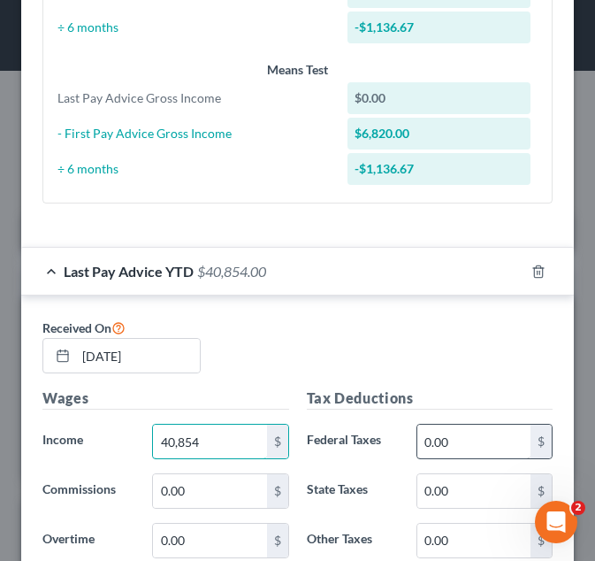
type input "40,854"
click at [469, 441] on input "0.00" at bounding box center [473, 441] width 113 height 34
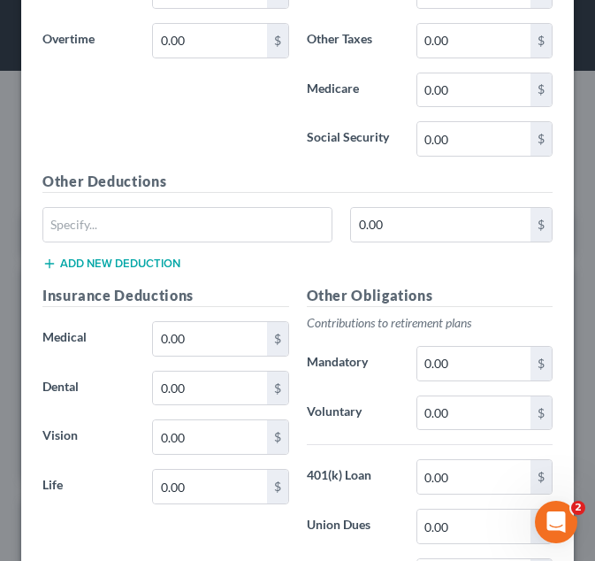
scroll to position [1231, 0]
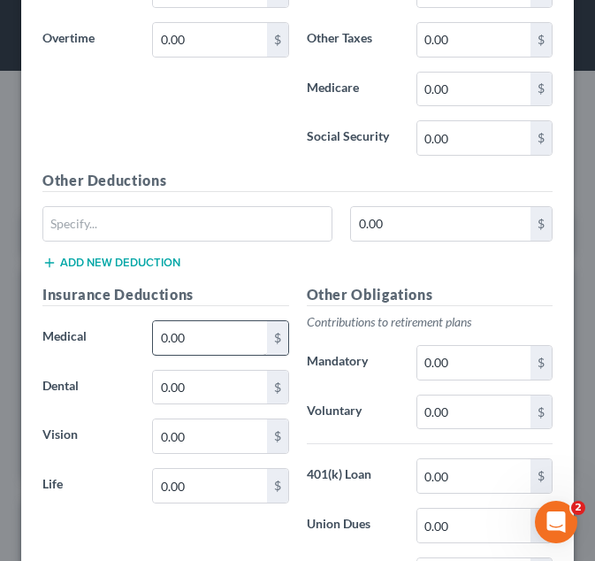
type input "2,796"
click at [211, 341] on input "0.00" at bounding box center [209, 338] width 113 height 34
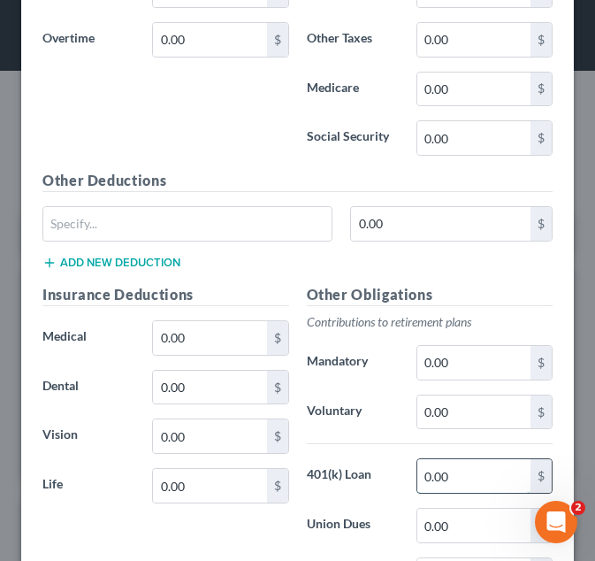
click at [437, 477] on input "0.00" at bounding box center [473, 476] width 113 height 34
type input "156"
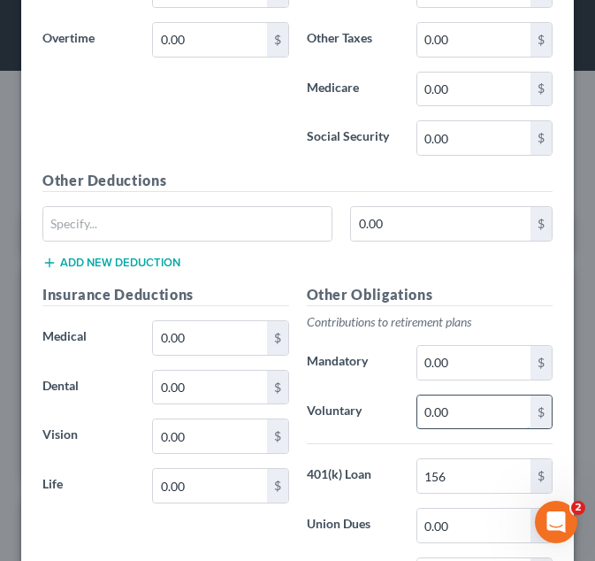
click at [465, 415] on input "0.00" at bounding box center [473, 412] width 113 height 34
type input "2,320"
click at [226, 330] on input "0.00" at bounding box center [209, 338] width 113 height 34
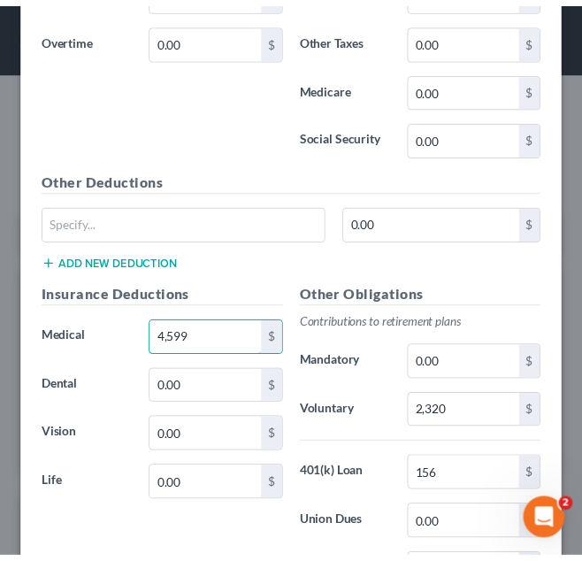
scroll to position [1486, 0]
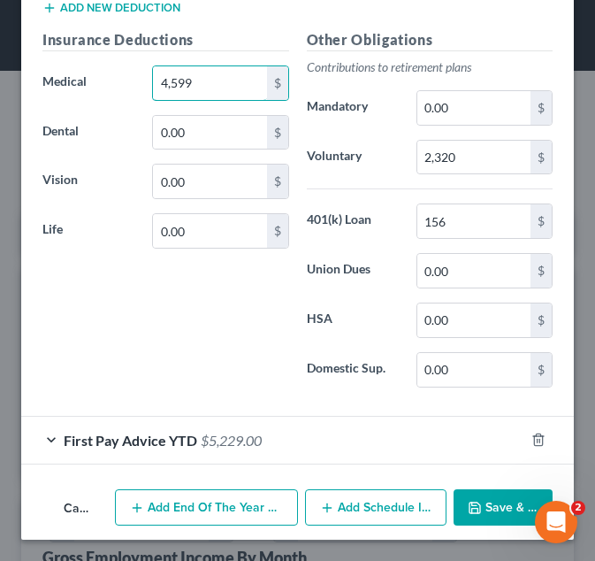
type input "4,599"
click at [492, 513] on button "Save & Close" at bounding box center [503, 507] width 99 height 37
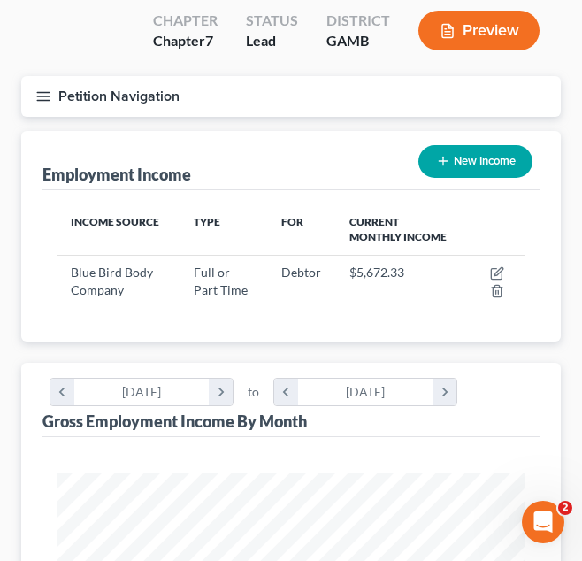
scroll to position [0, 0]
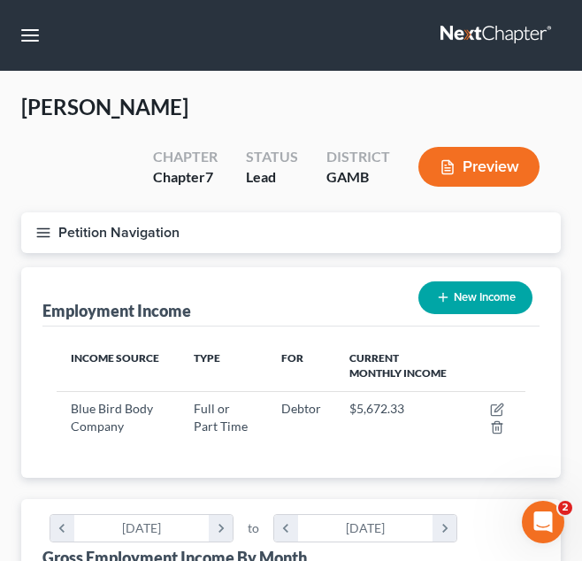
click at [224, 222] on button "Petition Navigation" at bounding box center [290, 232] width 539 height 41
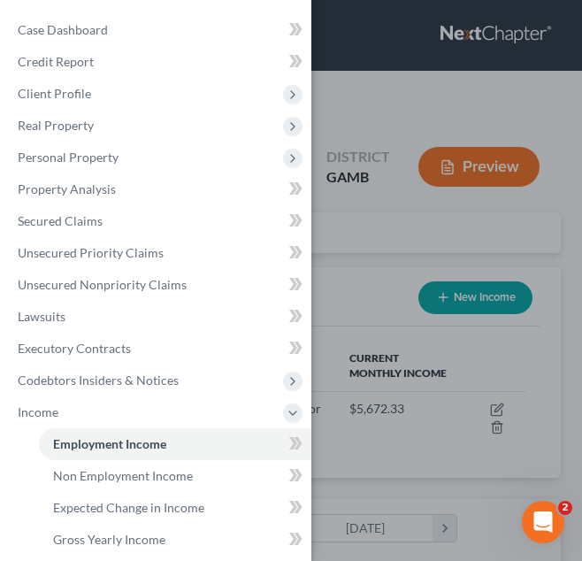
click at [348, 248] on div "Case Dashboard Payments Invoices Payments Payments Credit Report Client Profile" at bounding box center [291, 280] width 582 height 561
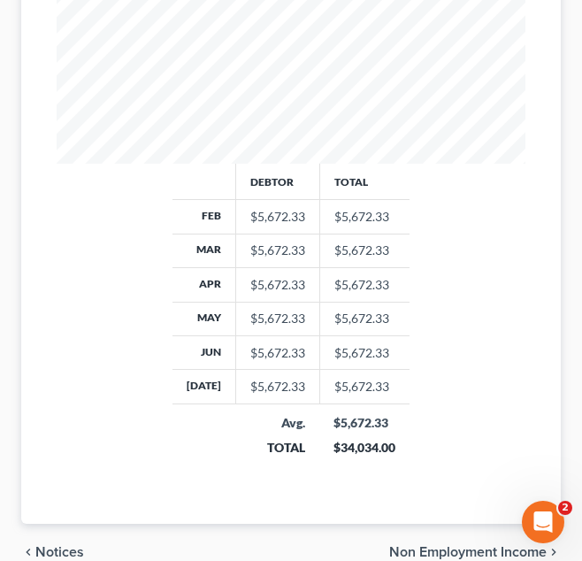
scroll to position [766, 0]
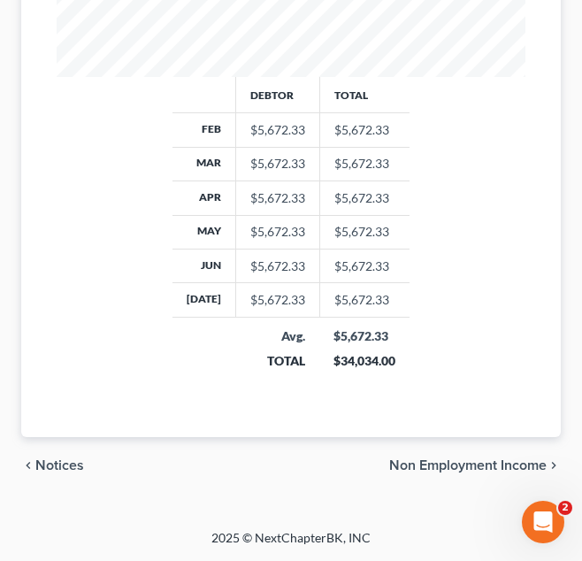
click at [433, 472] on span "Non Employment Income" at bounding box center [467, 465] width 157 height 14
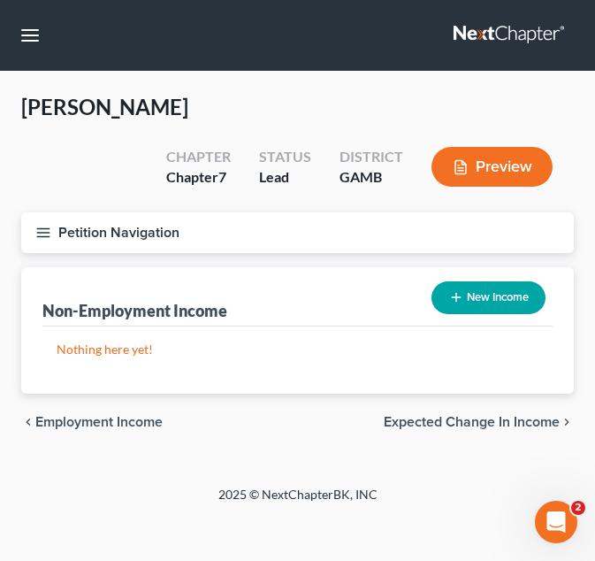
click at [434, 428] on span "Expected Change in Income" at bounding box center [472, 422] width 176 height 14
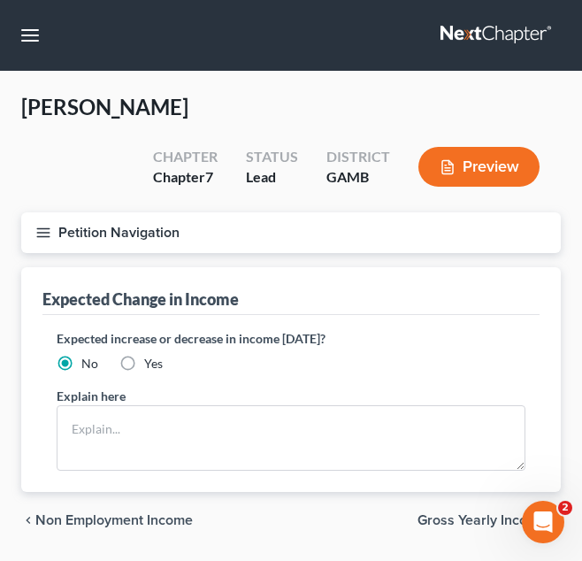
click at [451, 525] on span "Gross Yearly Income" at bounding box center [481, 520] width 129 height 14
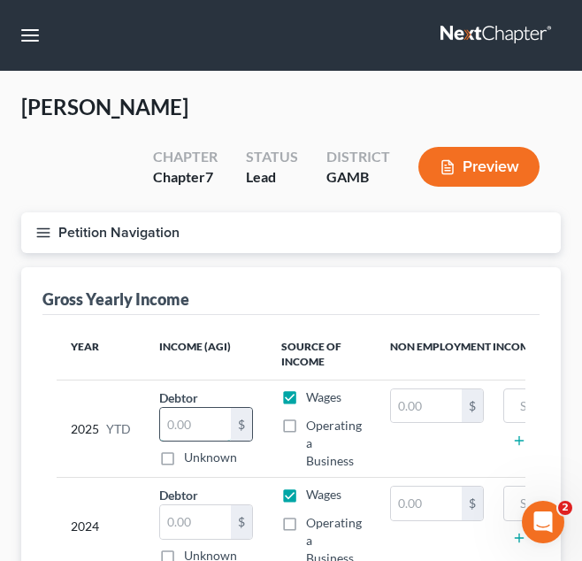
click at [199, 438] on input "text" at bounding box center [195, 425] width 71 height 34
type input "40,854"
click at [348, 238] on button "Petition Navigation" at bounding box center [290, 232] width 539 height 41
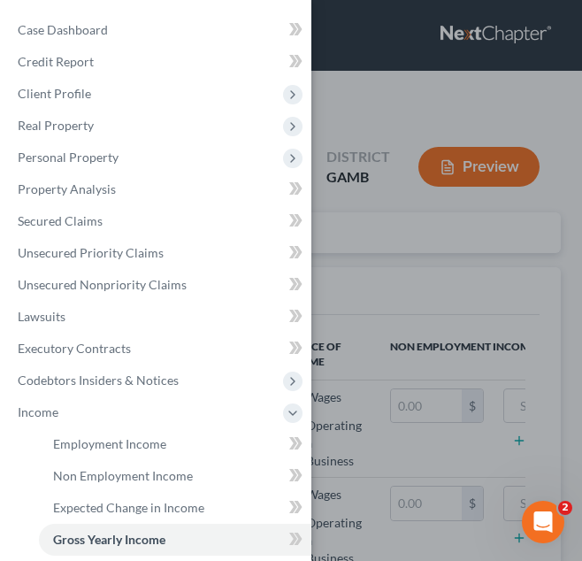
click at [440, 294] on div "Case Dashboard Payments Invoices Payments Payments Credit Report Client Profile" at bounding box center [291, 280] width 582 height 561
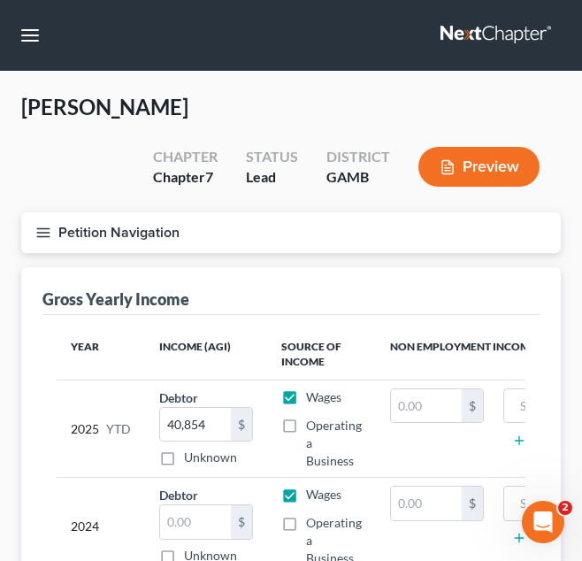
click at [317, 243] on button "Petition Navigation" at bounding box center [290, 232] width 539 height 41
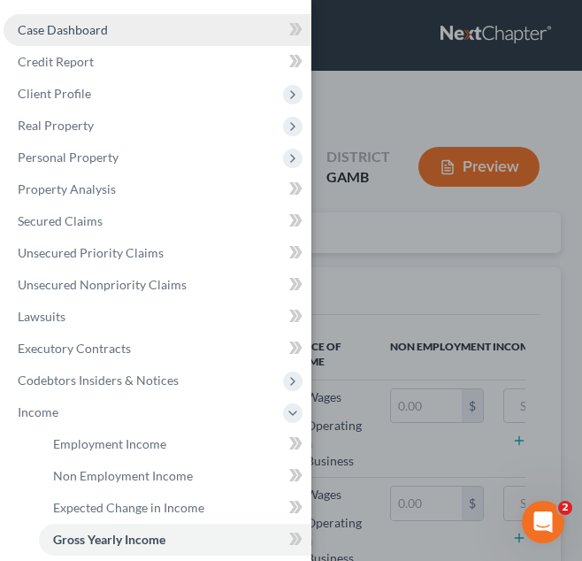
click at [119, 35] on link "Case Dashboard" at bounding box center [158, 30] width 308 height 32
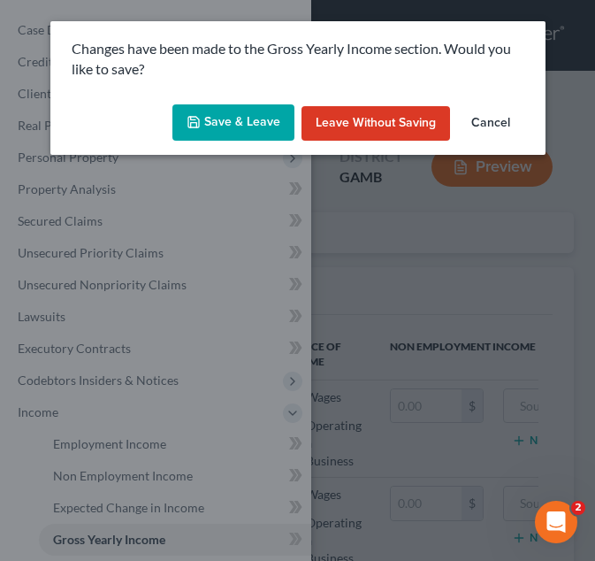
click at [243, 115] on button "Save & Leave" at bounding box center [233, 122] width 122 height 37
